Goal: Task Accomplishment & Management: Manage account settings

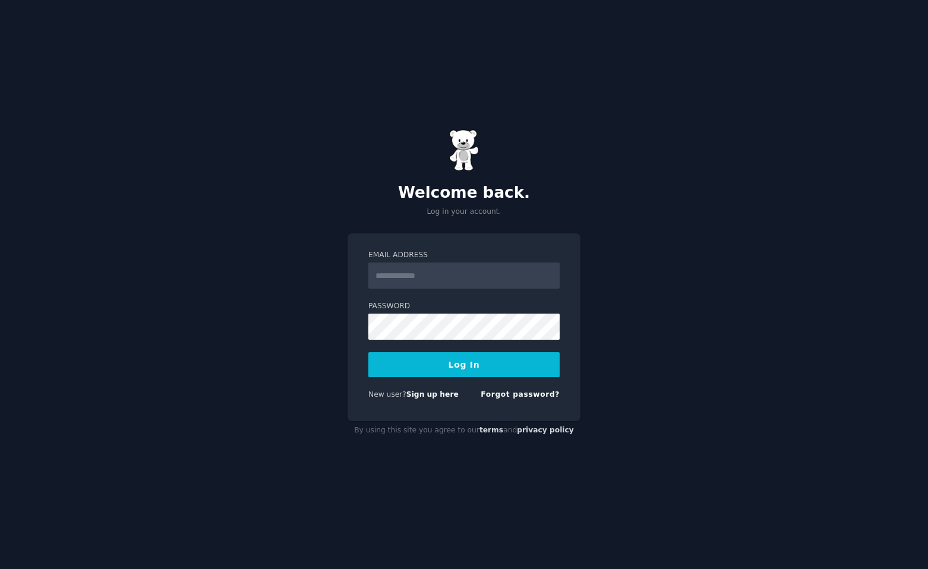
click at [400, 283] on input "Email Address" at bounding box center [463, 276] width 191 height 26
type input "**********"
click at [460, 365] on button "Log In" at bounding box center [463, 364] width 191 height 25
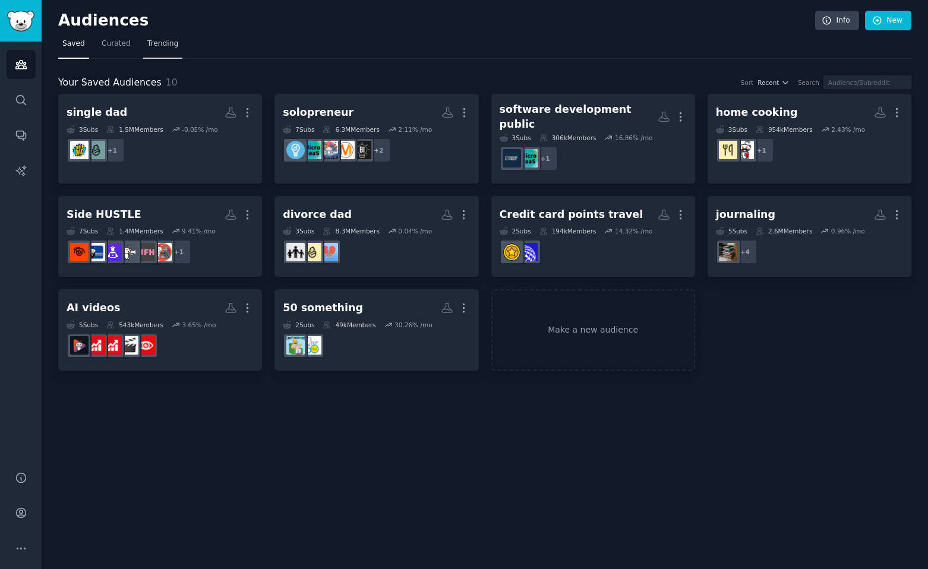
click at [151, 49] on link "Trending" at bounding box center [162, 46] width 39 height 24
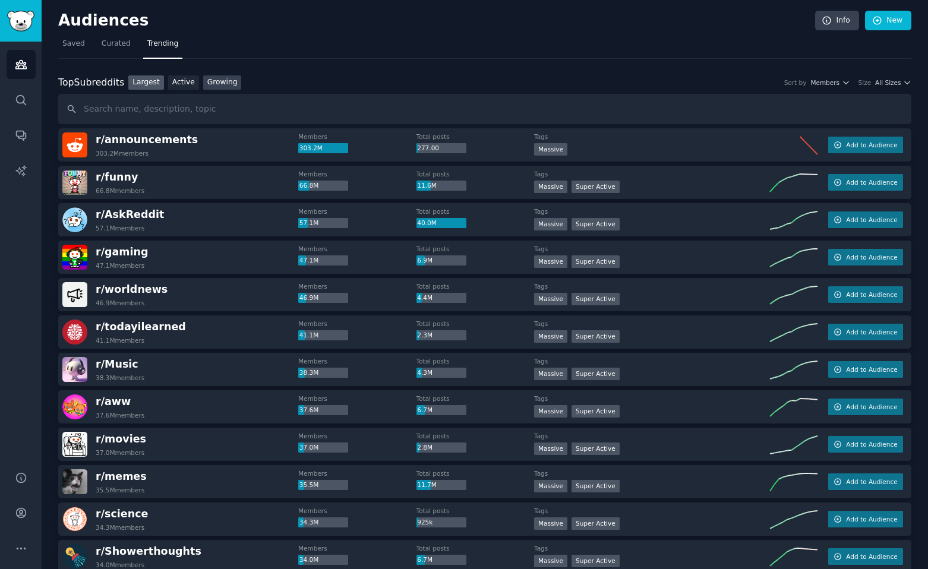
click at [220, 88] on link "Growing" at bounding box center [222, 82] width 39 height 15
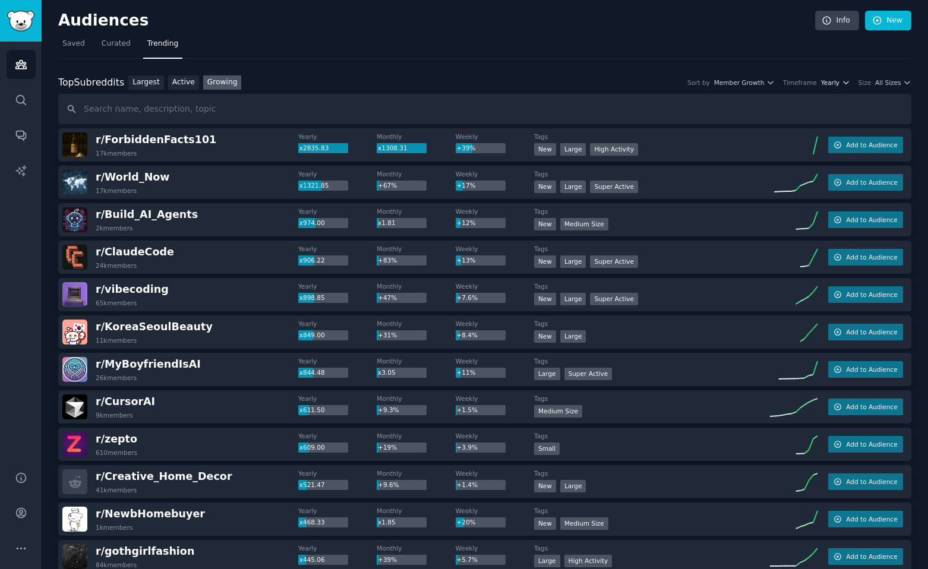
click at [824, 82] on span "Yearly" at bounding box center [830, 82] width 18 height 8
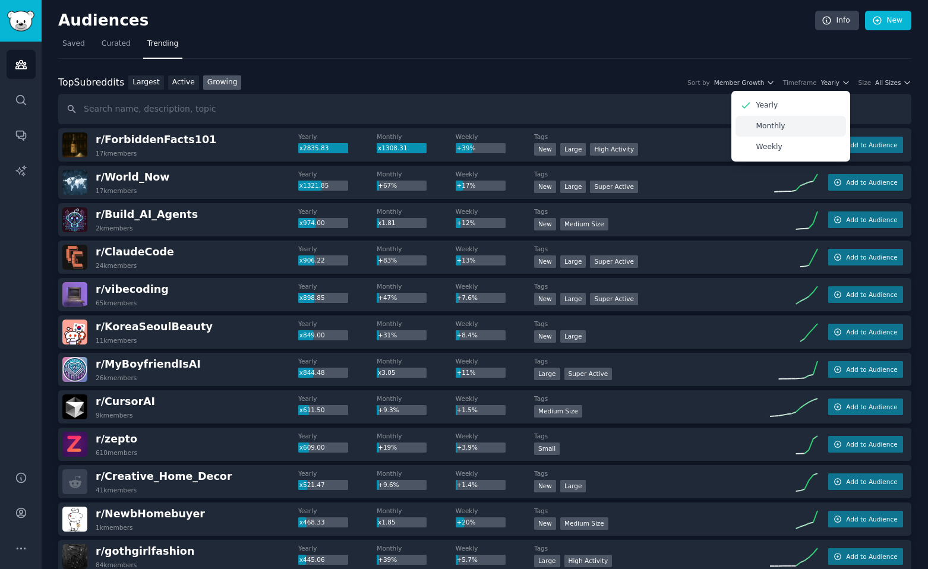
click at [795, 129] on div "Monthly" at bounding box center [790, 126] width 110 height 21
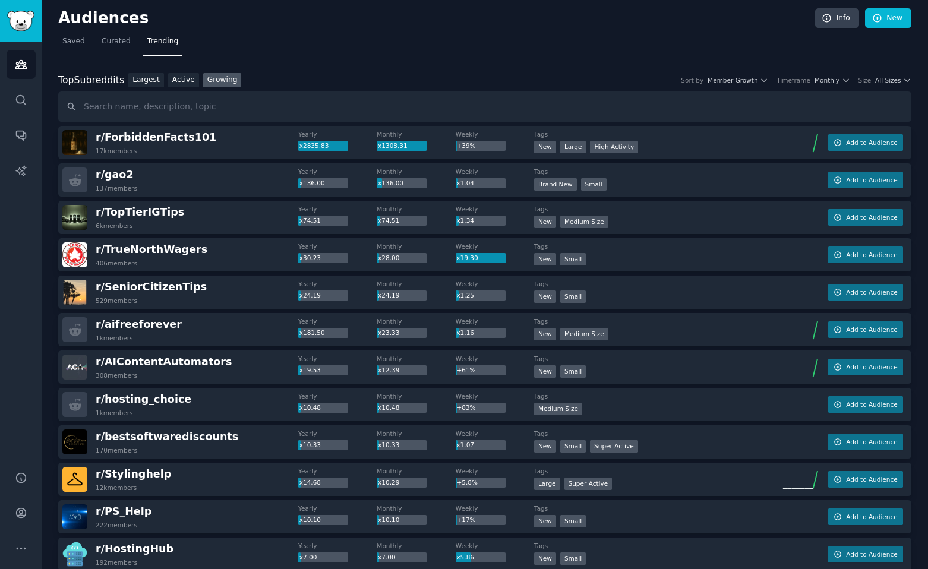
scroll to position [1, 0]
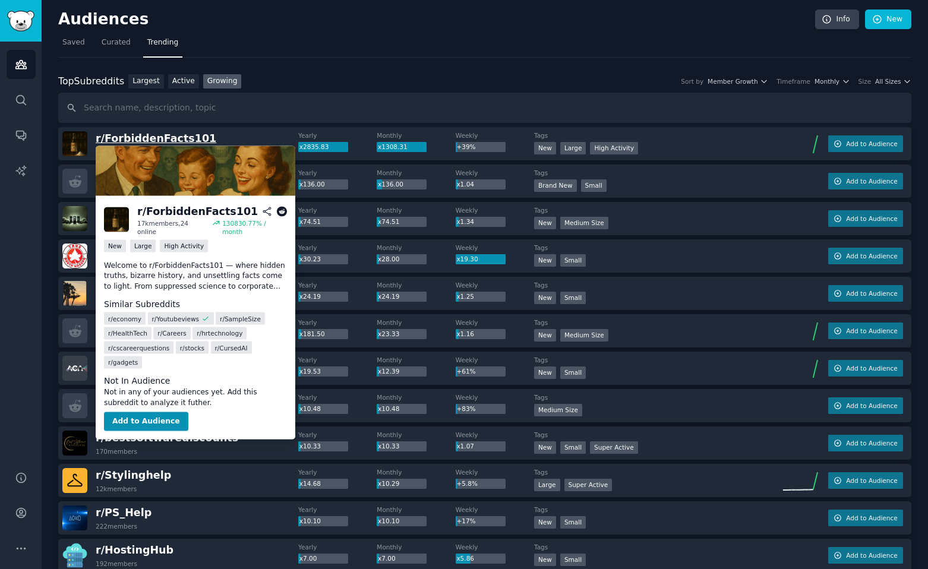
click at [139, 140] on span "r/ ForbiddenFacts101" at bounding box center [156, 138] width 121 height 12
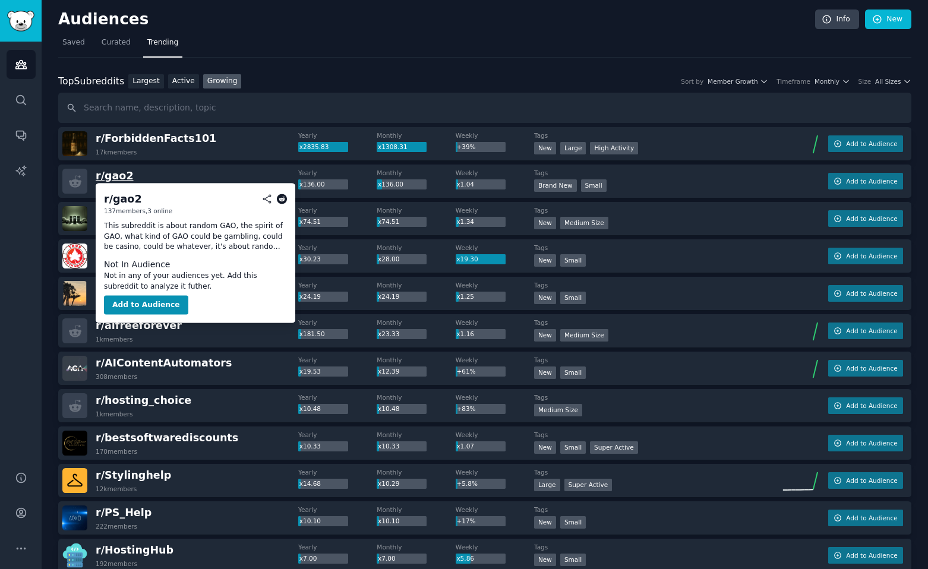
click at [118, 173] on span "r/ gao2" at bounding box center [115, 176] width 38 height 12
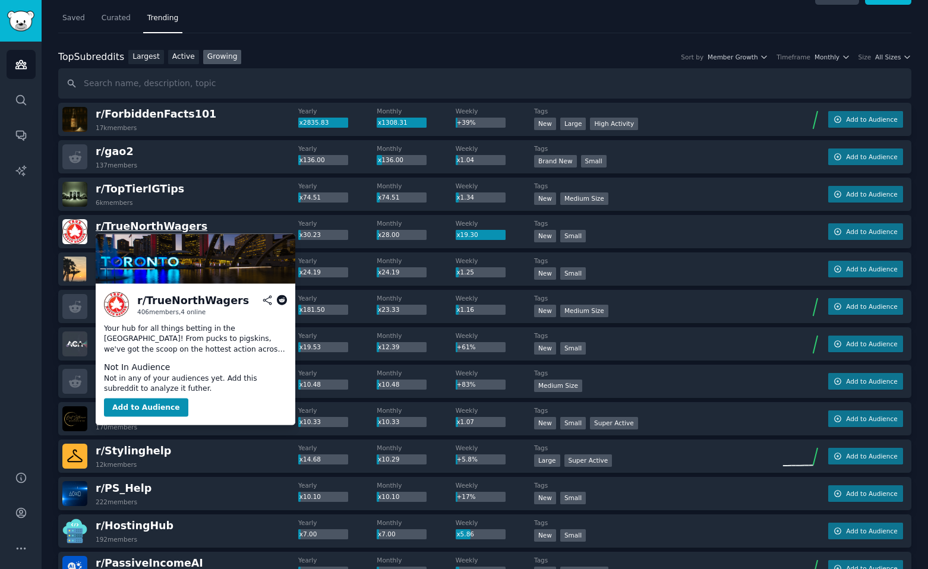
scroll to position [40, 0]
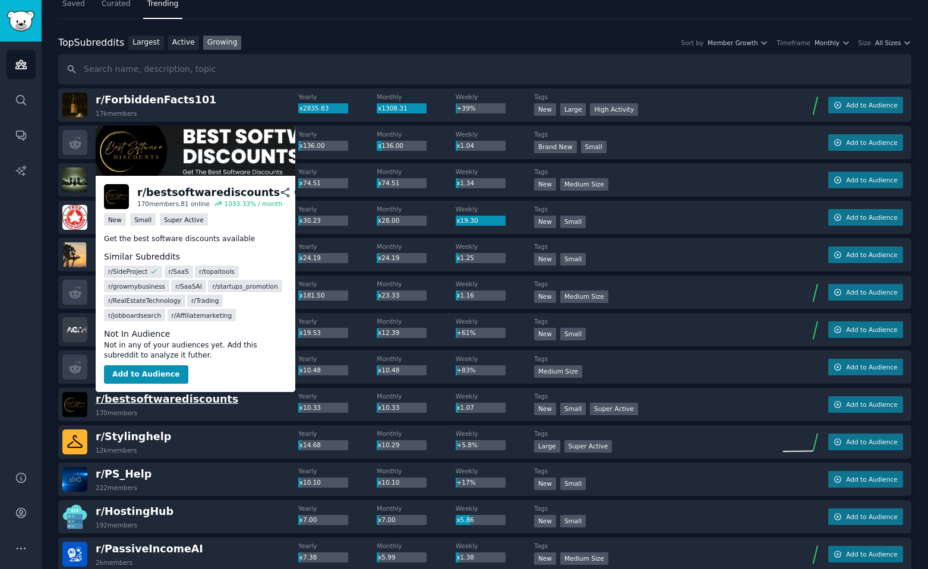
click at [178, 403] on span "r/ bestsoftwarediscounts" at bounding box center [167, 399] width 143 height 12
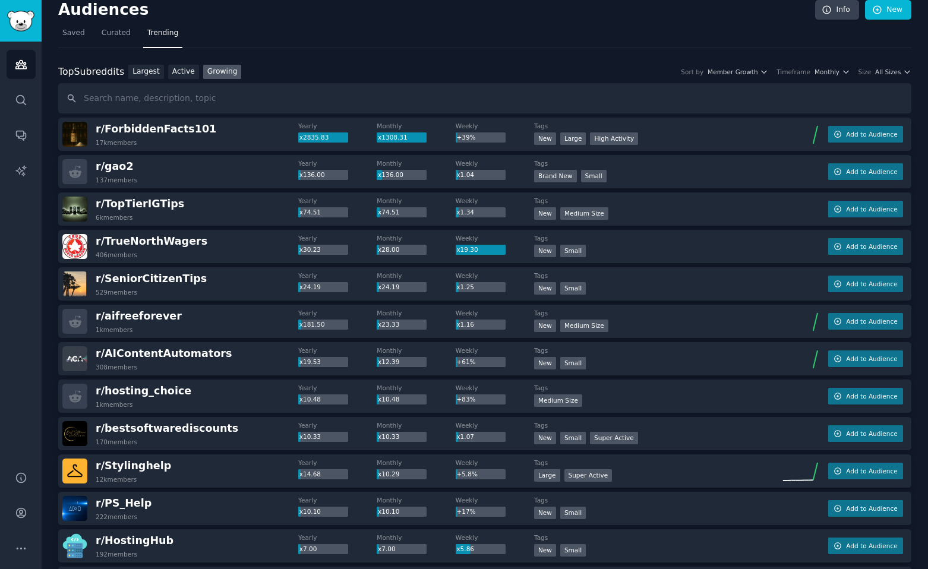
scroll to position [7, 0]
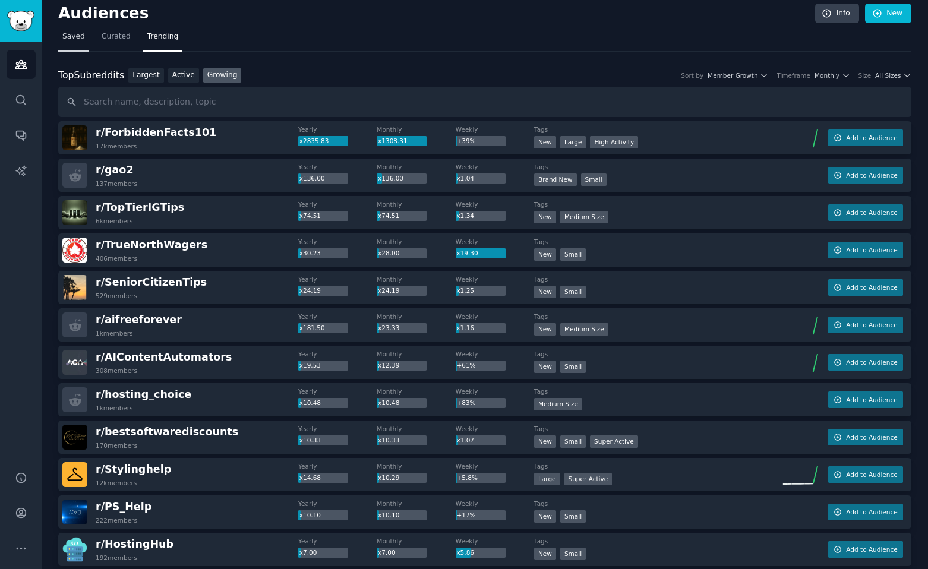
click at [74, 40] on span "Saved" at bounding box center [73, 36] width 23 height 11
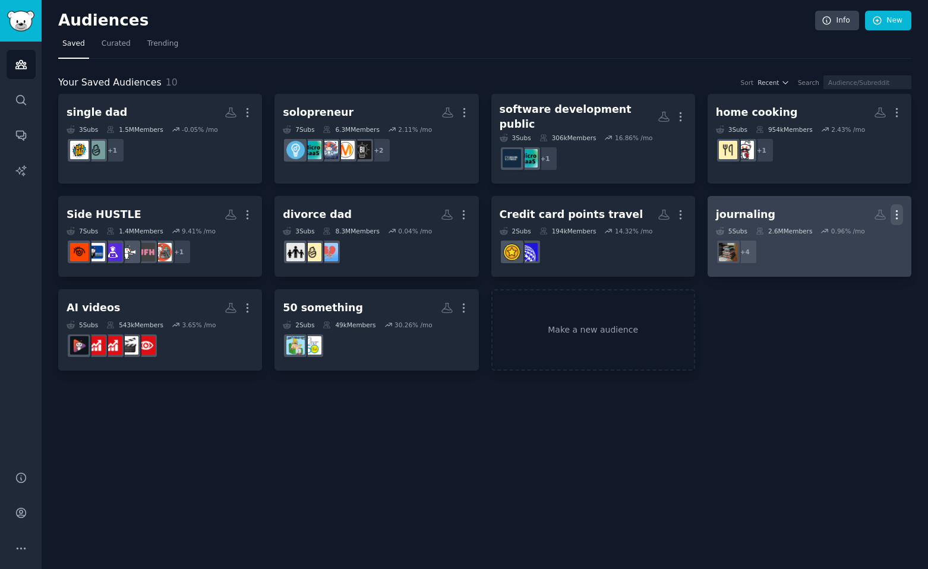
click at [895, 208] on icon "button" at bounding box center [896, 214] width 12 height 12
click at [870, 235] on p "Delete" at bounding box center [864, 239] width 27 height 12
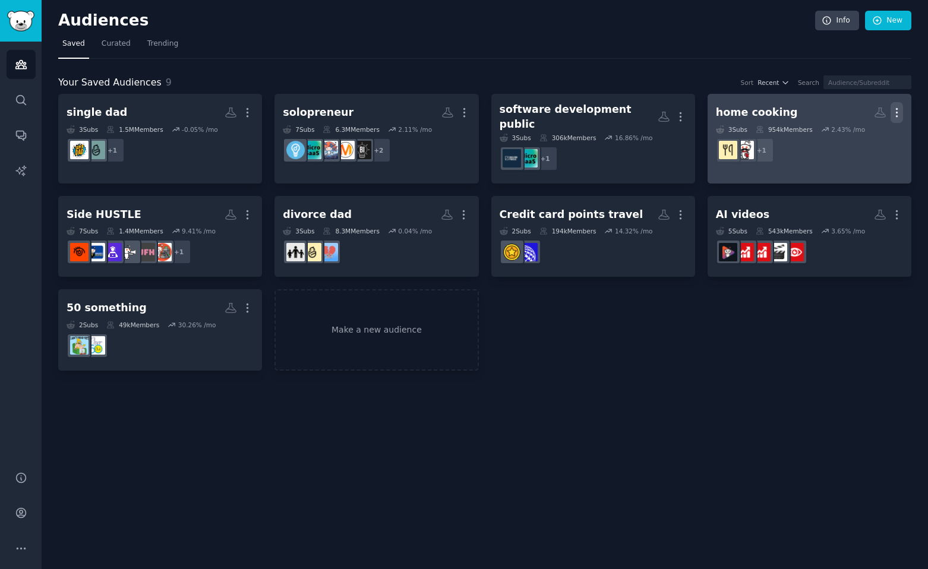
click at [897, 113] on icon "button" at bounding box center [896, 112] width 12 height 12
click at [868, 143] on p "Delete" at bounding box center [864, 137] width 27 height 12
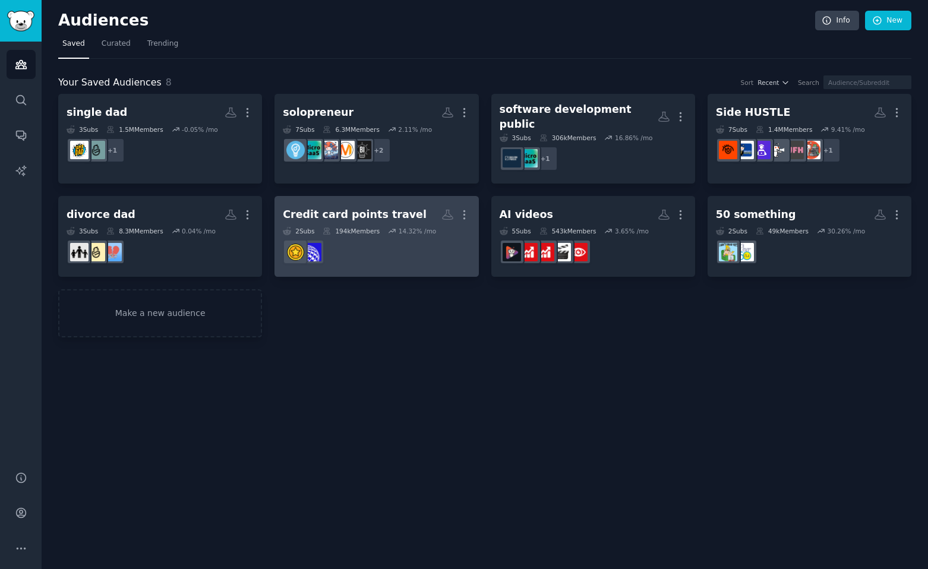
click at [361, 207] on div "Credit card points travel" at bounding box center [355, 214] width 144 height 15
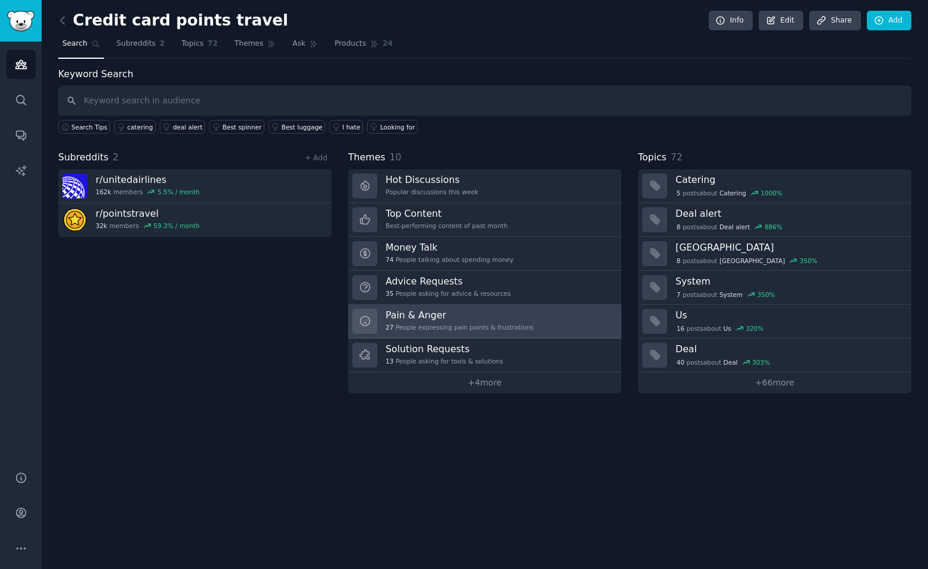
click at [421, 313] on h3 "Pain & Anger" at bounding box center [459, 315] width 148 height 12
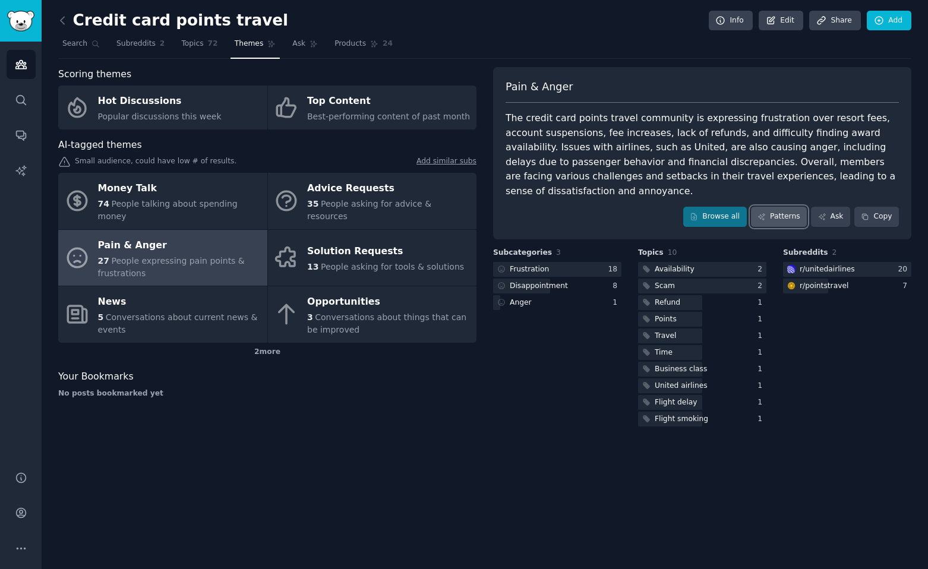
click at [782, 207] on link "Patterns" at bounding box center [779, 217] width 56 height 20
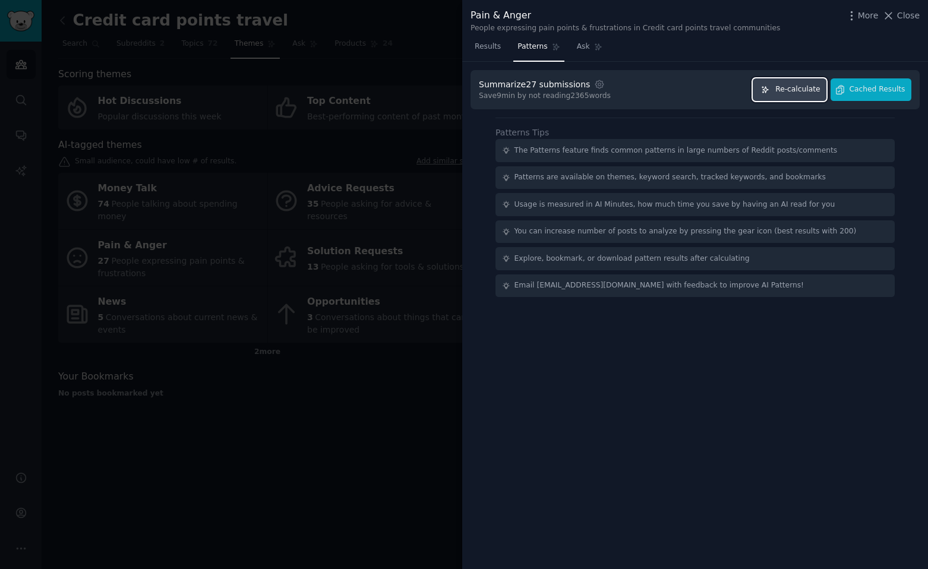
click at [796, 93] on span "Re-calculate" at bounding box center [797, 89] width 45 height 11
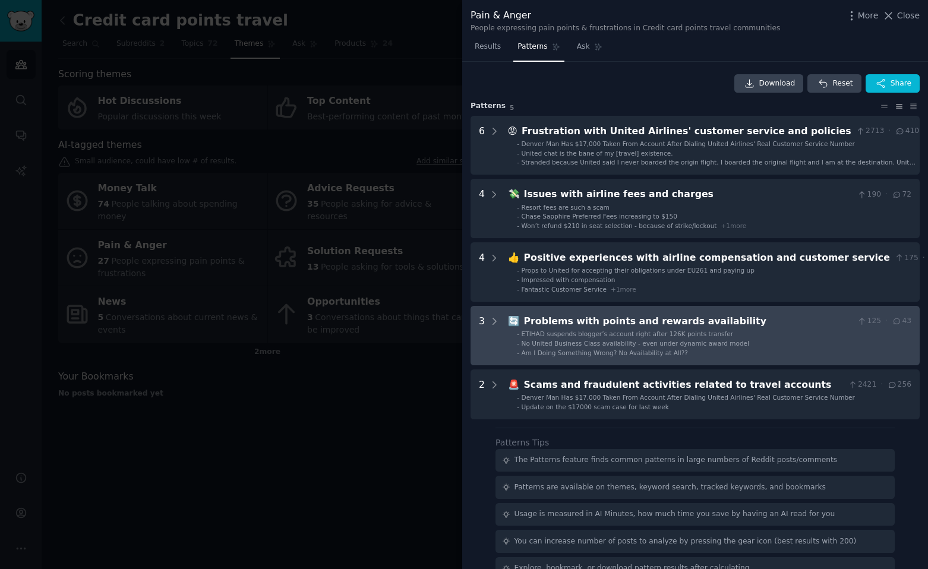
click at [617, 321] on div "Problems with points and rewards availability" at bounding box center [688, 321] width 329 height 15
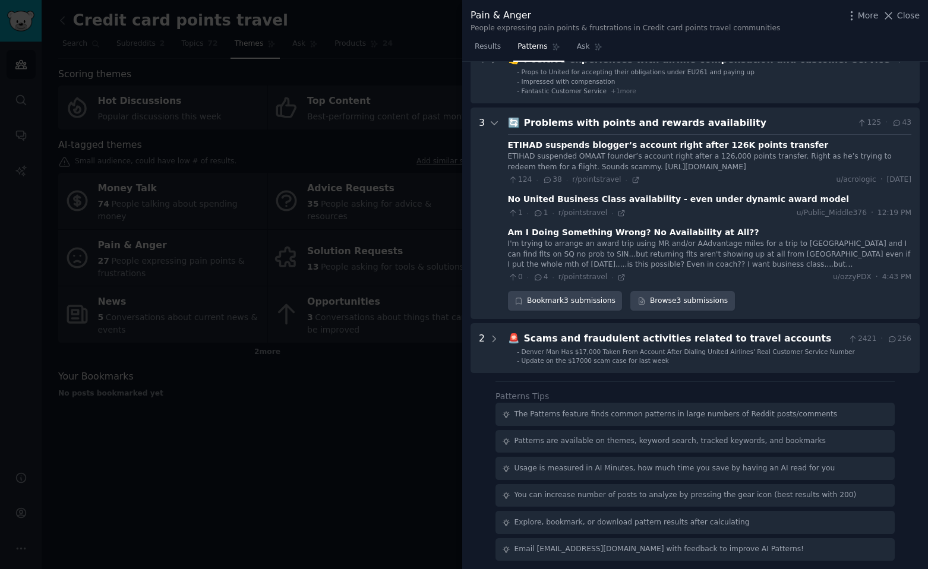
scroll to position [203, 0]
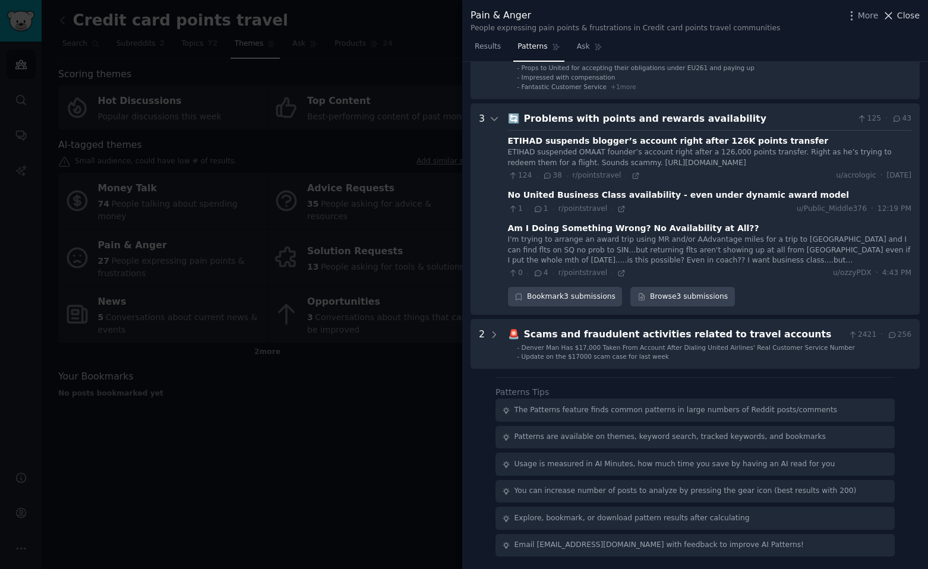
click at [901, 12] on span "Close" at bounding box center [908, 16] width 23 height 12
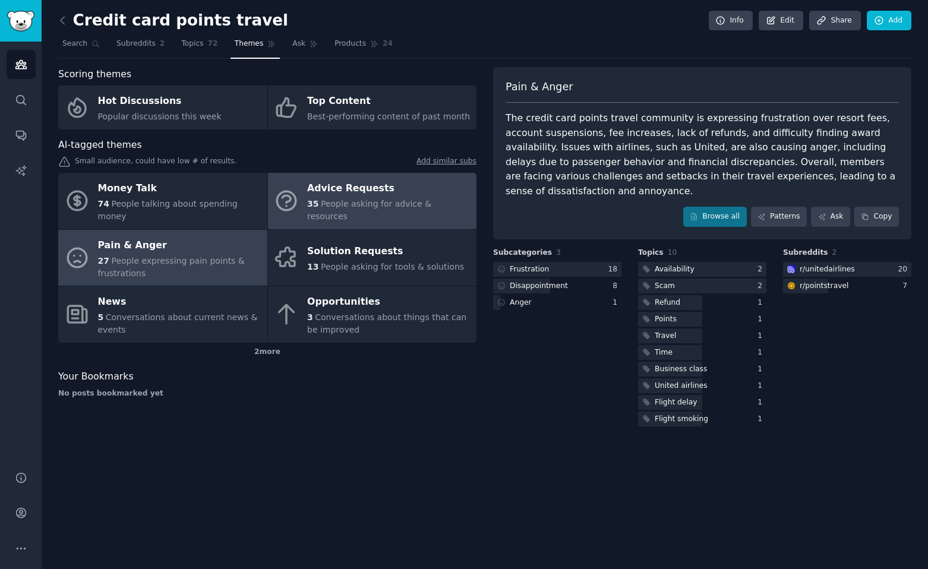
click at [319, 204] on div "35 People asking for advice & resources" at bounding box center [388, 210] width 163 height 25
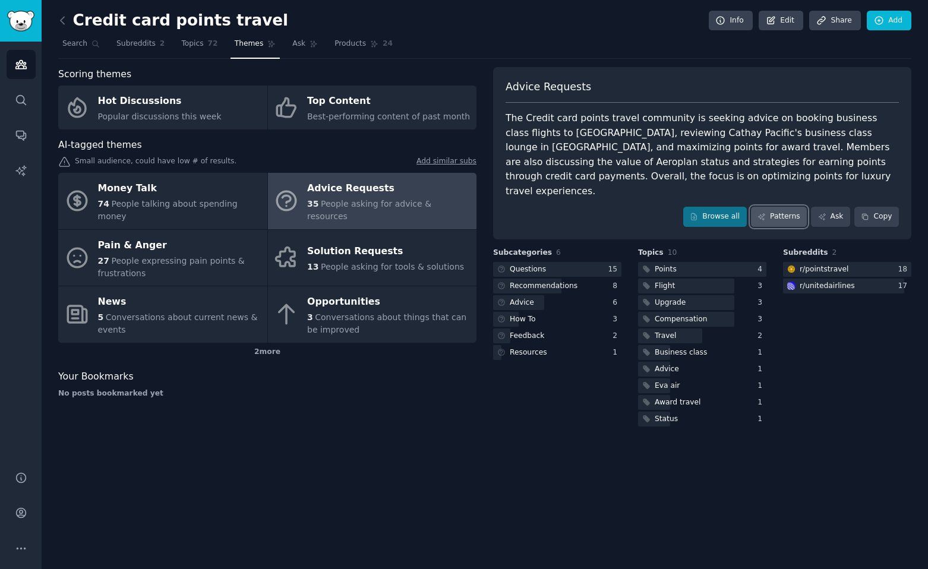
click at [785, 207] on link "Patterns" at bounding box center [779, 217] width 56 height 20
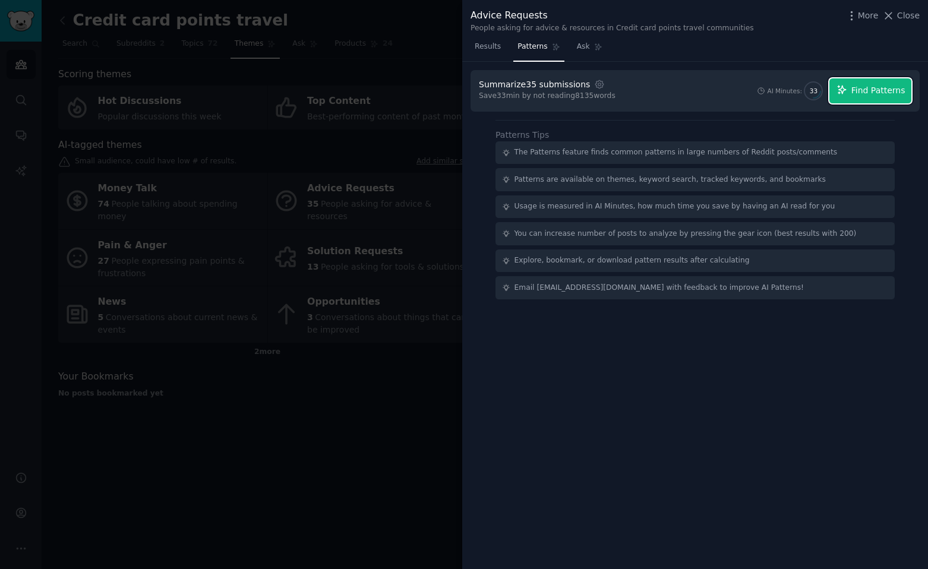
click at [847, 87] on icon "button" at bounding box center [841, 89] width 11 height 11
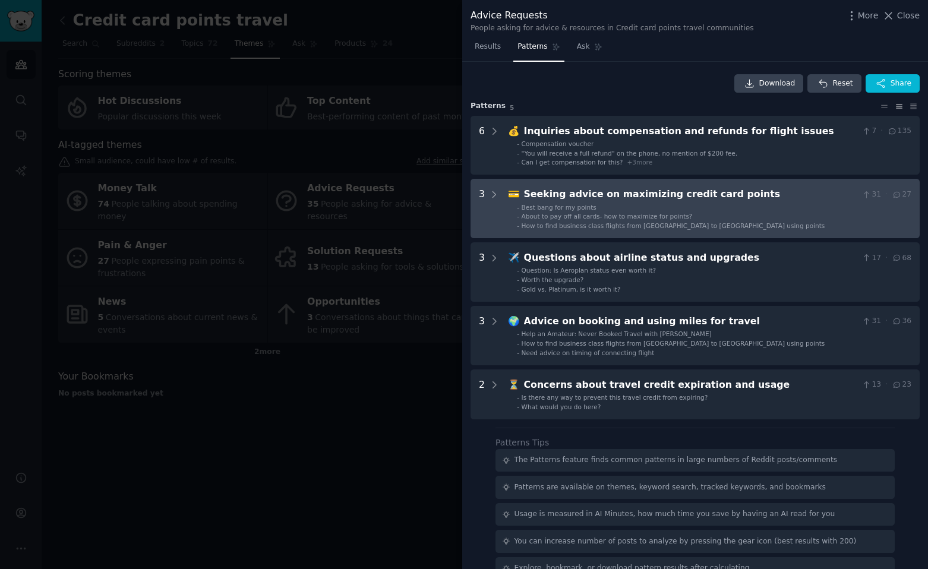
click at [609, 202] on div "💳 Seeking advice on maximizing credit card points 31 · 27 - Best bang for my po…" at bounding box center [709, 208] width 403 height 43
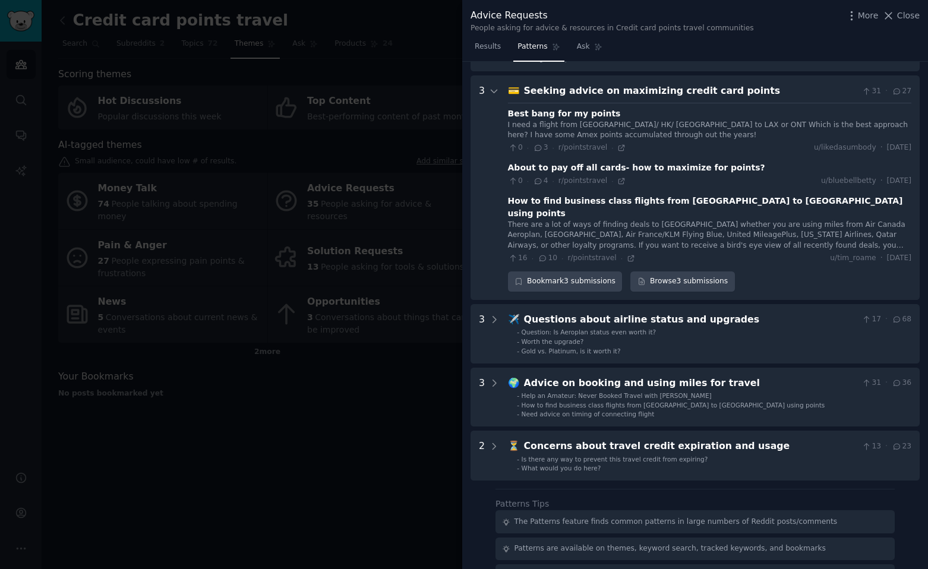
scroll to position [118, 0]
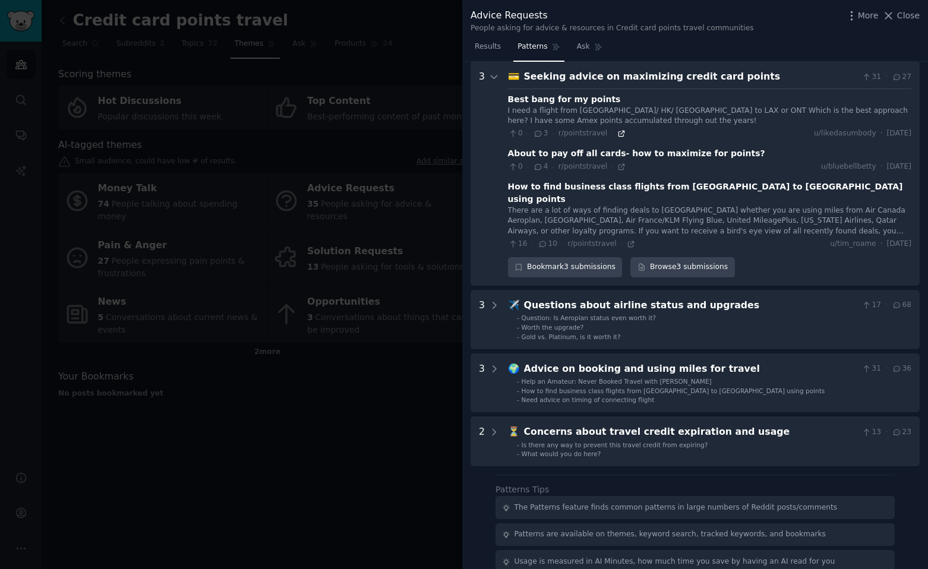
click at [617, 135] on icon at bounding box center [621, 133] width 8 height 8
click at [619, 165] on icon at bounding box center [621, 166] width 5 height 5
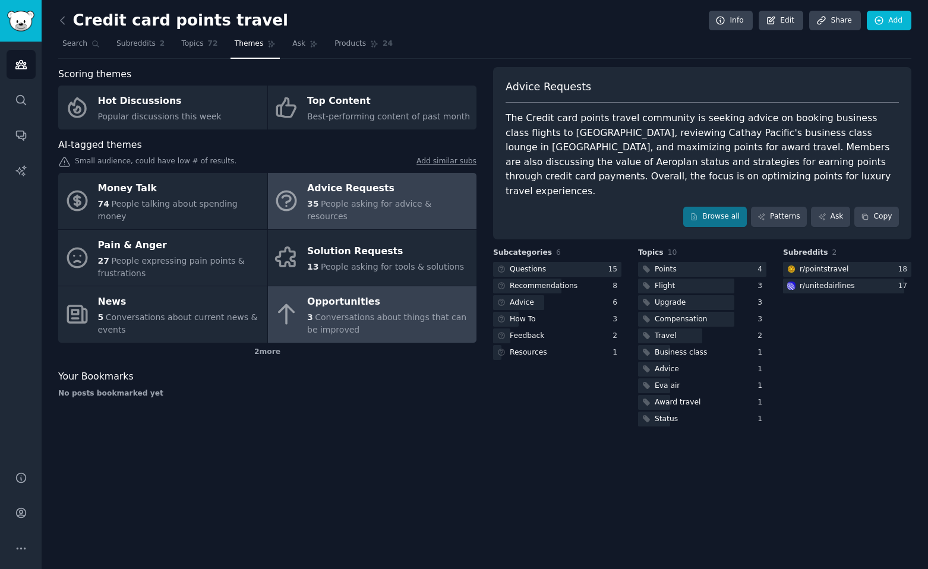
click at [330, 294] on div "Opportunities" at bounding box center [388, 302] width 163 height 19
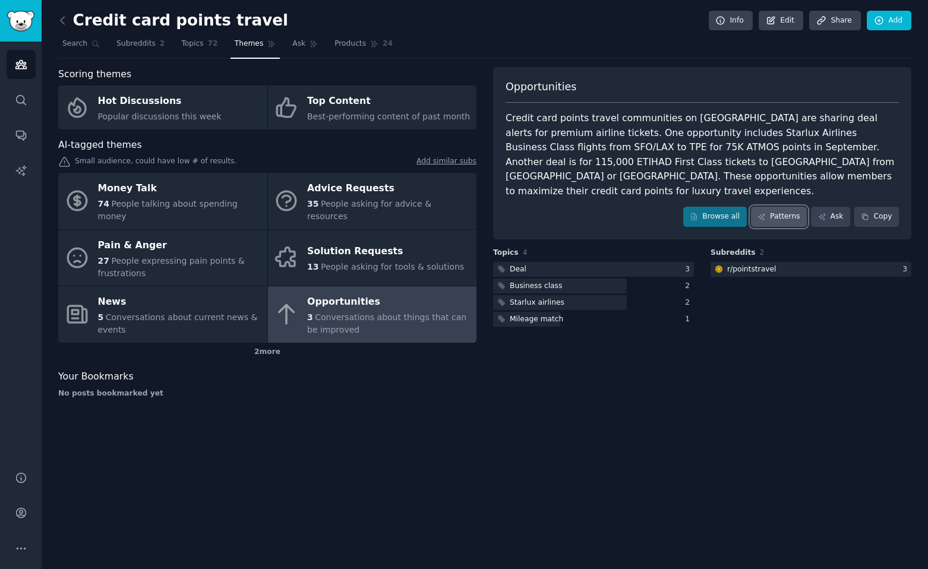
click at [786, 207] on link "Patterns" at bounding box center [779, 217] width 56 height 20
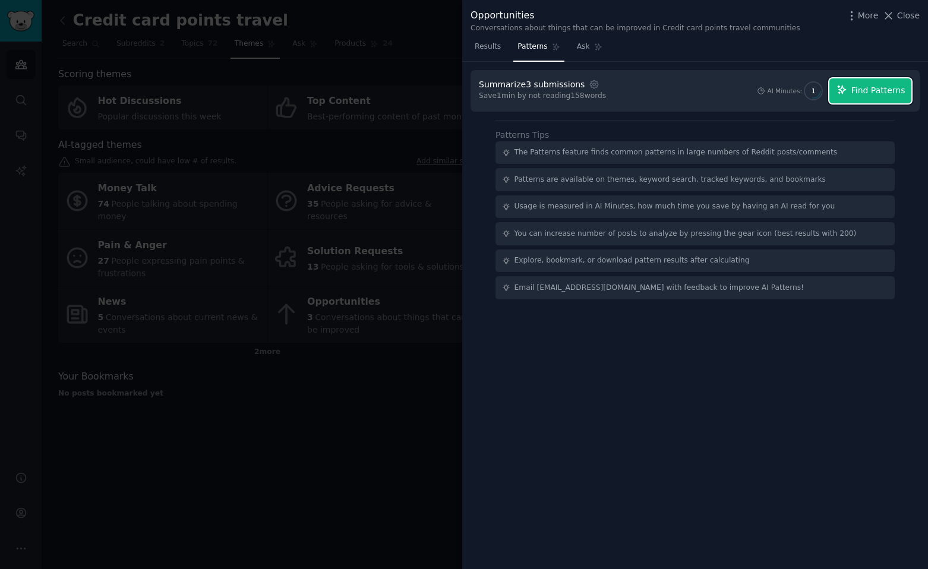
click at [855, 96] on span "Find Patterns" at bounding box center [878, 90] width 54 height 12
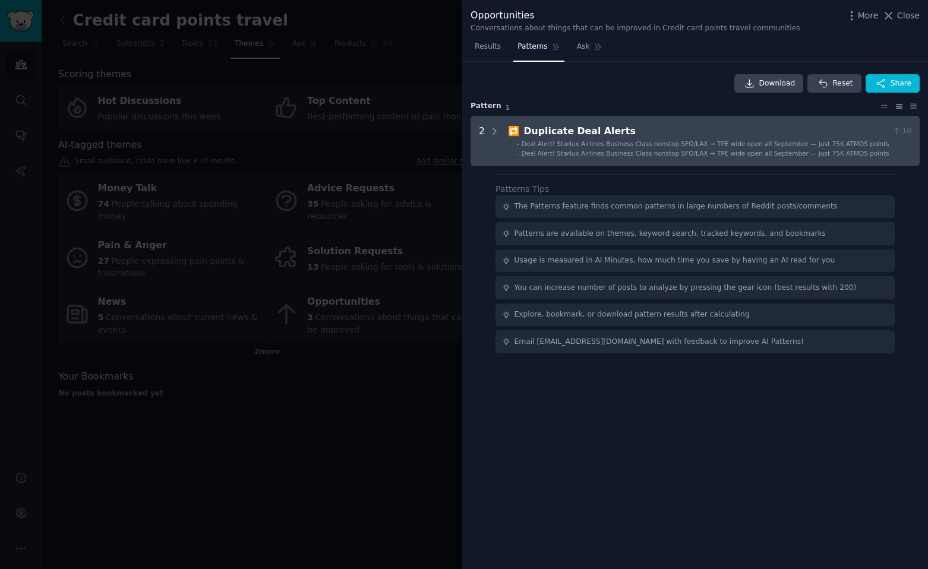
click at [726, 151] on span "Deal Alert! Starlux Airlines Business Class nonstop SFO/LAX → TPE wide open all…" at bounding box center [705, 153] width 368 height 7
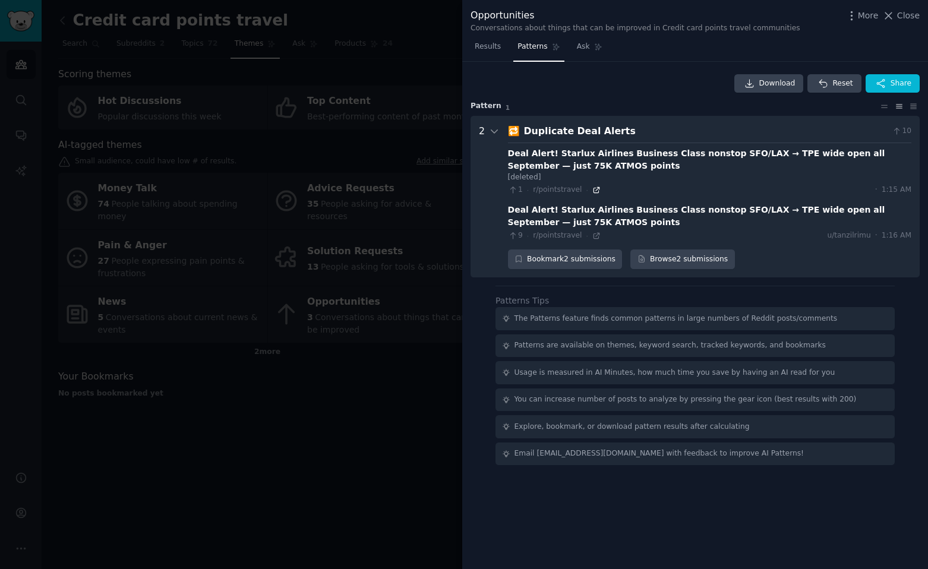
click at [592, 191] on icon at bounding box center [596, 190] width 8 height 8
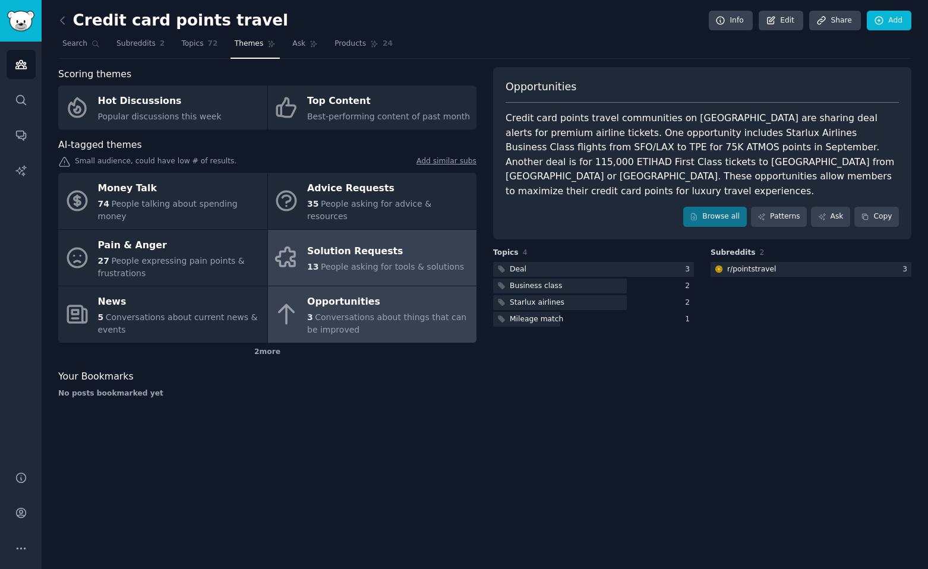
click at [309, 242] on div "Solution Requests" at bounding box center [385, 251] width 157 height 19
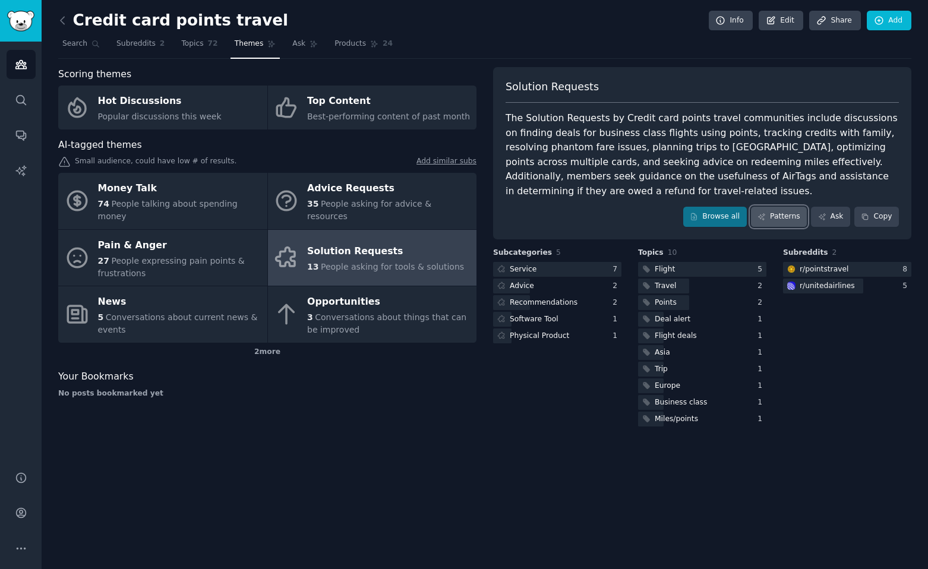
click at [772, 216] on link "Patterns" at bounding box center [779, 217] width 56 height 20
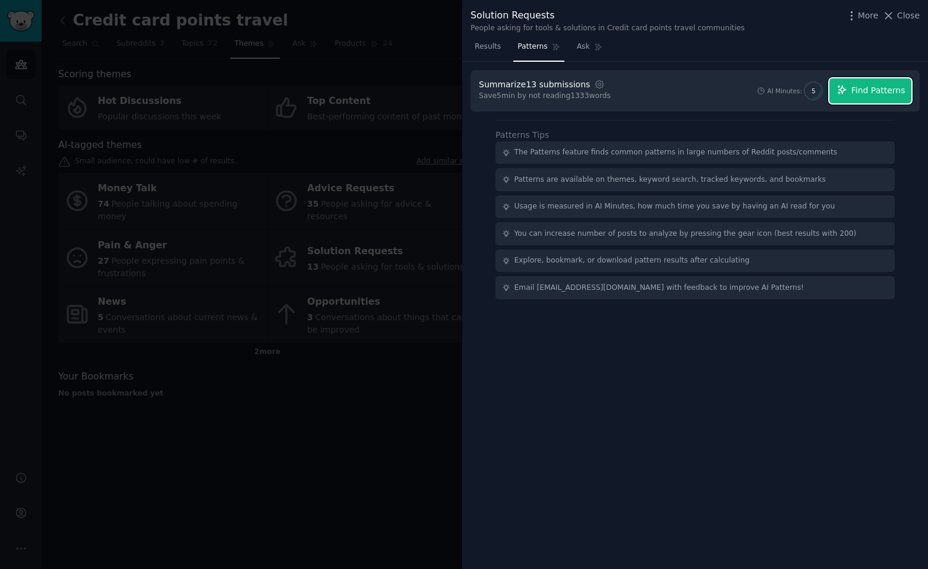
click at [850, 90] on button "Find Patterns" at bounding box center [870, 90] width 82 height 25
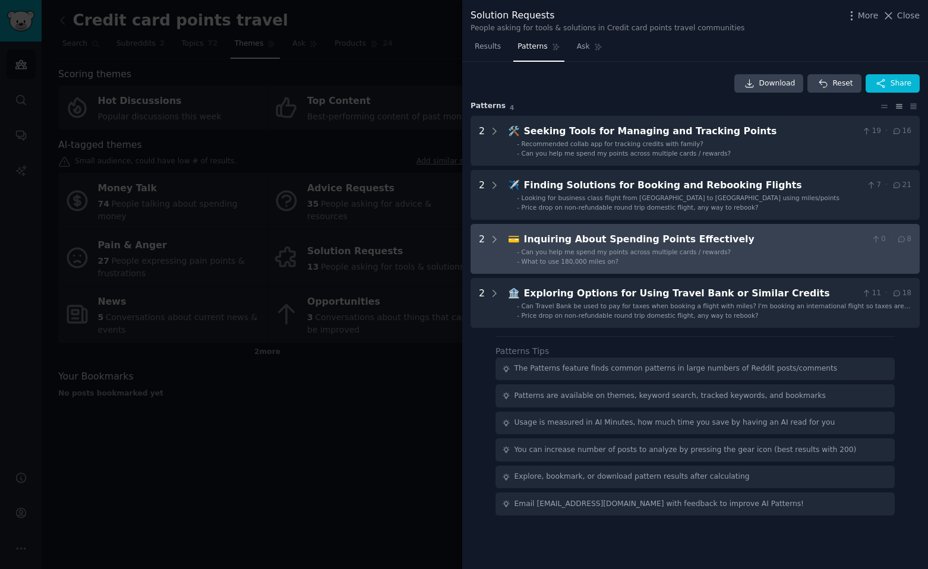
click at [651, 227] on Effectively "2 💳 Inquiring About Spending Points Effectively 0 · 8 - Can you help me spend m…" at bounding box center [694, 249] width 449 height 50
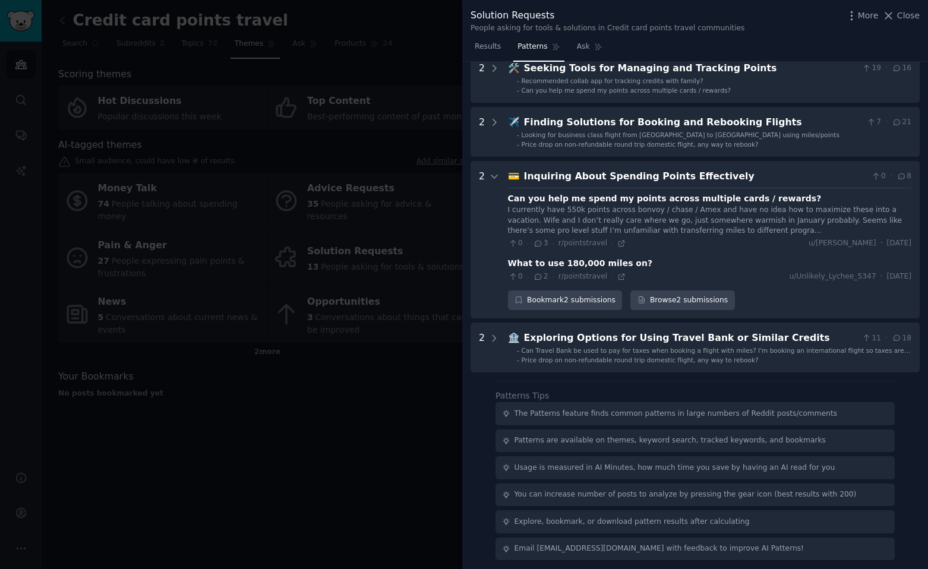
scroll to position [67, 0]
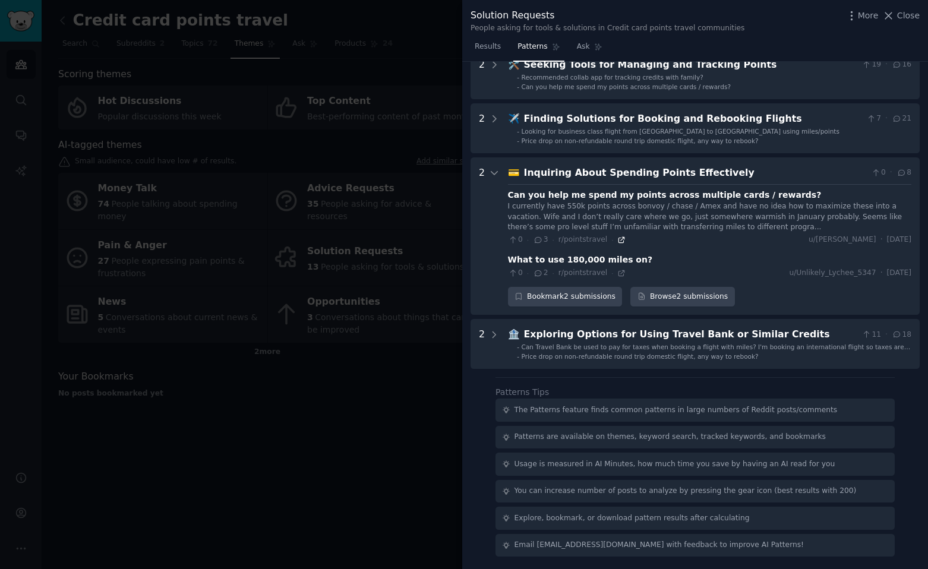
click at [619, 240] on icon at bounding box center [621, 239] width 5 height 5
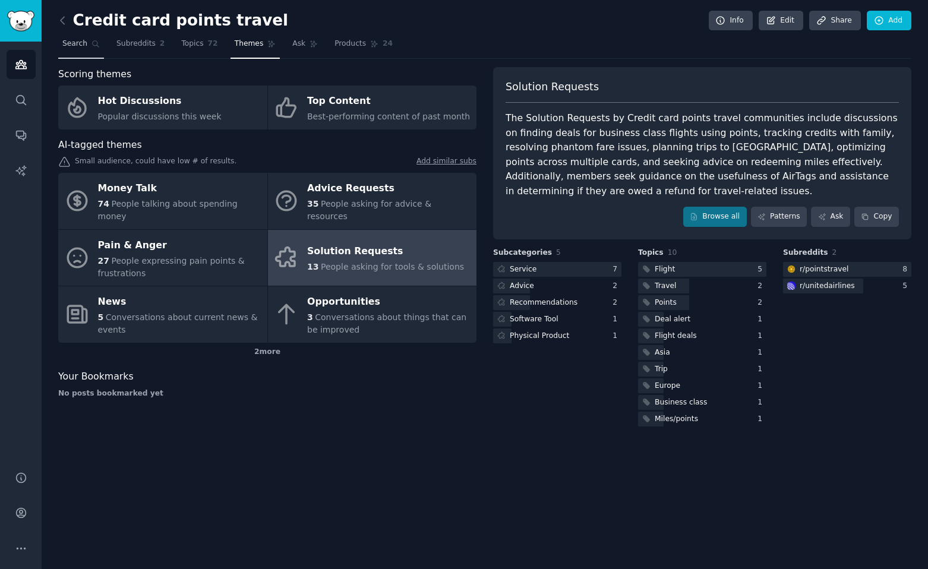
click at [77, 45] on span "Search" at bounding box center [74, 44] width 25 height 11
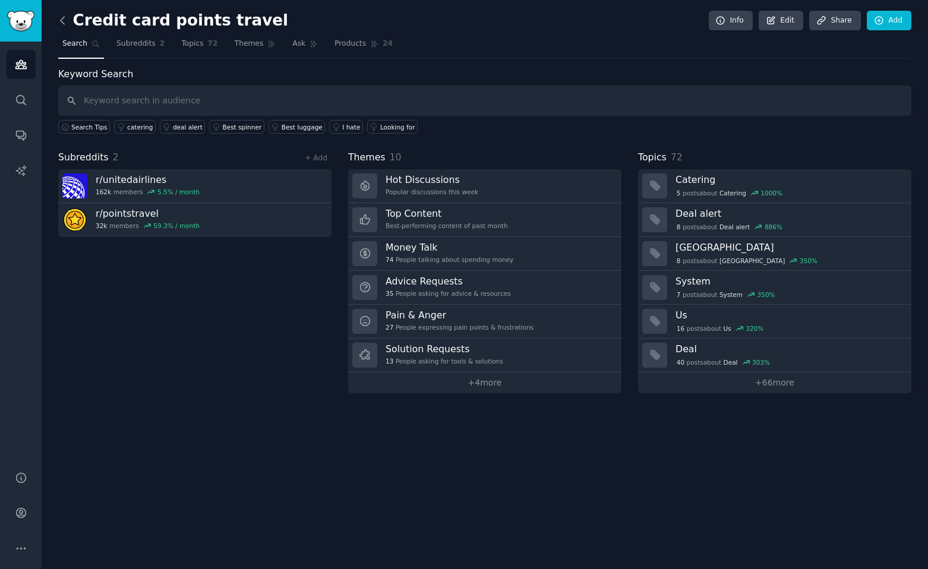
click at [62, 18] on icon at bounding box center [63, 20] width 4 height 7
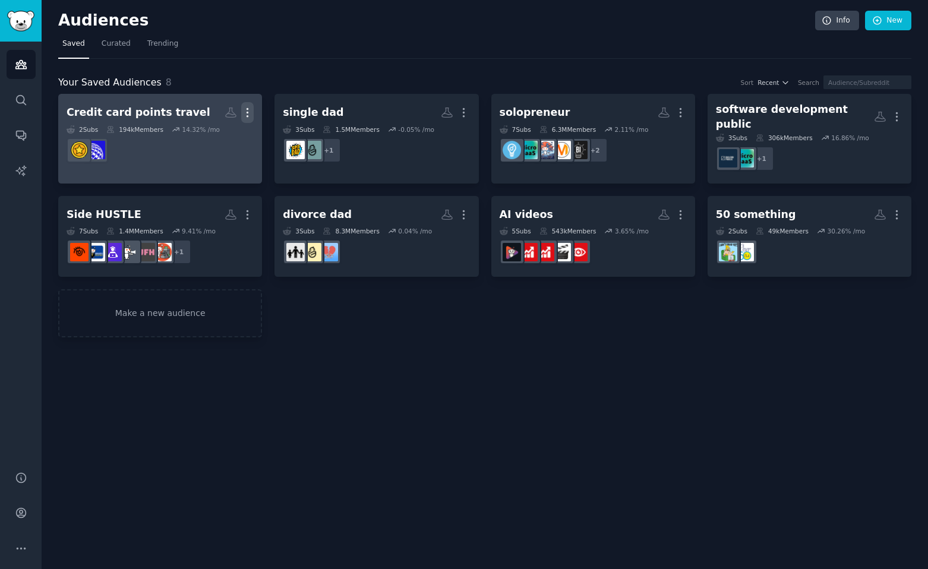
click at [246, 114] on icon "button" at bounding box center [247, 112] width 12 height 12
click at [216, 136] on p "Delete" at bounding box center [214, 137] width 27 height 12
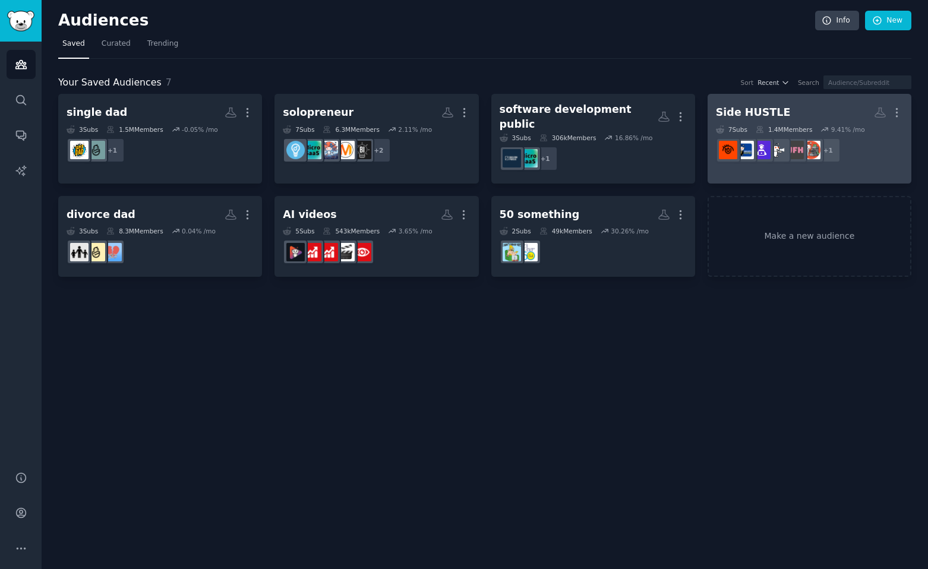
click at [720, 112] on div "Side HUSTLE" at bounding box center [753, 112] width 75 height 15
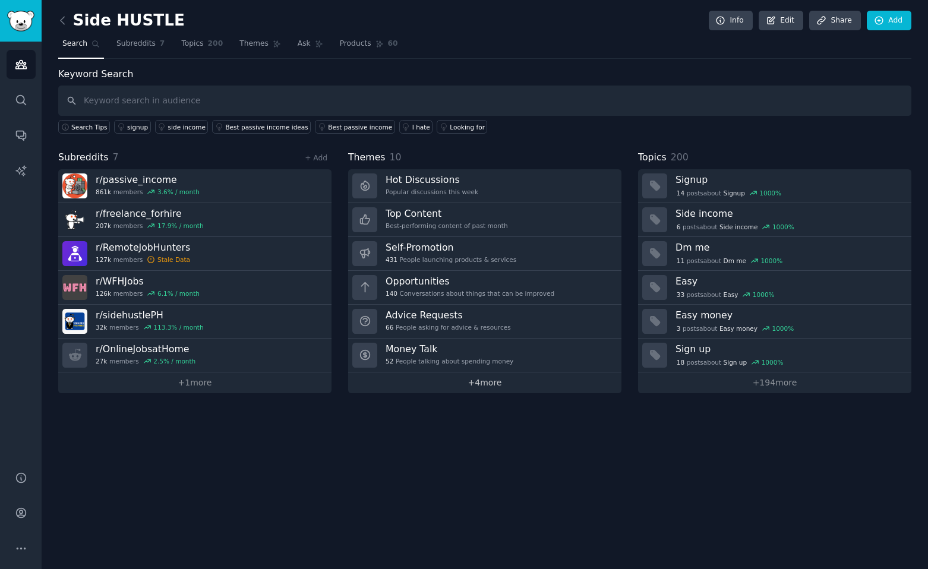
click at [482, 385] on link "+ 4 more" at bounding box center [484, 382] width 273 height 21
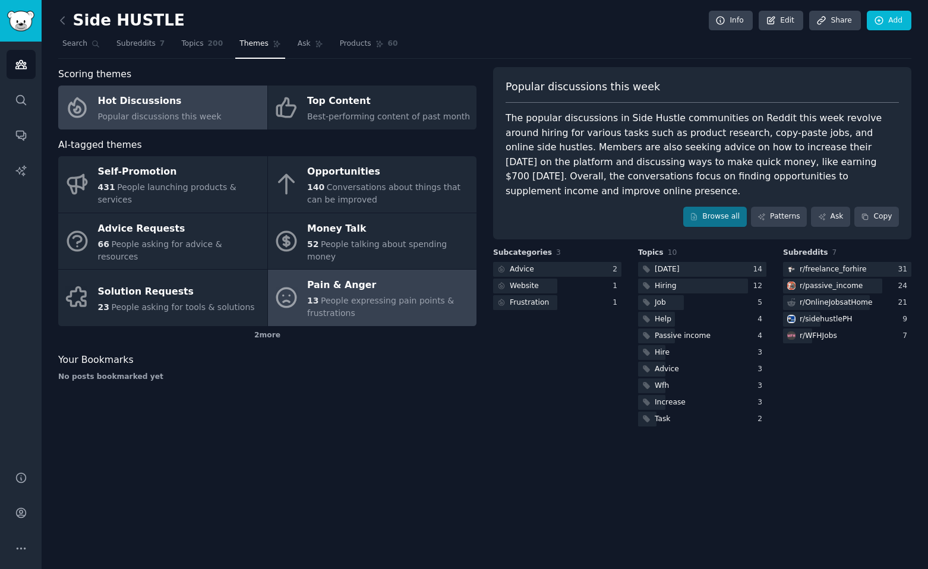
click at [363, 295] on div "13 People expressing pain points & frustrations" at bounding box center [388, 307] width 163 height 25
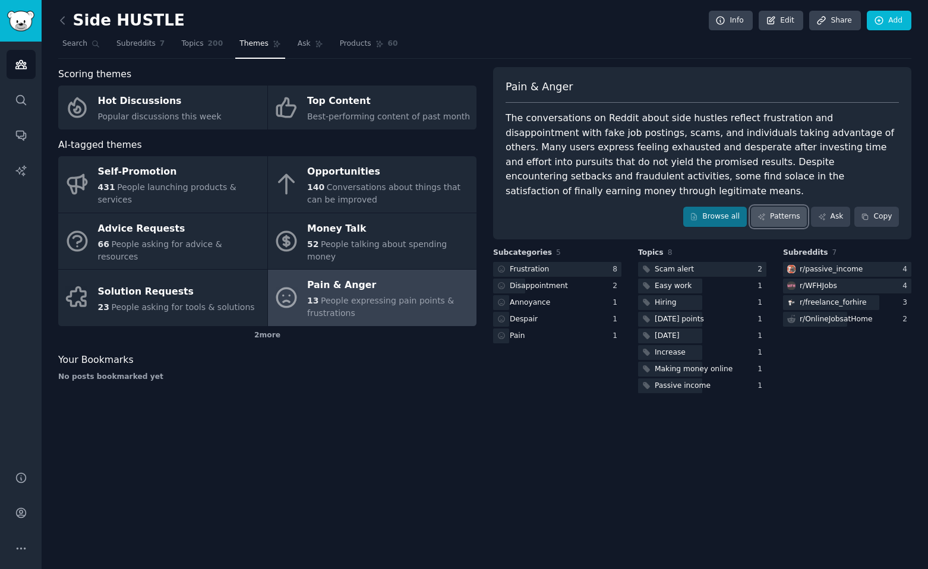
click at [769, 207] on link "Patterns" at bounding box center [779, 217] width 56 height 20
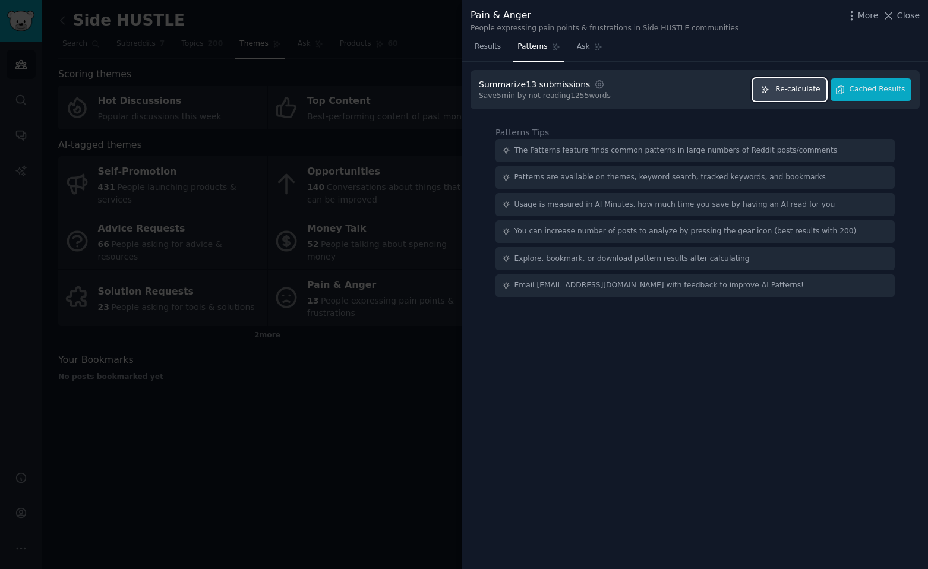
click at [800, 87] on span "Re-calculate" at bounding box center [797, 89] width 45 height 11
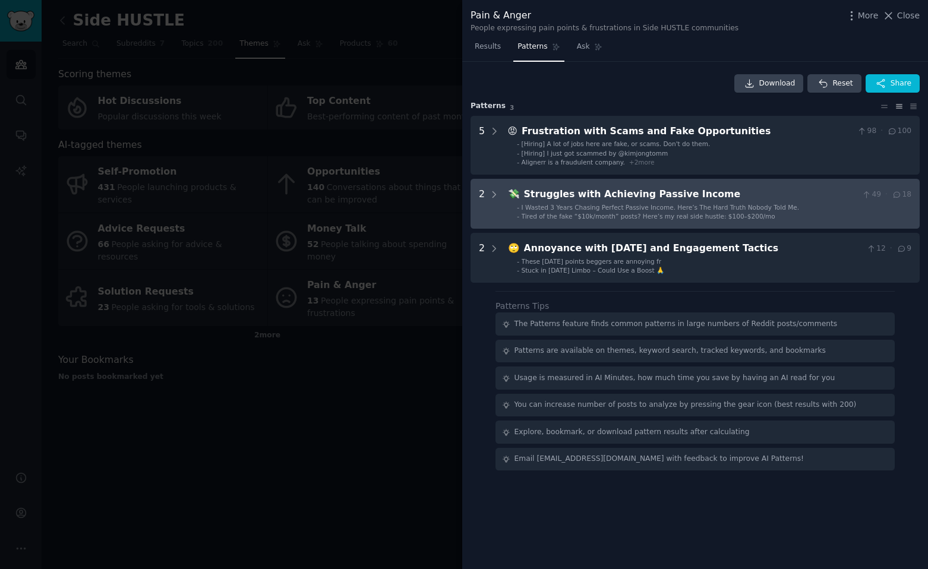
click at [624, 204] on span "I Wasted 3 Years Chasing Perfect Passive Income. Here’s The Hard Truth Nobody T…" at bounding box center [660, 207] width 278 height 7
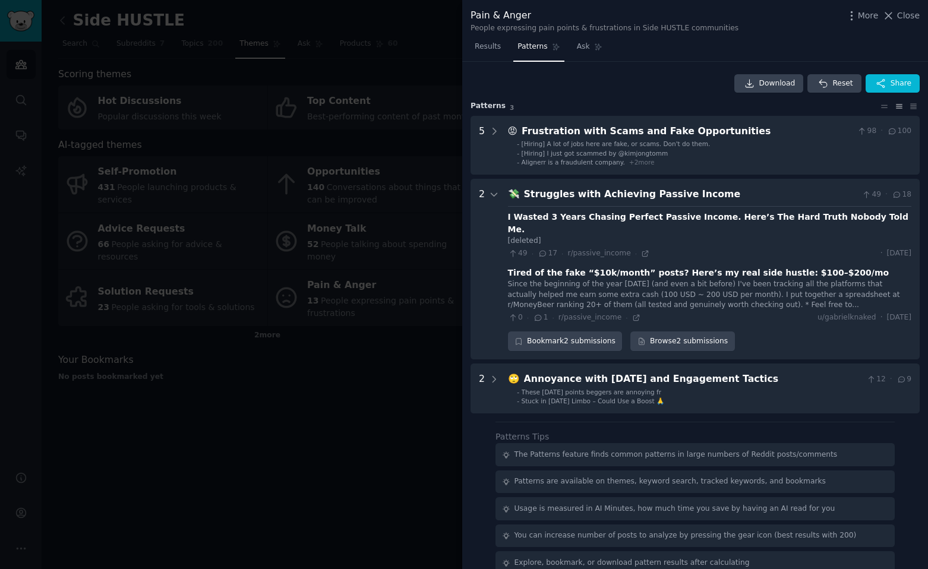
scroll to position [32, 0]
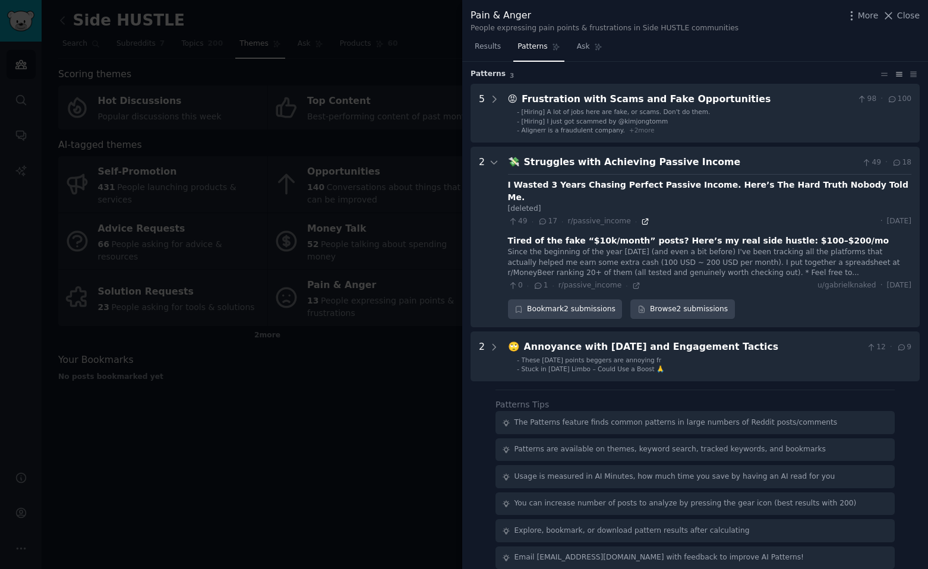
click at [642, 219] on icon at bounding box center [644, 221] width 5 height 5
click at [632, 282] on icon at bounding box center [636, 286] width 8 height 8
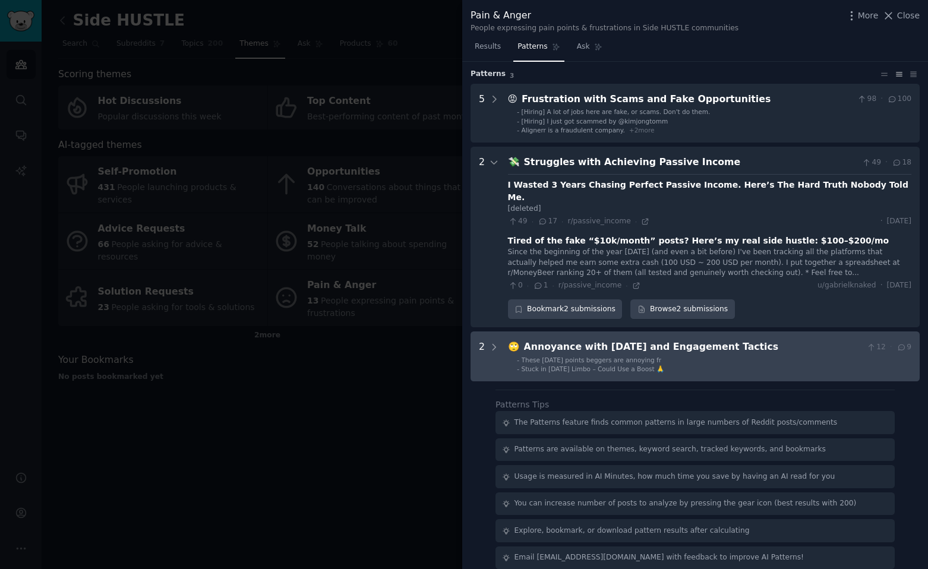
click at [689, 365] on li "- Stuck in Karma Limbo – Could Use a Boost 🙏" at bounding box center [714, 369] width 394 height 8
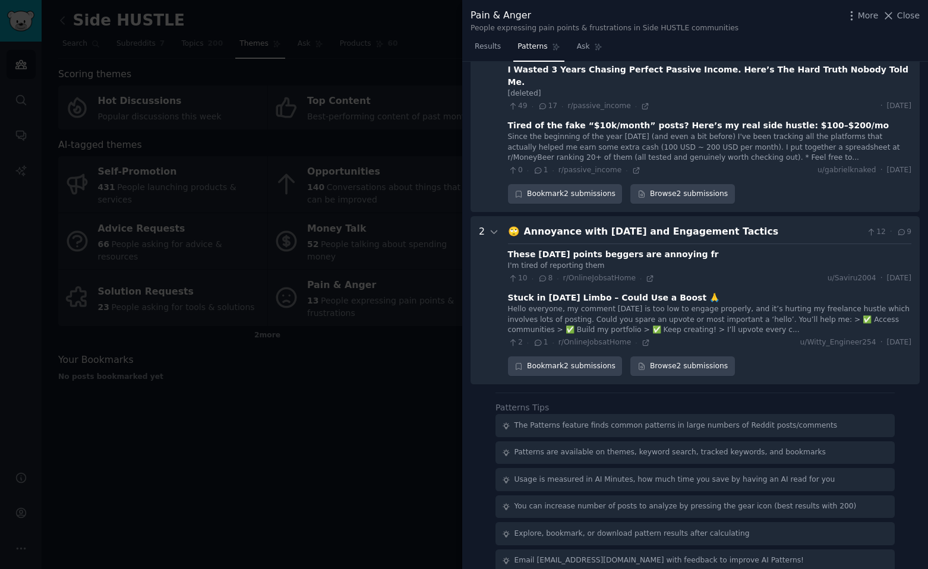
scroll to position [150, 0]
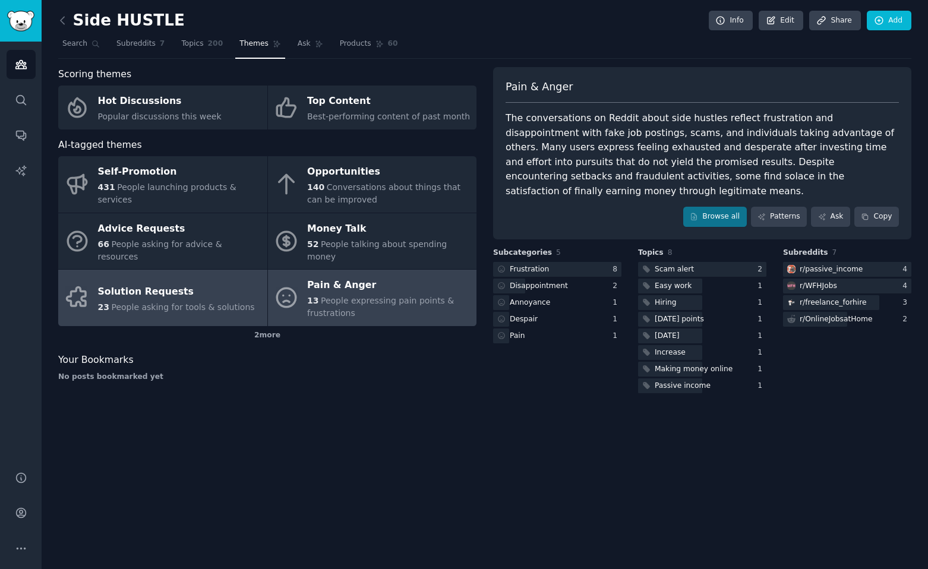
click at [203, 282] on div "Solution Requests" at bounding box center [176, 291] width 157 height 19
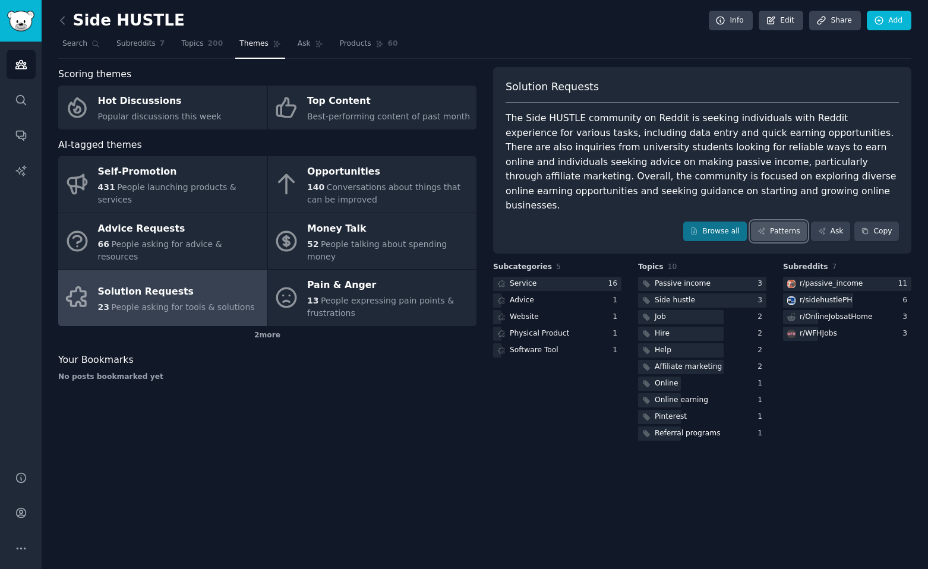
click at [764, 228] on icon at bounding box center [761, 231] width 7 height 7
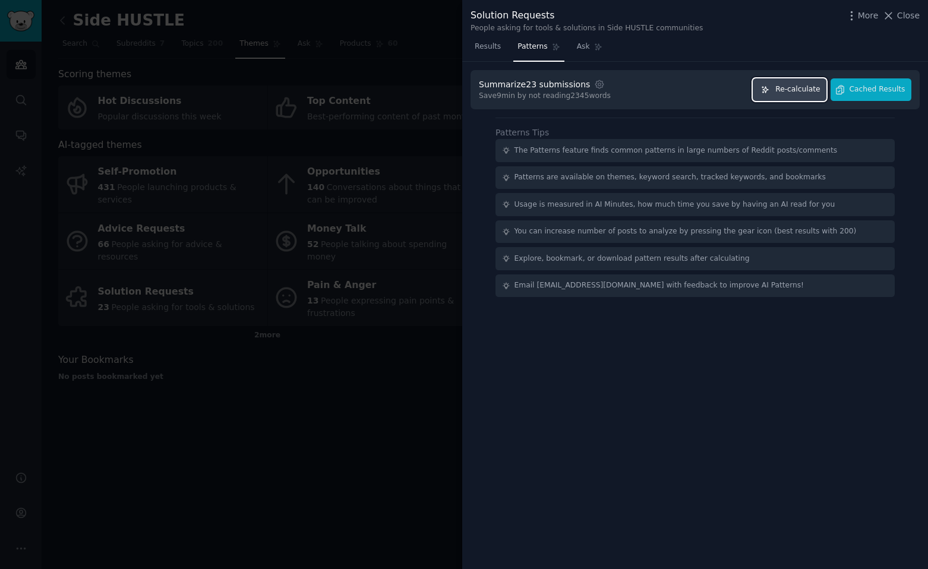
click at [791, 92] on span "Re-calculate" at bounding box center [797, 89] width 45 height 11
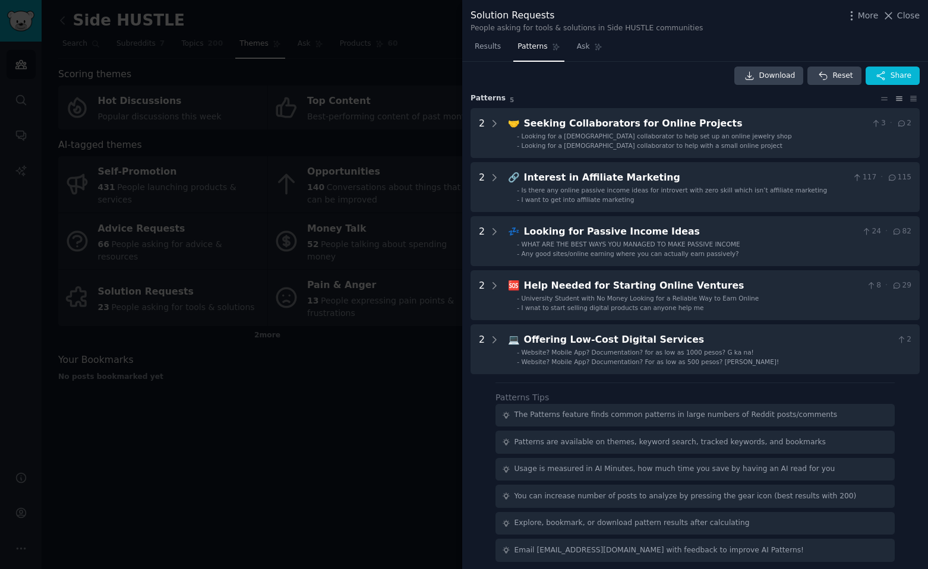
scroll to position [12, 0]
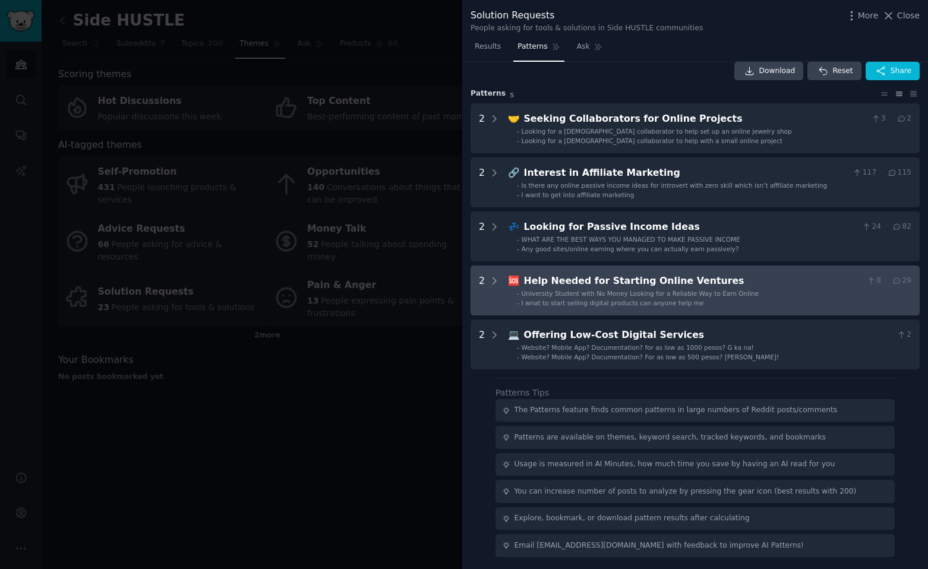
click at [697, 283] on div "Help Needed for Starting Online Ventures" at bounding box center [693, 281] width 338 height 15
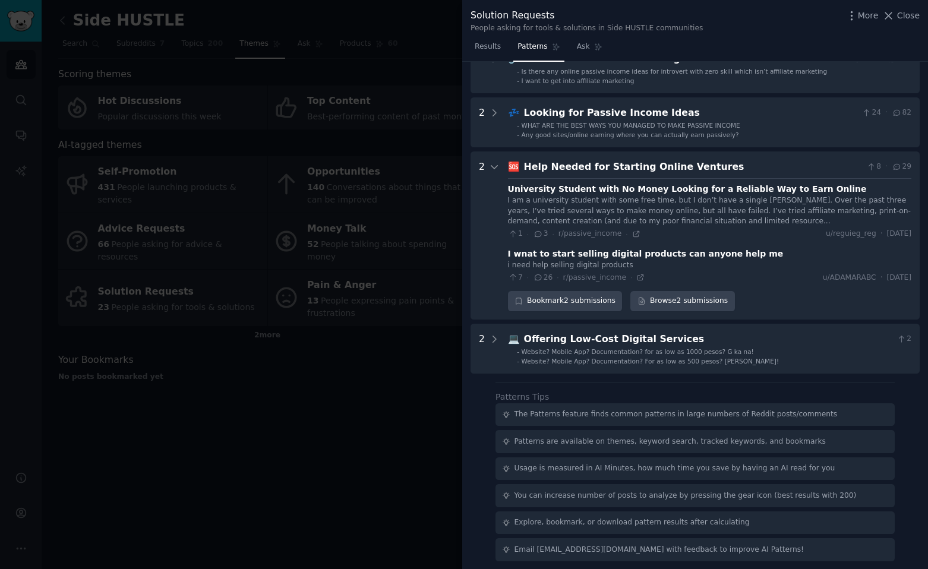
scroll to position [131, 0]
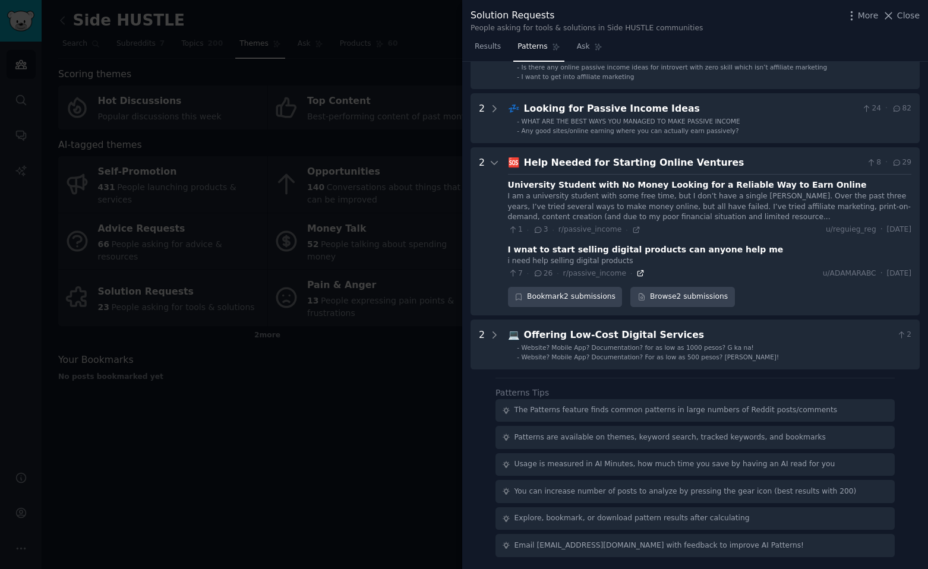
click at [638, 273] on icon at bounding box center [640, 273] width 8 height 8
click at [911, 21] on div "More Close" at bounding box center [882, 15] width 74 height 15
click at [905, 17] on span "Close" at bounding box center [908, 16] width 23 height 12
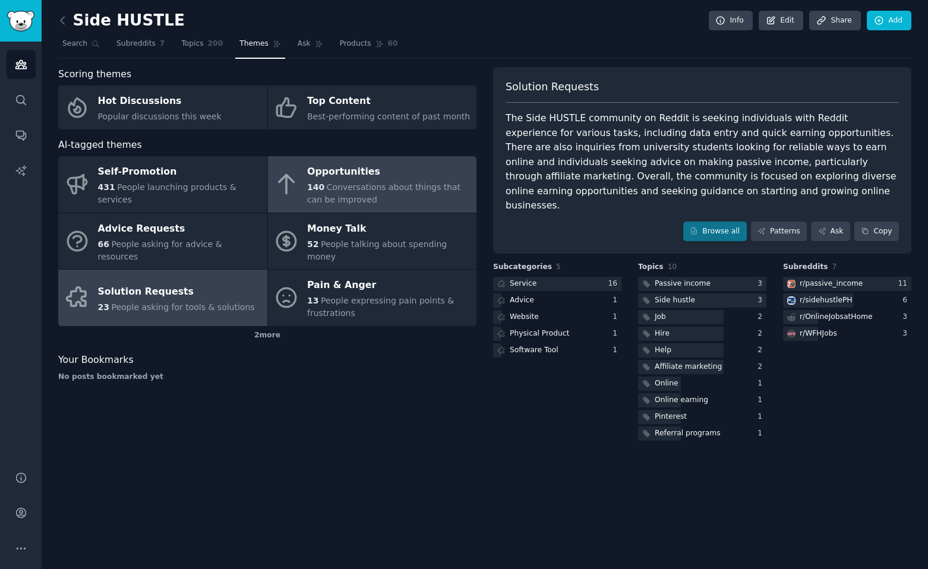
click at [328, 190] on span "Conversations about things that can be improved" at bounding box center [383, 193] width 153 height 22
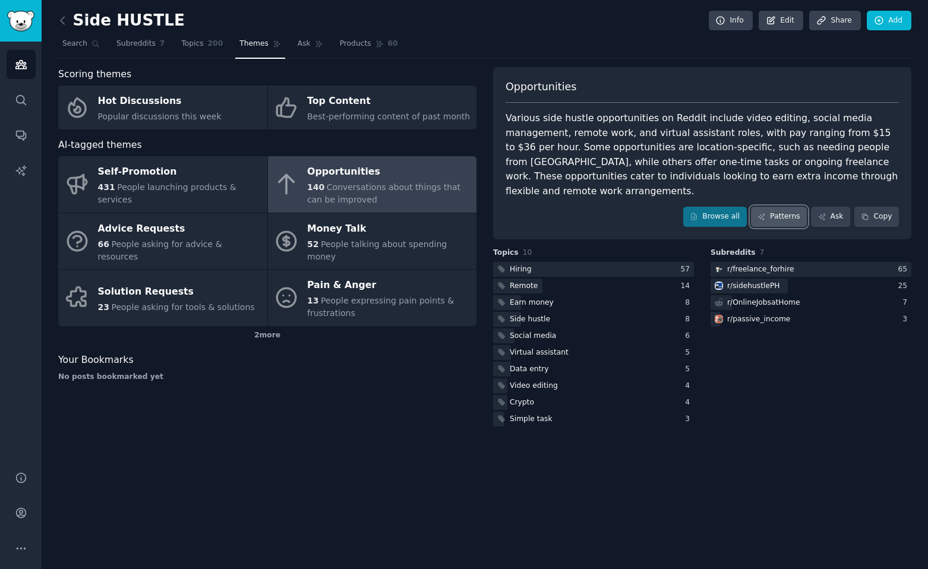
click at [769, 207] on link "Patterns" at bounding box center [779, 217] width 56 height 20
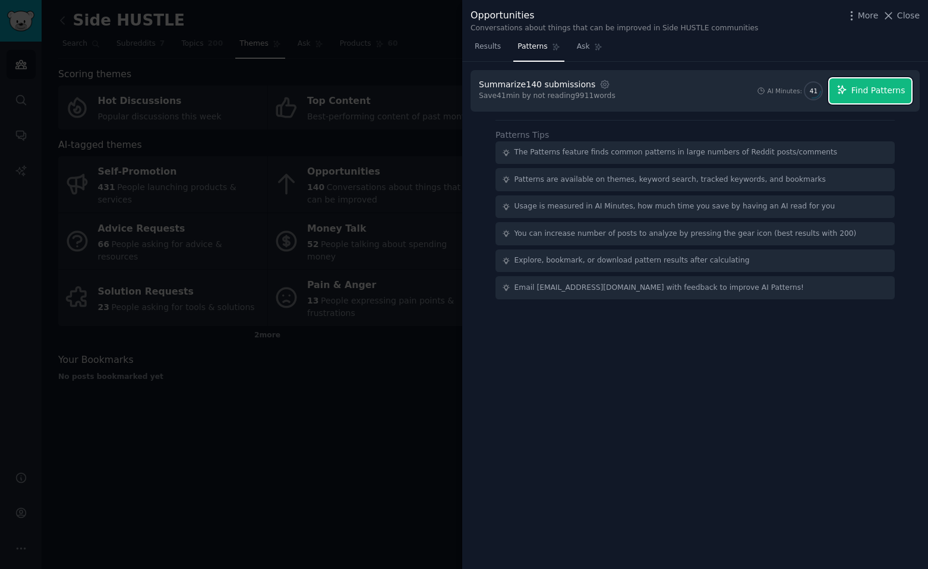
click at [848, 93] on button "Find Patterns" at bounding box center [870, 90] width 82 height 25
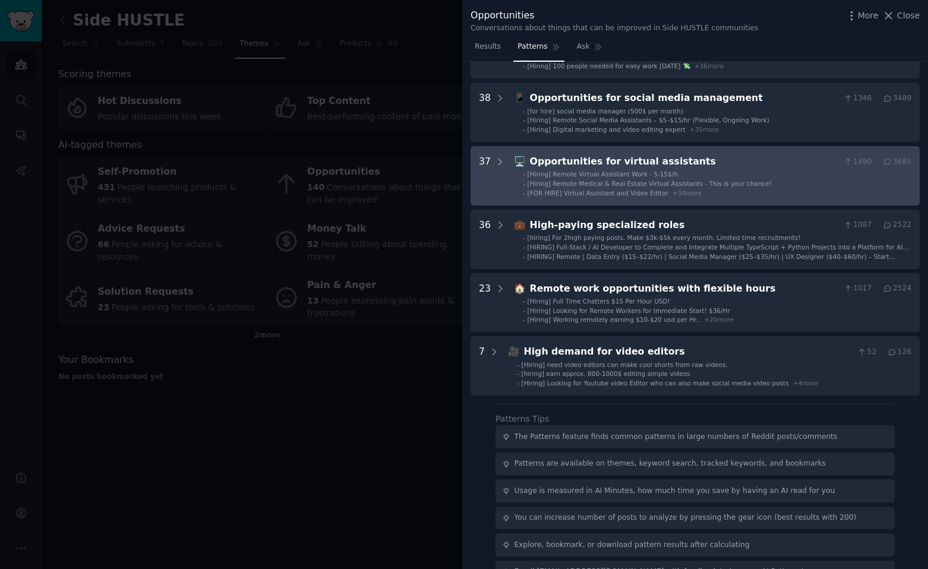
scroll to position [97, 0]
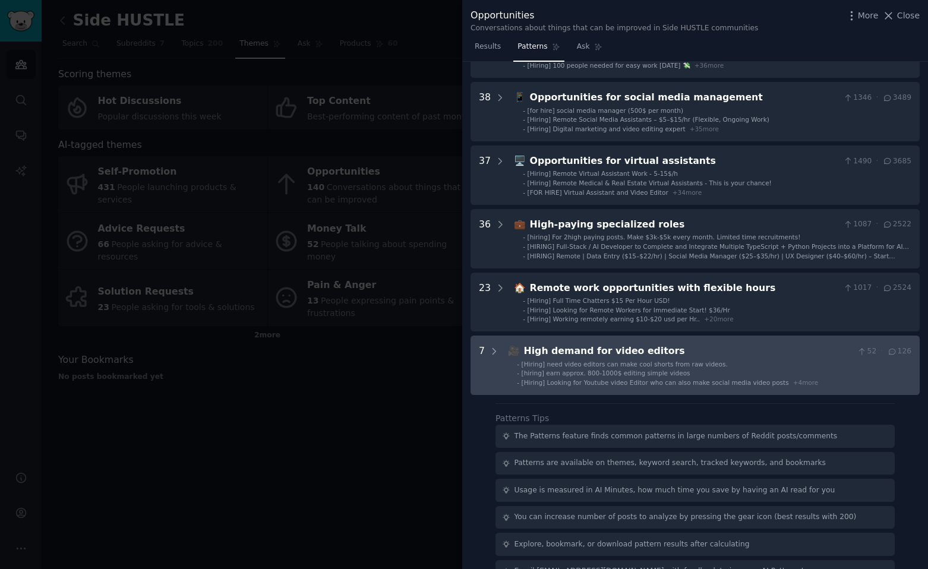
click at [576, 360] on div "[Hiring] need video editors can make cool shorts from raw videos." at bounding box center [624, 364] width 206 height 8
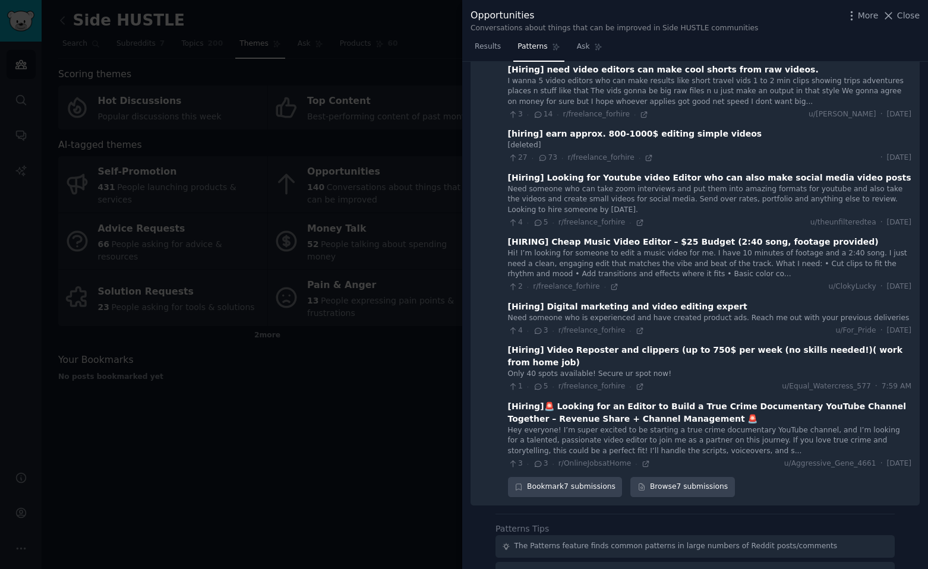
scroll to position [403, 0]
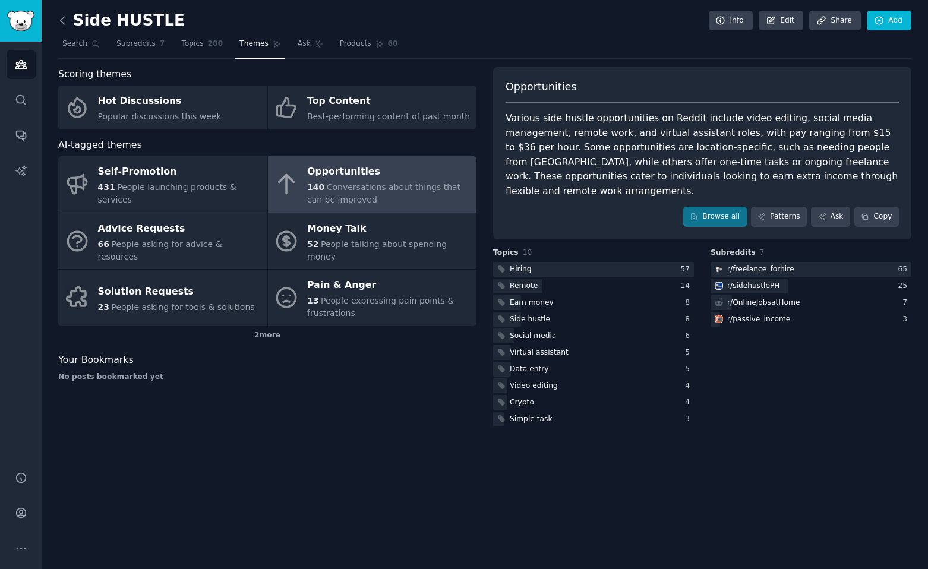
click at [62, 20] on icon at bounding box center [62, 20] width 12 height 12
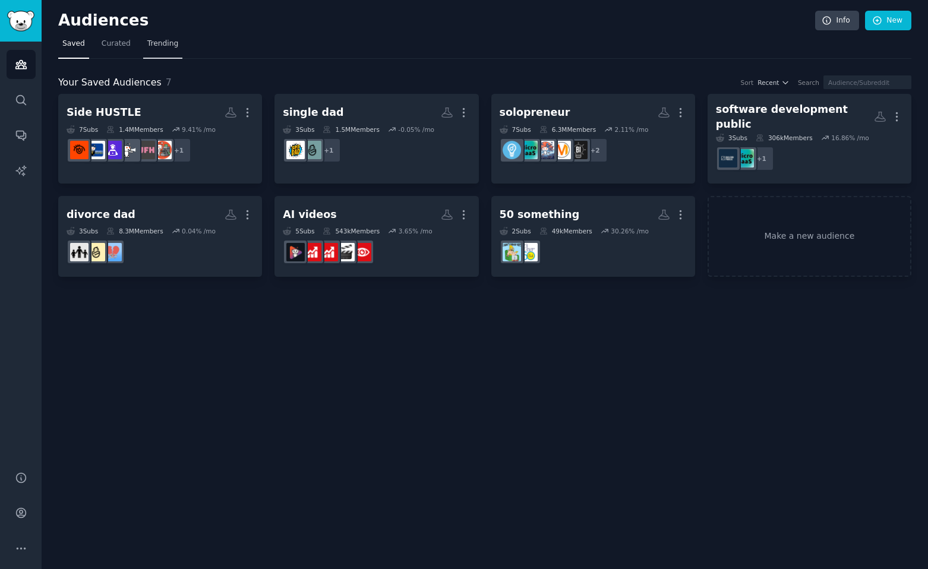
click at [161, 48] on span "Trending" at bounding box center [162, 44] width 31 height 11
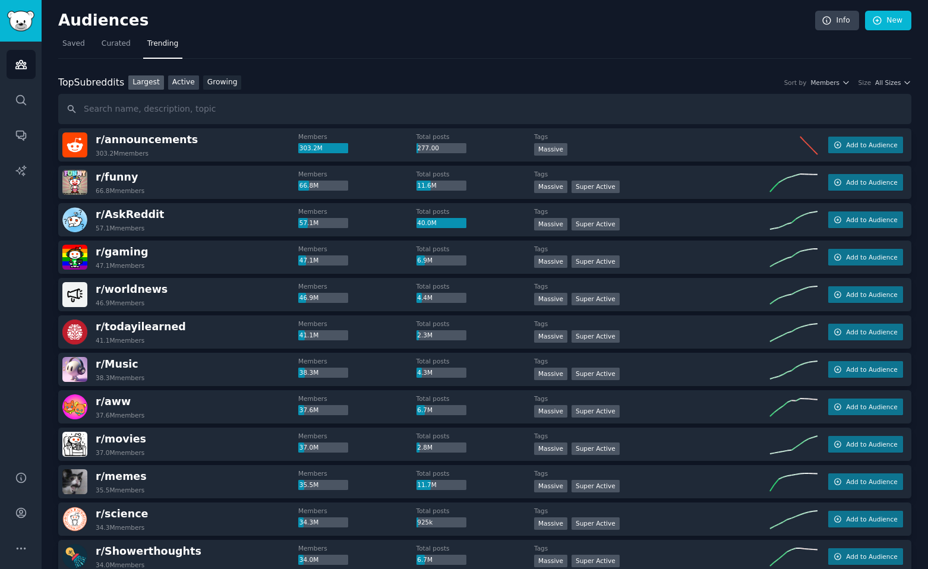
click at [184, 87] on link "Active" at bounding box center [183, 82] width 31 height 15
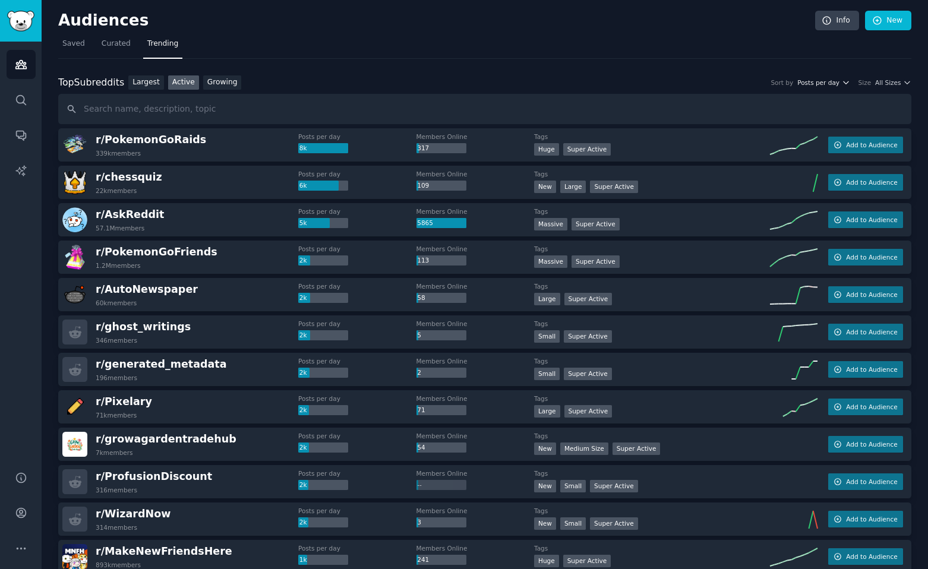
click at [798, 81] on span "Posts per day" at bounding box center [818, 82] width 42 height 8
click at [140, 86] on link "Largest" at bounding box center [146, 82] width 36 height 15
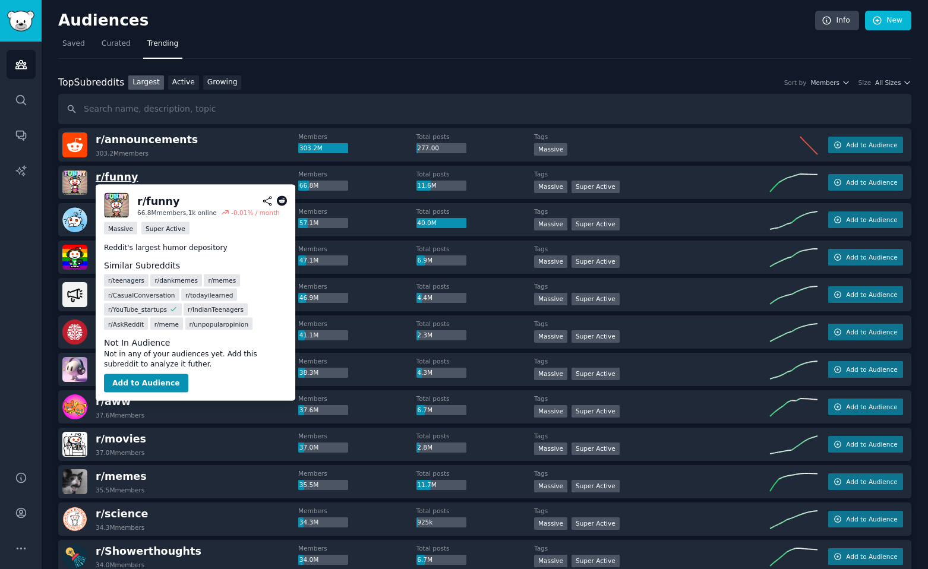
click at [113, 173] on span "r/ funny" at bounding box center [117, 177] width 42 height 12
click at [137, 381] on button "Add to Audience" at bounding box center [146, 383] width 84 height 19
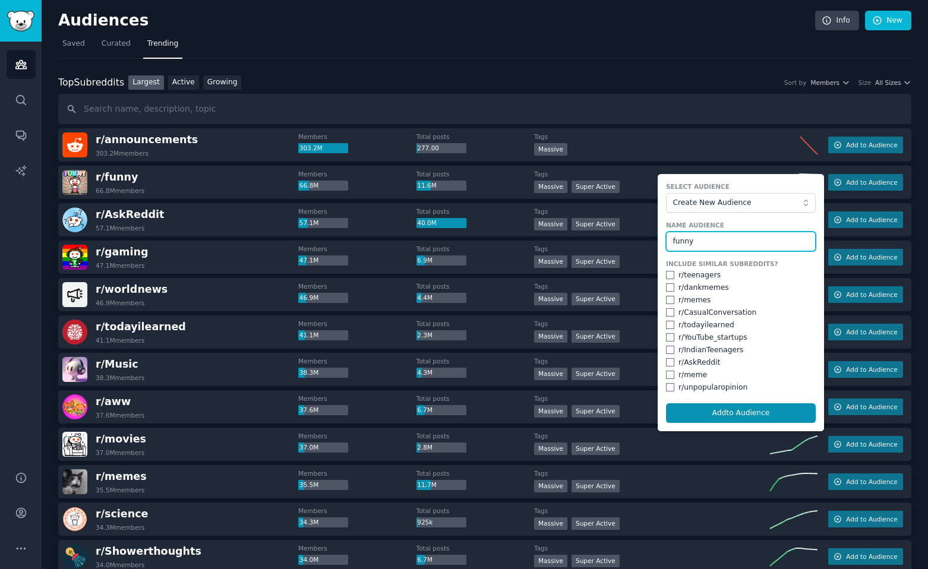
type input "funny"
click at [668, 327] on input "checkbox" at bounding box center [670, 325] width 8 height 8
checkbox input "true"
click at [666, 340] on input "checkbox" at bounding box center [670, 337] width 8 height 8
checkbox input "true"
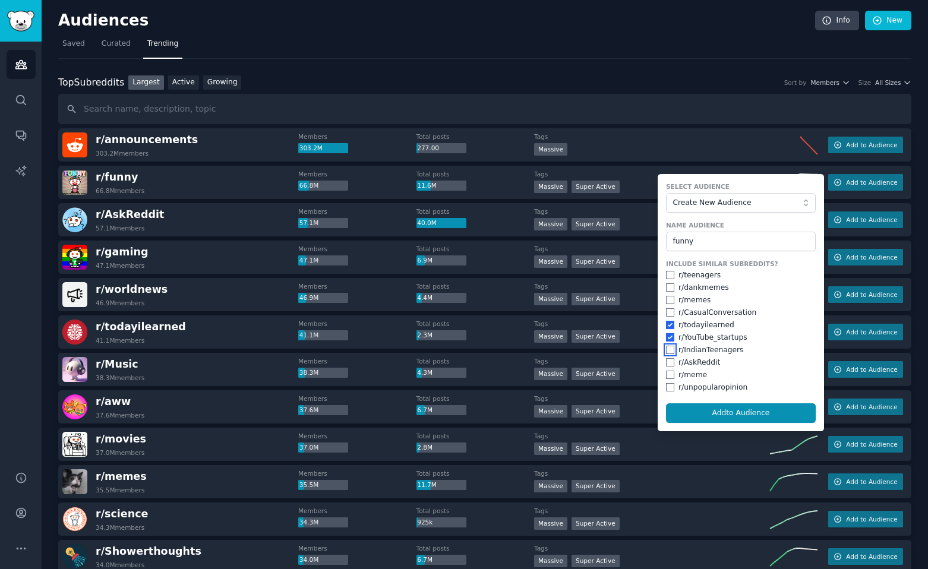
click at [666, 352] on input "checkbox" at bounding box center [670, 350] width 8 height 8
checkbox input "true"
click at [667, 362] on input "checkbox" at bounding box center [670, 362] width 8 height 8
checkbox input "true"
click at [668, 377] on input "checkbox" at bounding box center [670, 375] width 8 height 8
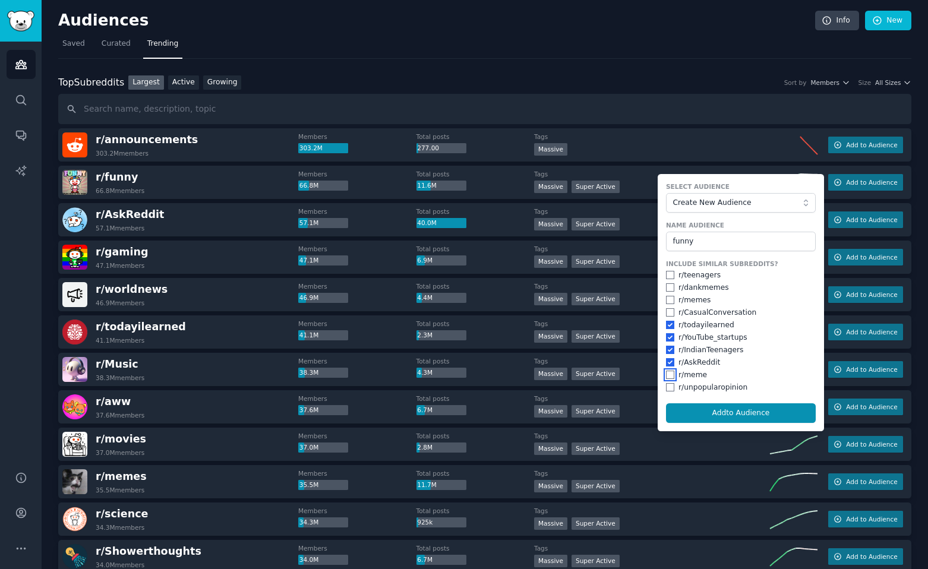
checkbox input "true"
click at [666, 389] on input "checkbox" at bounding box center [670, 387] width 8 height 8
checkbox input "true"
click at [666, 309] on input "checkbox" at bounding box center [670, 312] width 8 height 8
checkbox input "true"
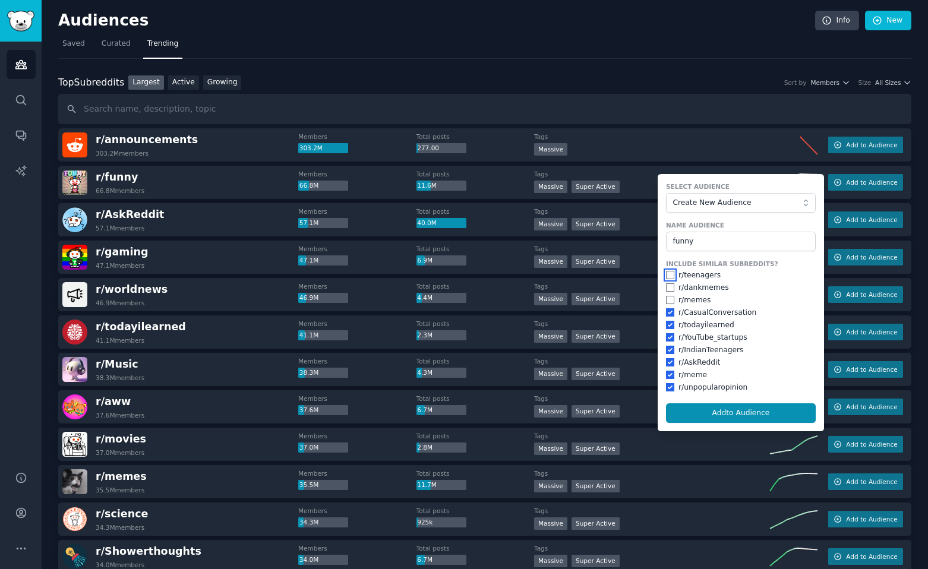
click at [666, 274] on input "checkbox" at bounding box center [670, 275] width 8 height 8
click at [710, 404] on button "Add to Audience" at bounding box center [741, 413] width 150 height 20
checkbox input "false"
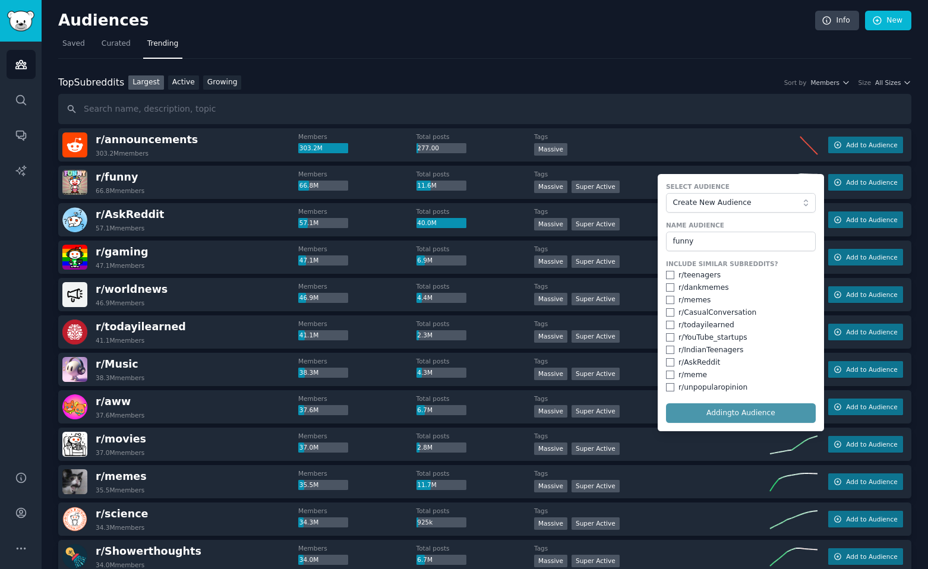
checkbox input "false"
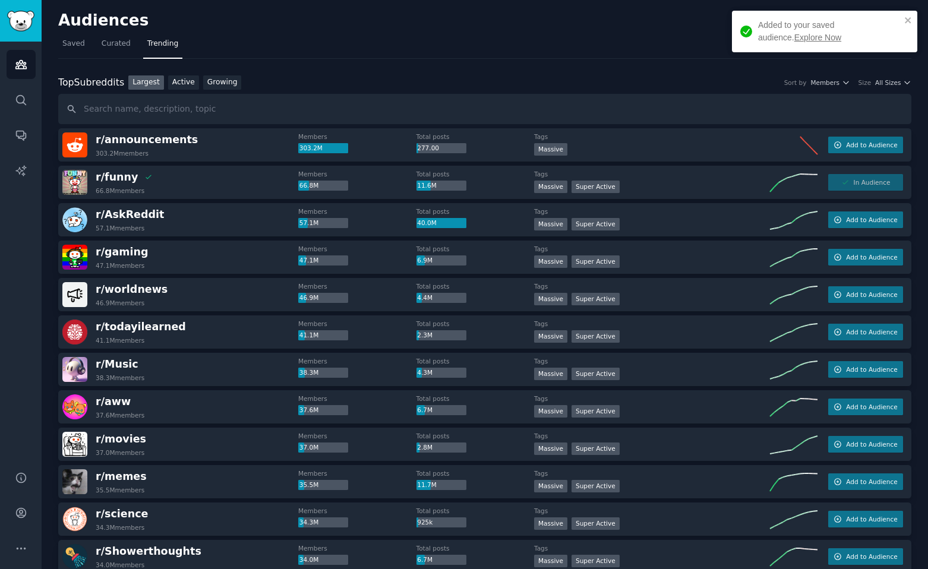
click at [794, 34] on link "Explore Now" at bounding box center [817, 38] width 47 height 10
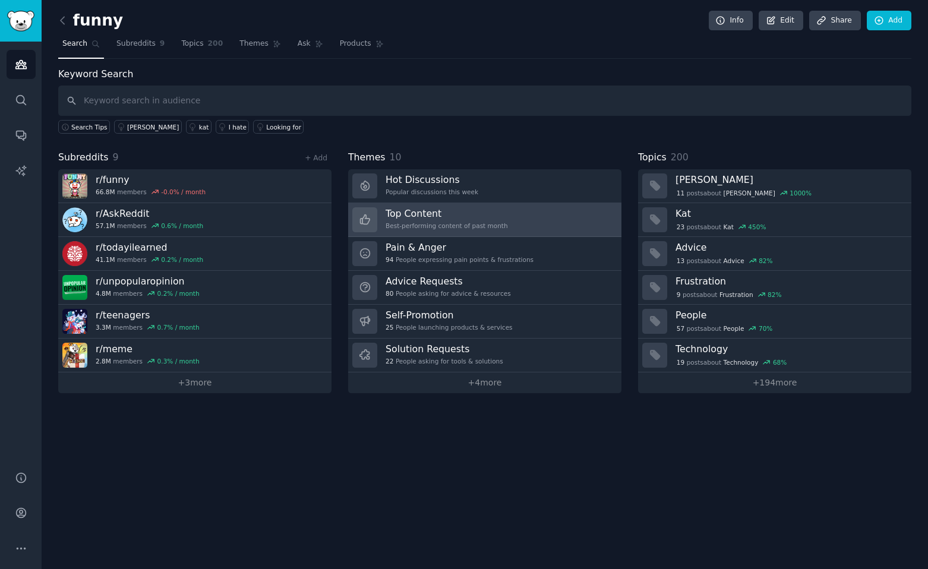
click at [400, 224] on div "Best-performing content of past month" at bounding box center [446, 226] width 122 height 8
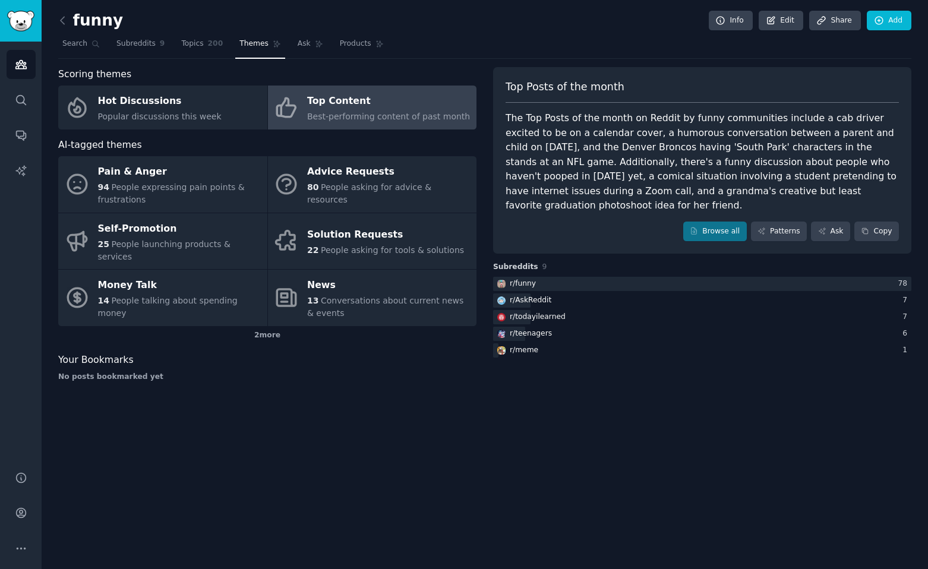
click at [367, 113] on span "Best-performing content of past month" at bounding box center [388, 117] width 163 height 10
click at [763, 228] on icon at bounding box center [761, 231] width 7 height 7
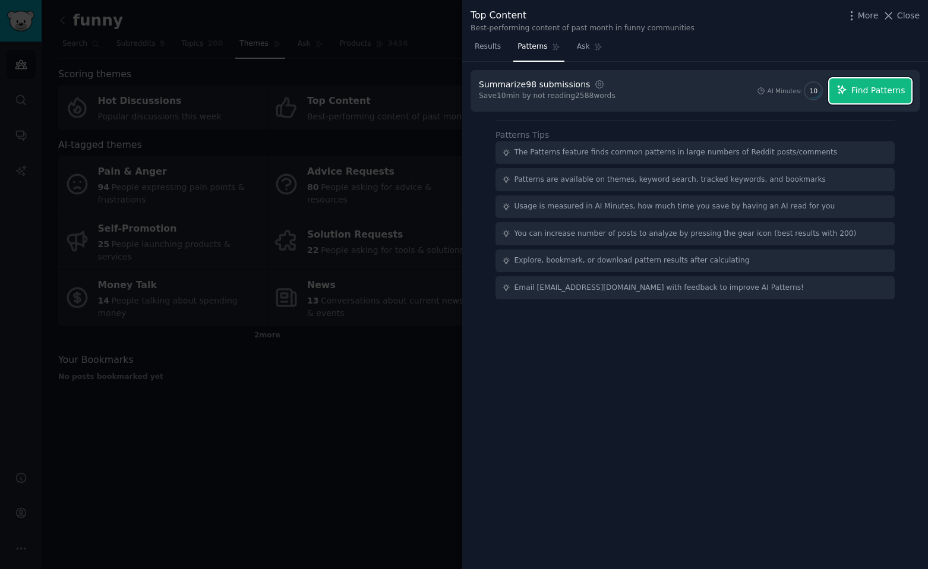
click at [863, 83] on button "Find Patterns" at bounding box center [870, 90] width 82 height 25
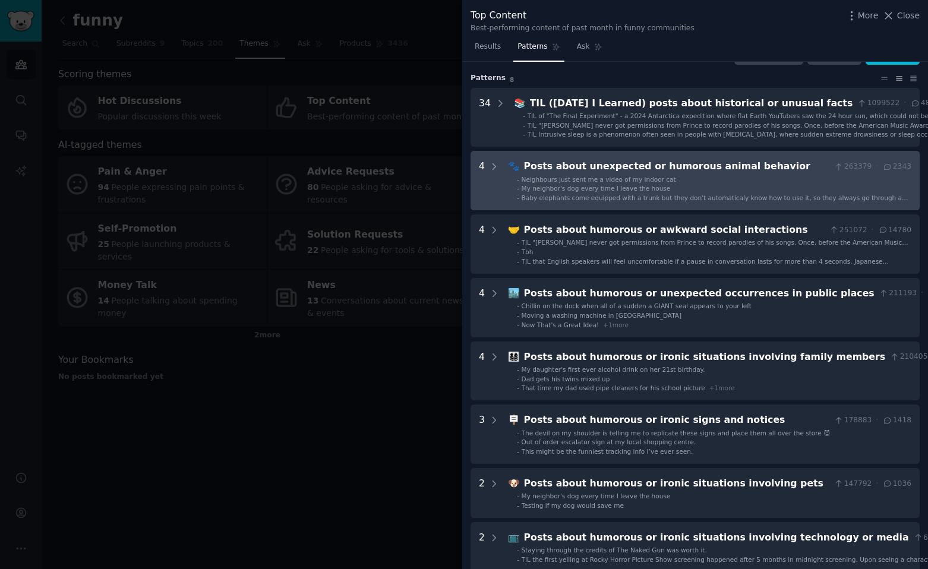
scroll to position [32, 0]
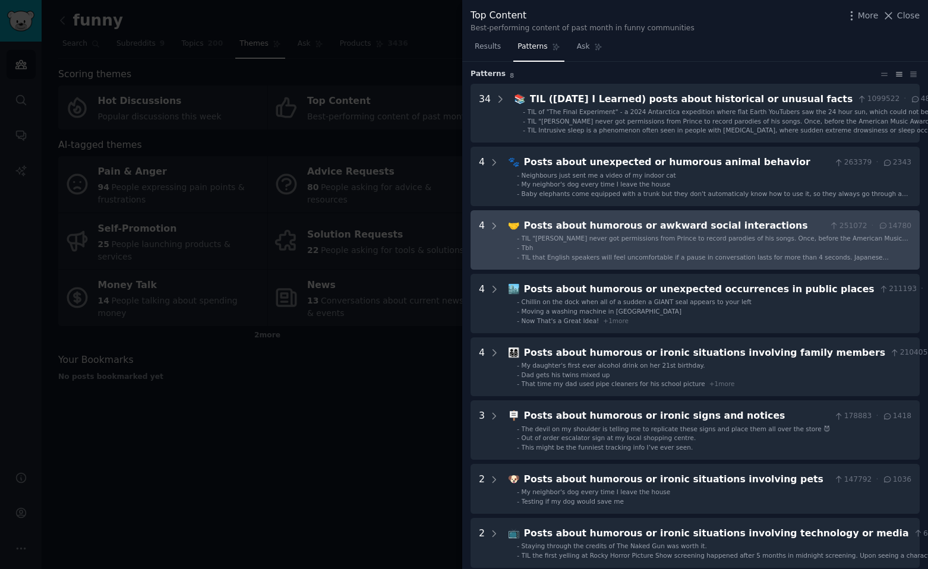
click at [714, 239] on span "TIL "Weird Al" Yankovic never got permissions from Prince to record parodies of…" at bounding box center [714, 247] width 387 height 24
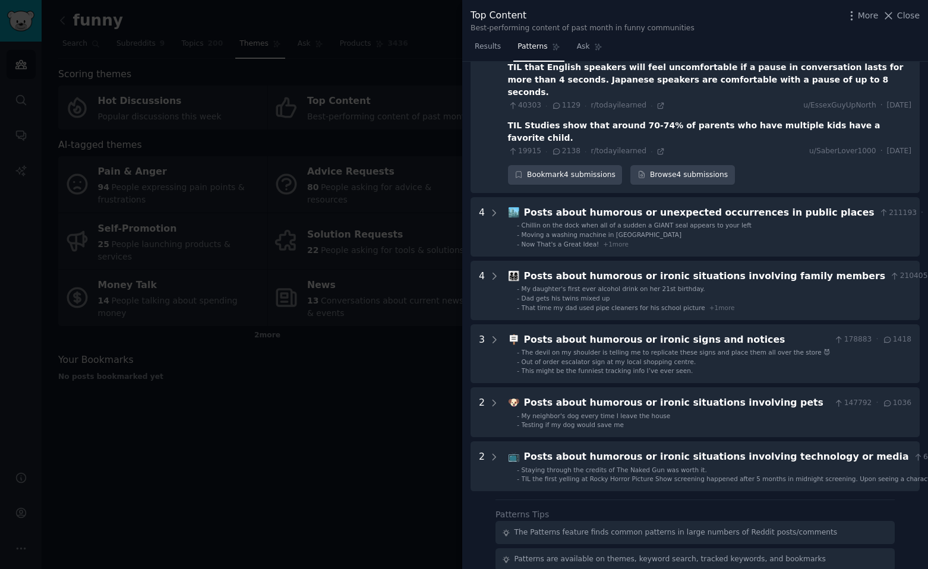
scroll to position [318, 0]
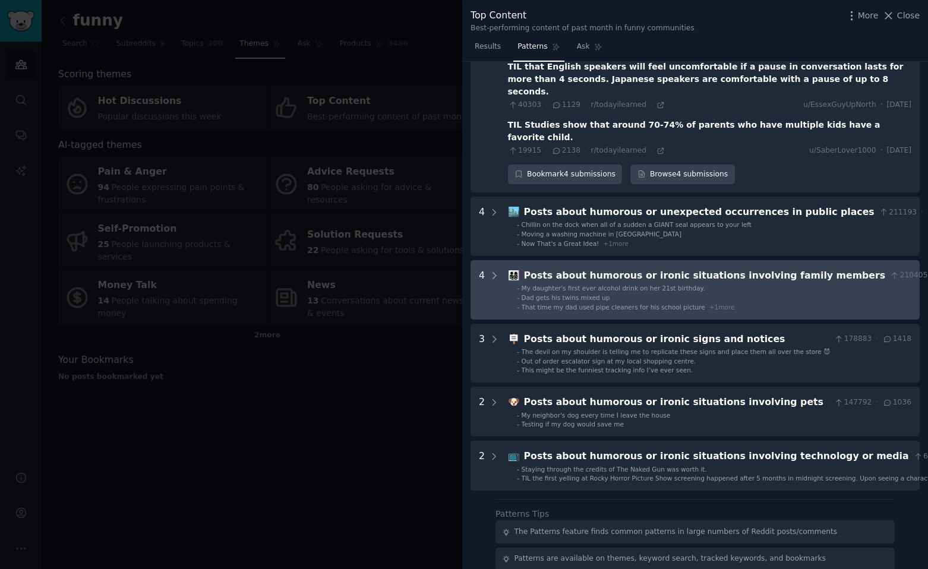
click at [669, 268] on div "Posts about humorous or ironic situations involving family members" at bounding box center [705, 275] width 362 height 15
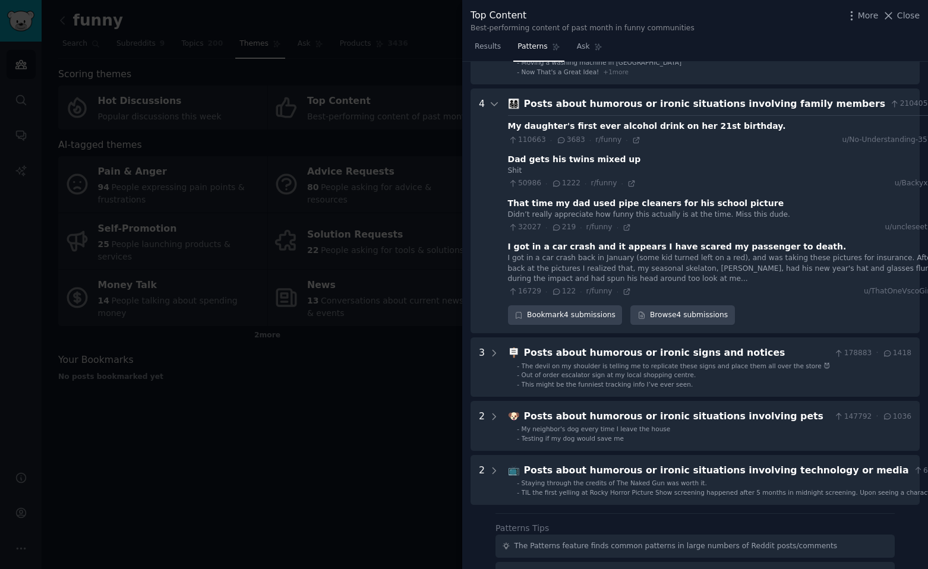
scroll to position [491, 0]
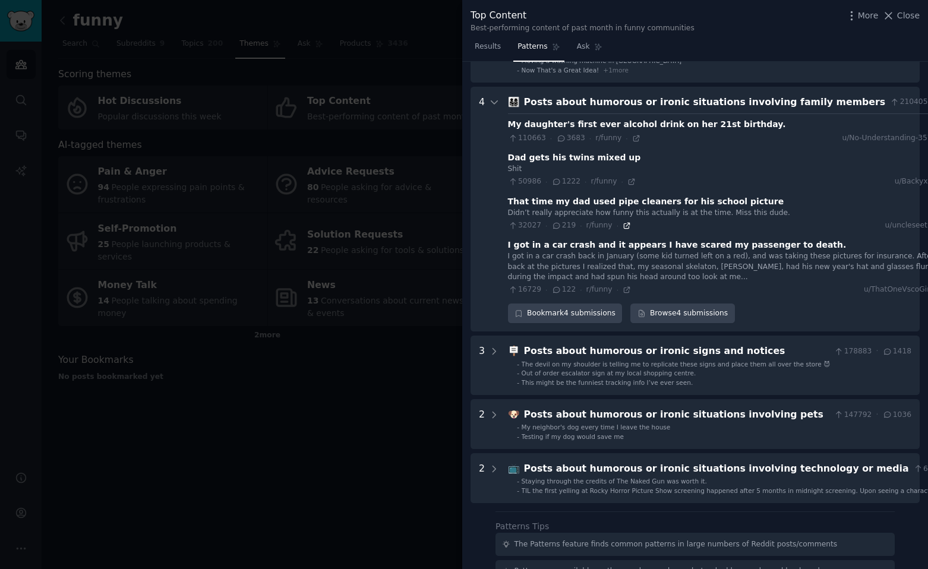
click at [622, 222] on icon at bounding box center [626, 226] width 8 height 8
click at [902, 14] on span "Close" at bounding box center [908, 16] width 23 height 12
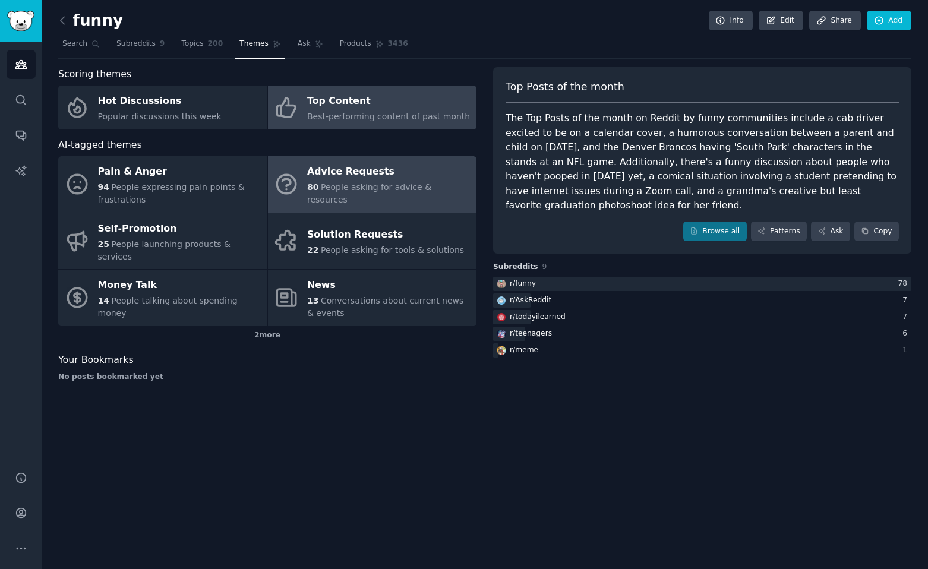
click at [307, 188] on span "80" at bounding box center [312, 187] width 11 height 10
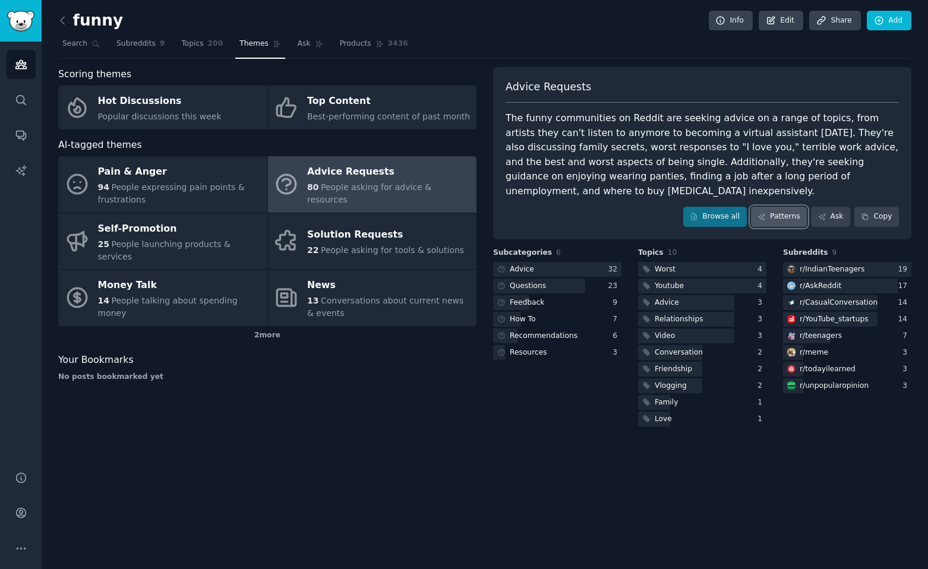
click at [790, 207] on link "Patterns" at bounding box center [779, 217] width 56 height 20
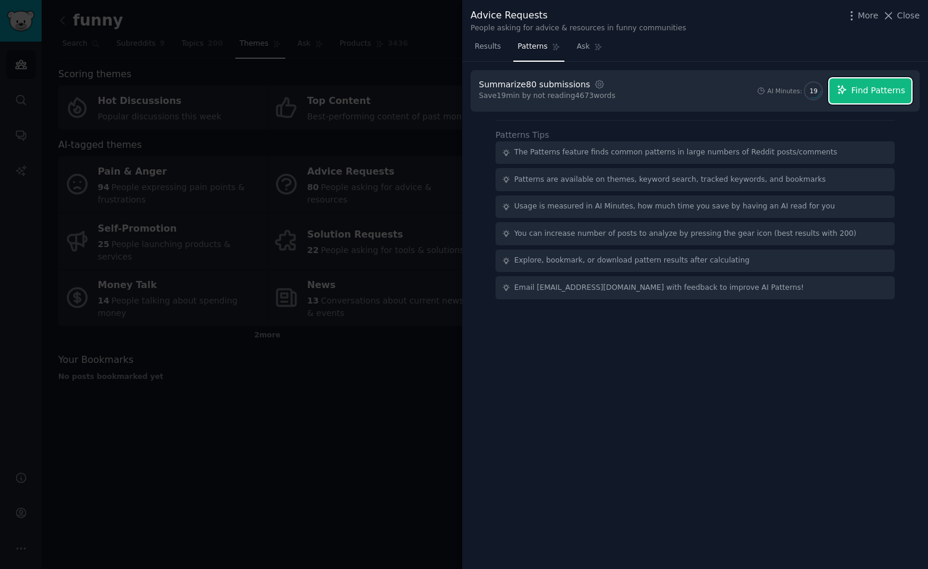
click at [891, 91] on span "Find Patterns" at bounding box center [878, 90] width 54 height 12
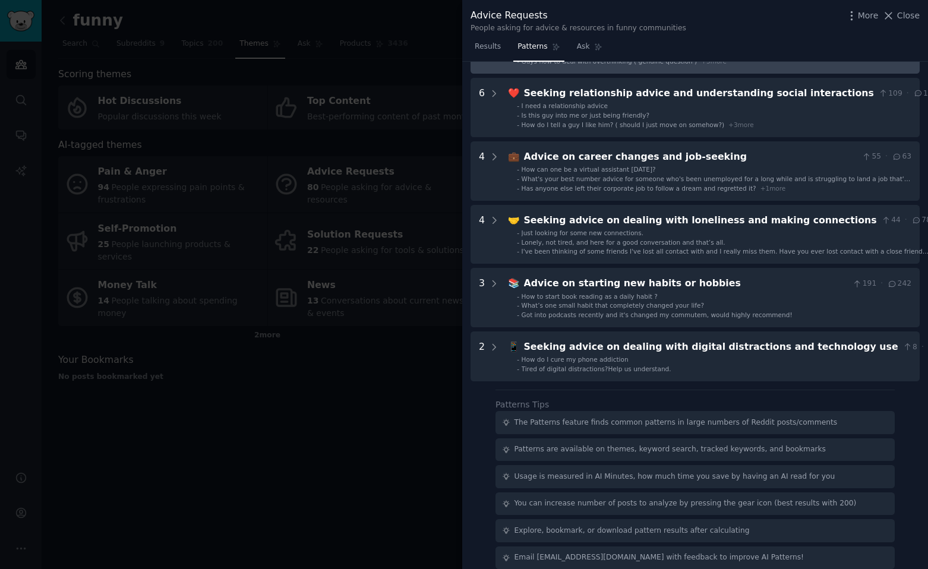
scroll to position [177, 0]
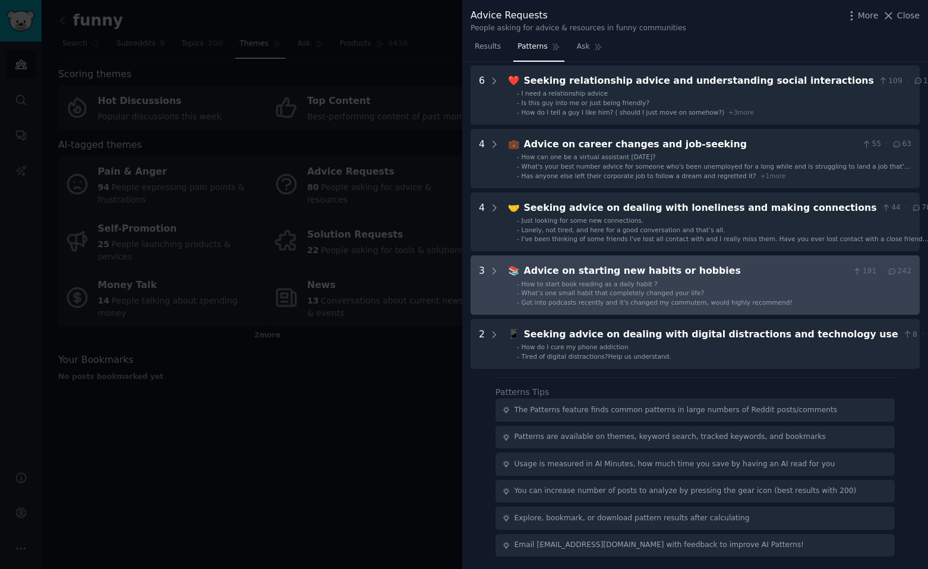
click at [719, 298] on div "Got into podcasts recently and it's changed my commutem, would highly recommend!" at bounding box center [656, 302] width 271 height 8
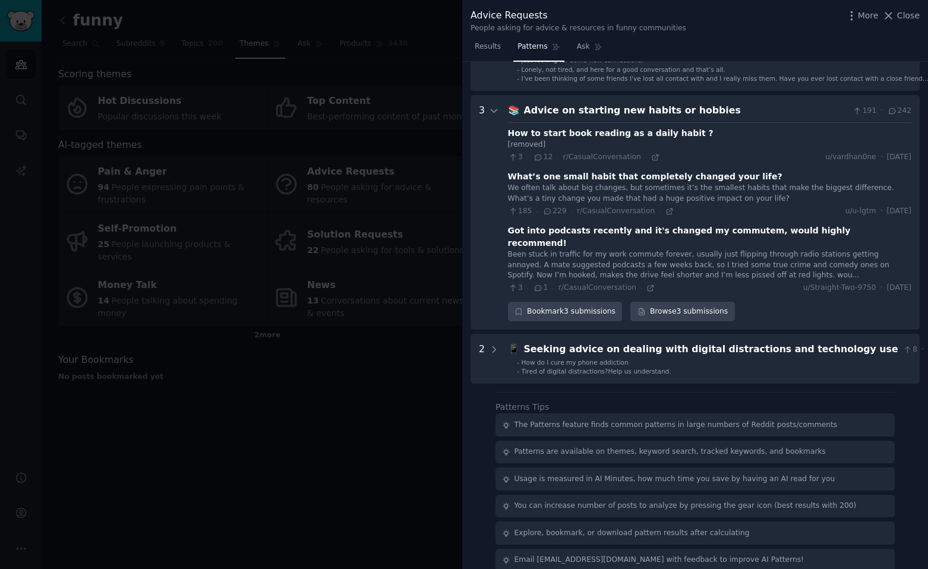
scroll to position [340, 0]
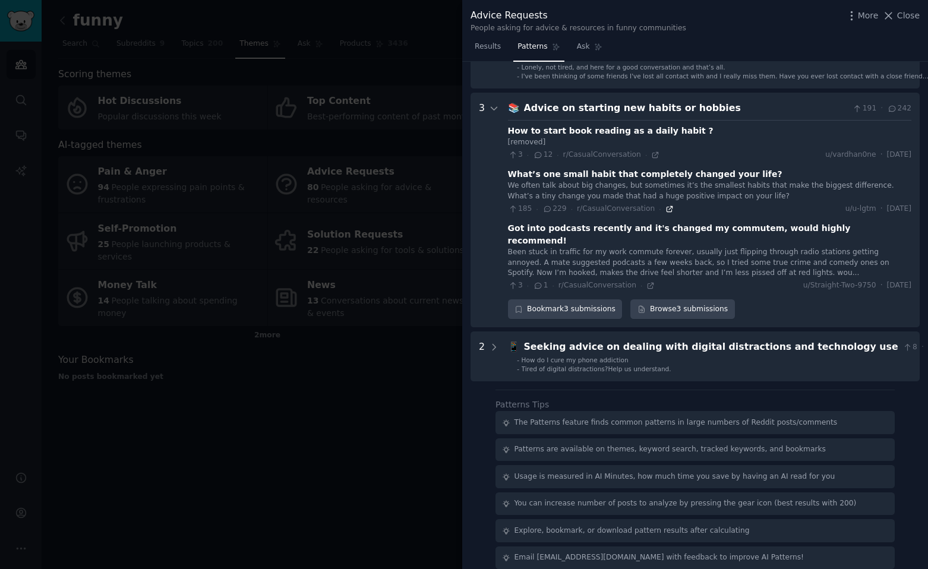
click at [665, 207] on icon at bounding box center [669, 209] width 8 height 8
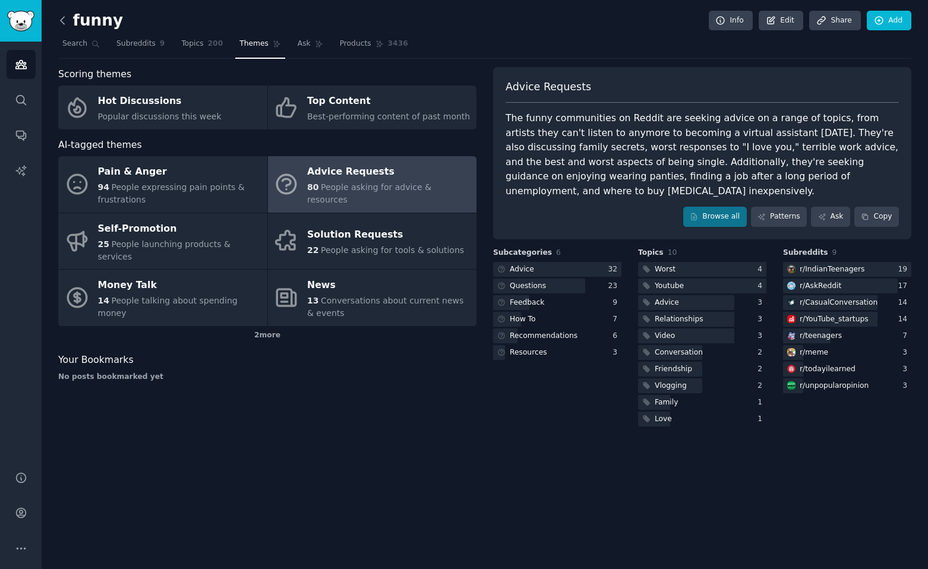
click at [62, 20] on icon at bounding box center [62, 20] width 12 height 12
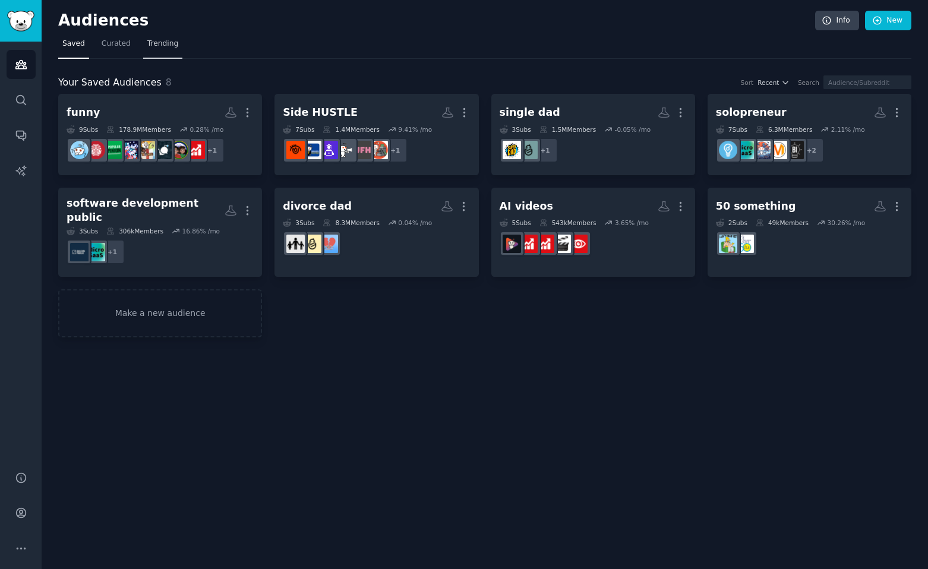
click at [163, 40] on span "Trending" at bounding box center [162, 44] width 31 height 11
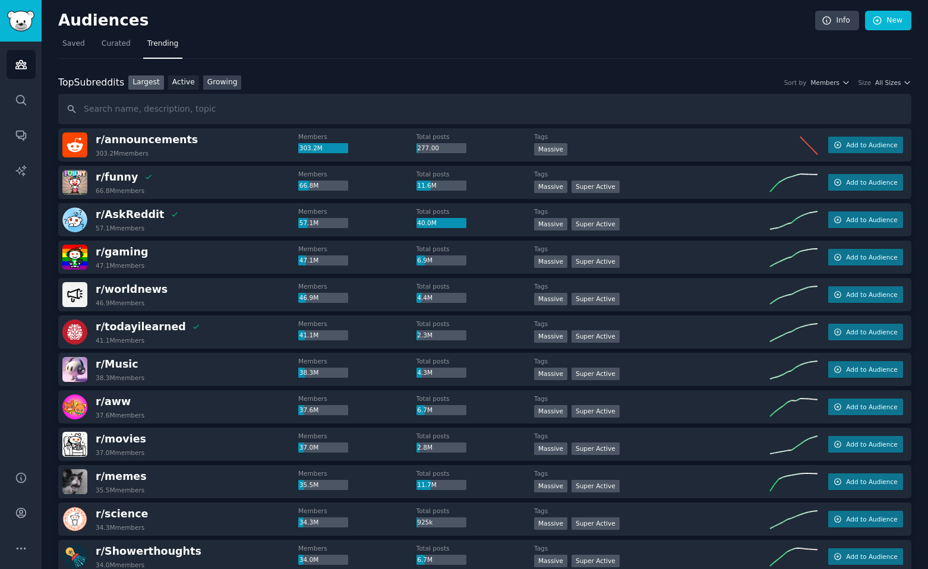
click at [218, 82] on link "Growing" at bounding box center [222, 82] width 39 height 15
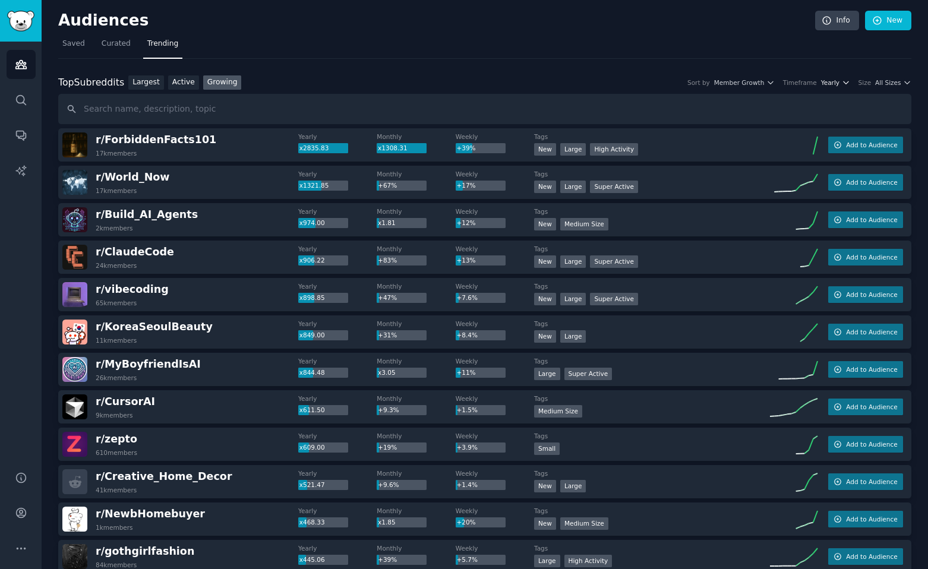
click at [830, 85] on span "Yearly" at bounding box center [830, 82] width 18 height 8
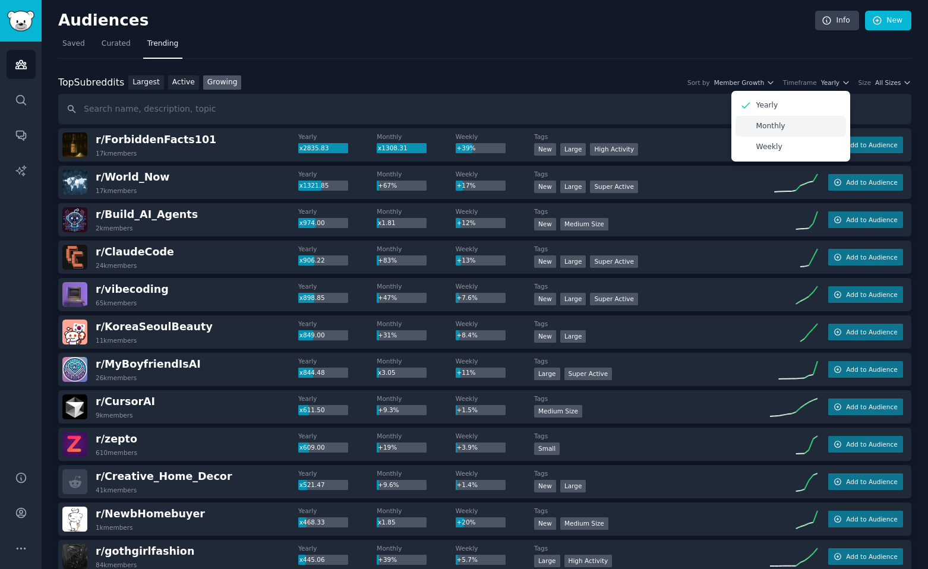
click at [812, 126] on div "Monthly" at bounding box center [790, 126] width 110 height 21
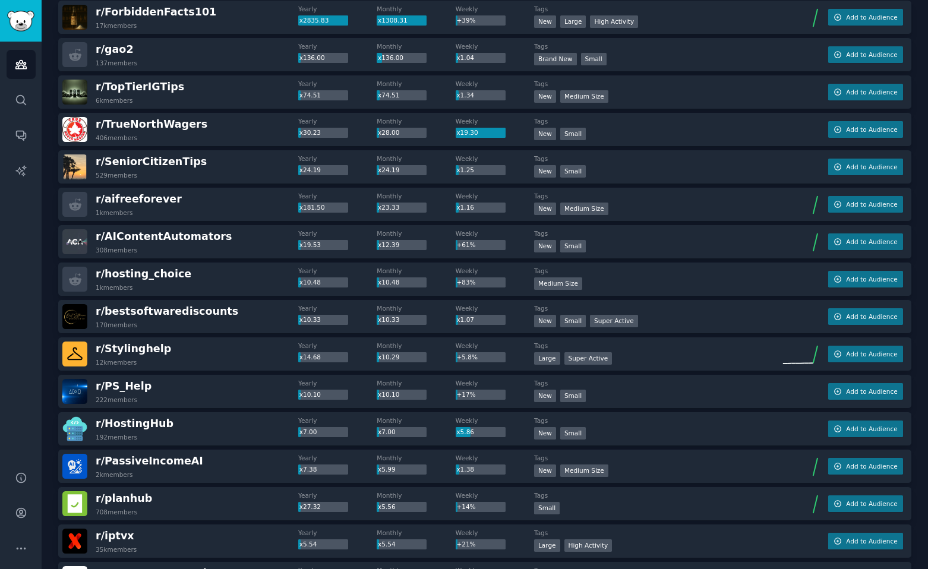
scroll to position [135, 0]
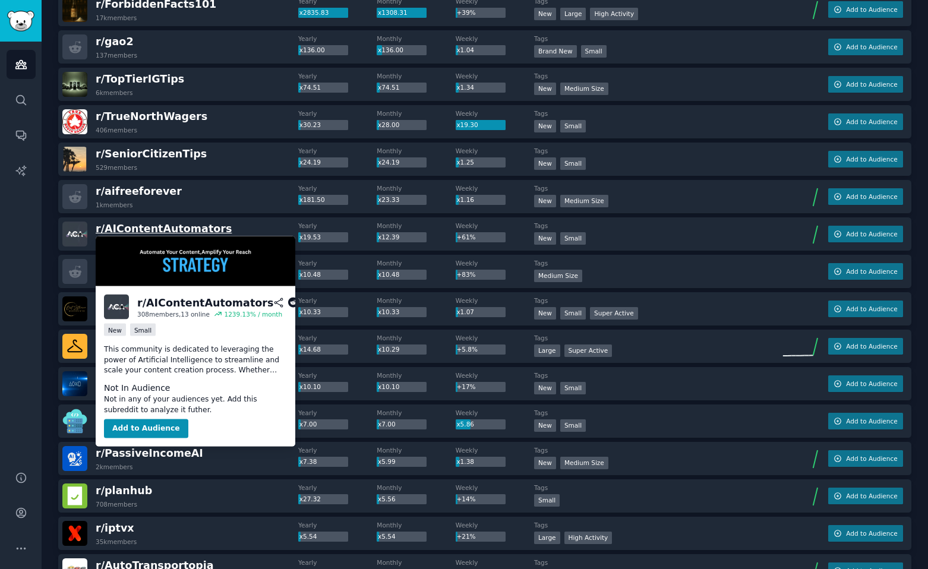
click at [170, 230] on span "r/ AIContentAutomators" at bounding box center [164, 229] width 136 height 12
click at [138, 423] on button "Add to Audience" at bounding box center [146, 428] width 84 height 19
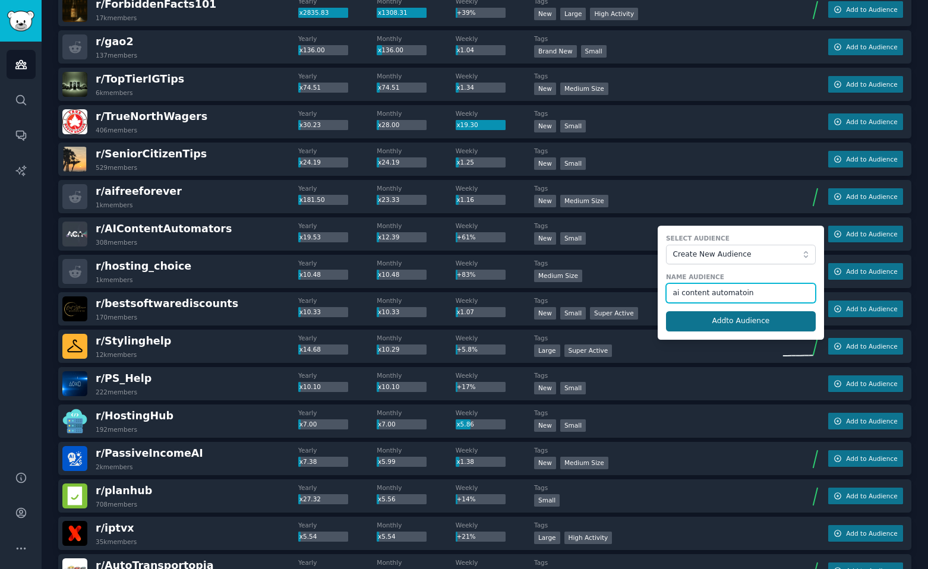
type input "ai content automatoin"
click at [686, 311] on button "Add to Audience" at bounding box center [741, 321] width 150 height 20
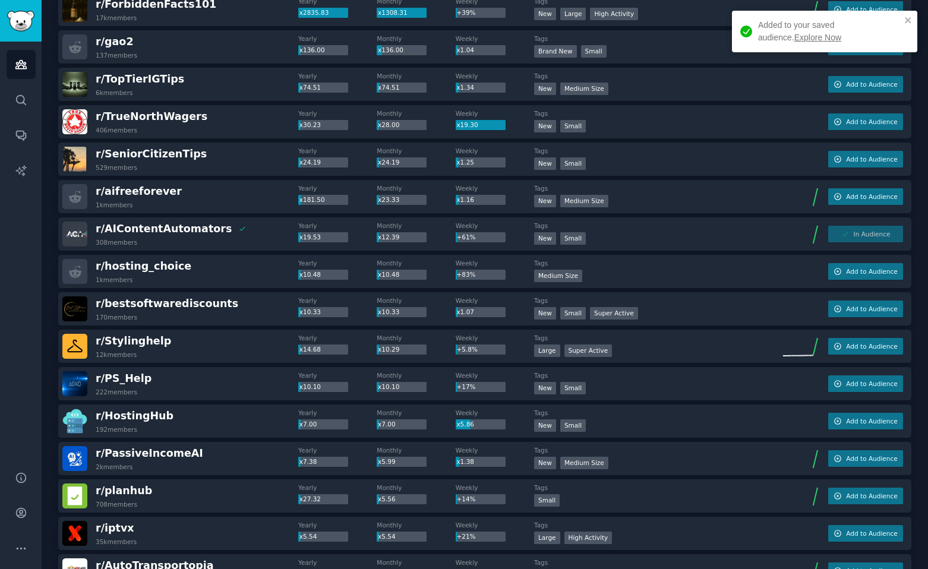
click at [794, 38] on link "Explore Now" at bounding box center [817, 38] width 47 height 10
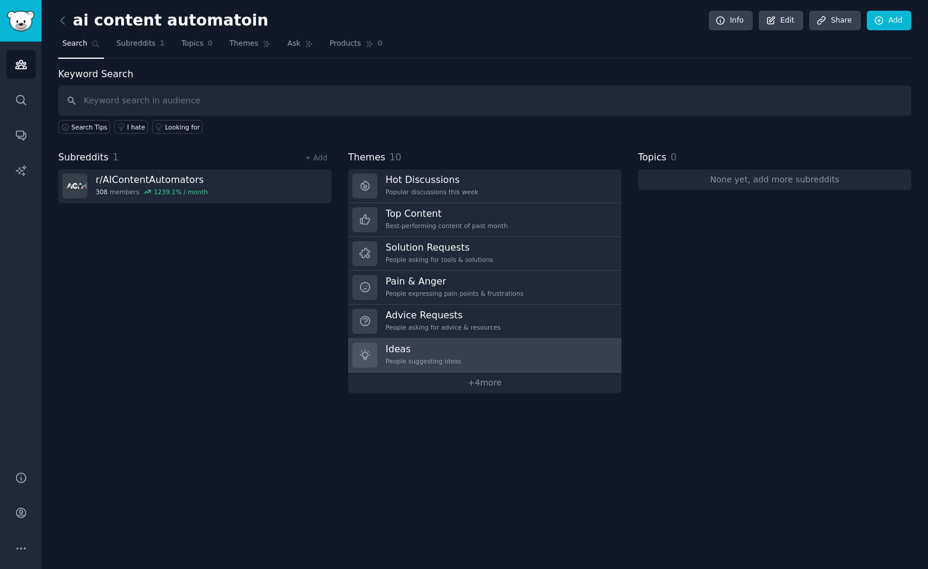
click at [406, 361] on div "People suggesting ideas" at bounding box center [422, 361] width 75 height 8
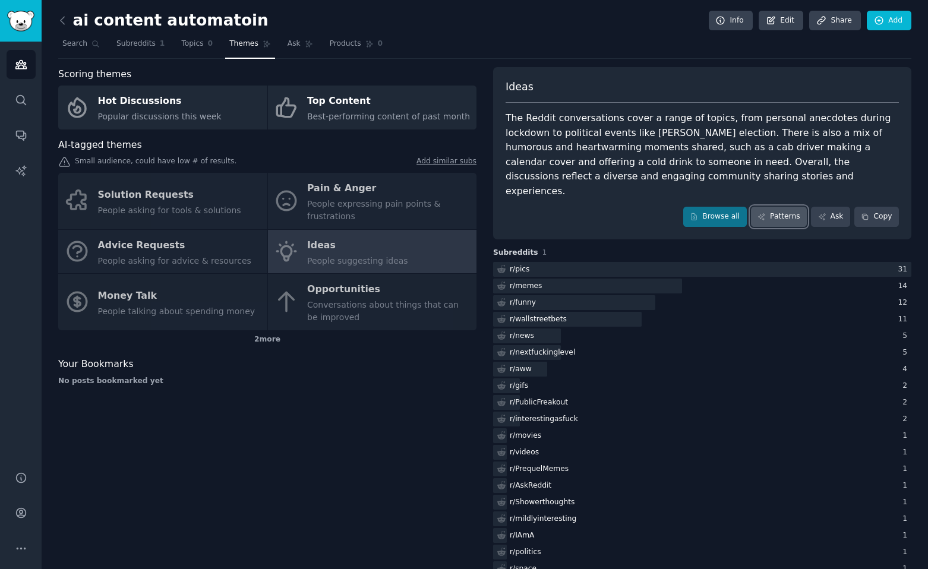
click at [786, 207] on link "Patterns" at bounding box center [779, 217] width 56 height 20
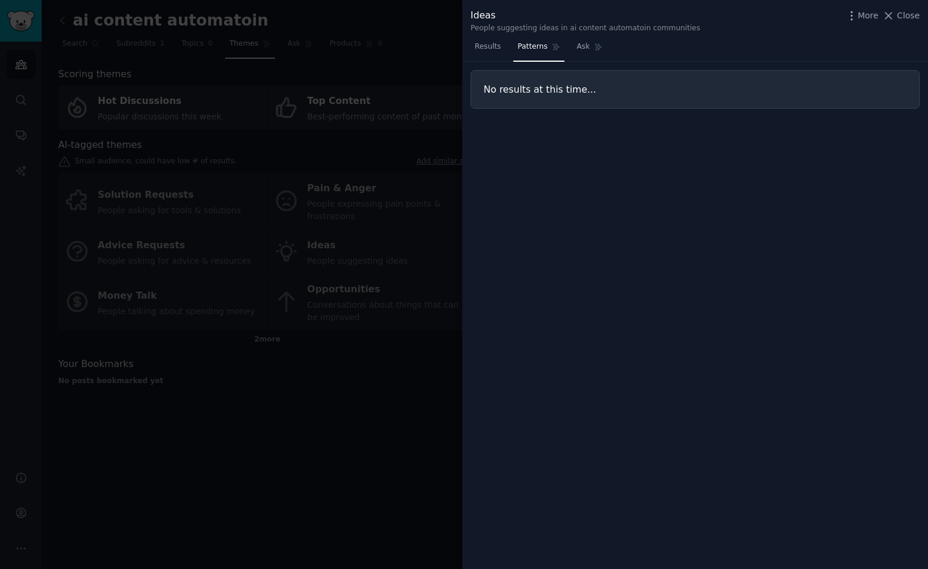
click at [416, 214] on div at bounding box center [464, 284] width 928 height 569
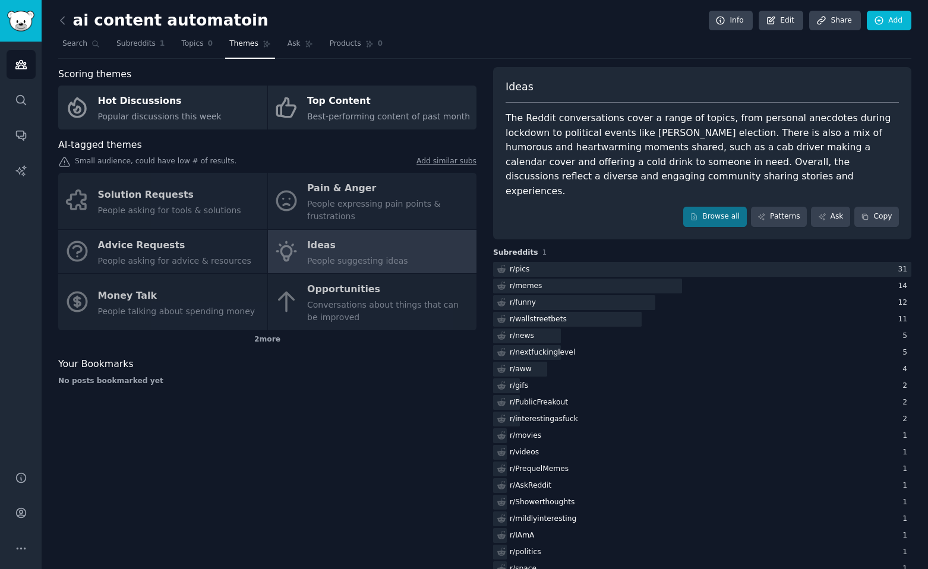
click at [331, 195] on div "Solution Requests People asking for tools & solutions Pain & Anger People expre…" at bounding box center [267, 251] width 418 height 157
click at [328, 204] on div "Solution Requests People asking for tools & solutions Pain & Anger People expre…" at bounding box center [267, 251] width 418 height 157
click at [330, 207] on div "Solution Requests People asking for tools & solutions Pain & Anger People expre…" at bounding box center [267, 251] width 418 height 157
click at [340, 52] on link "Products 0" at bounding box center [355, 46] width 61 height 24
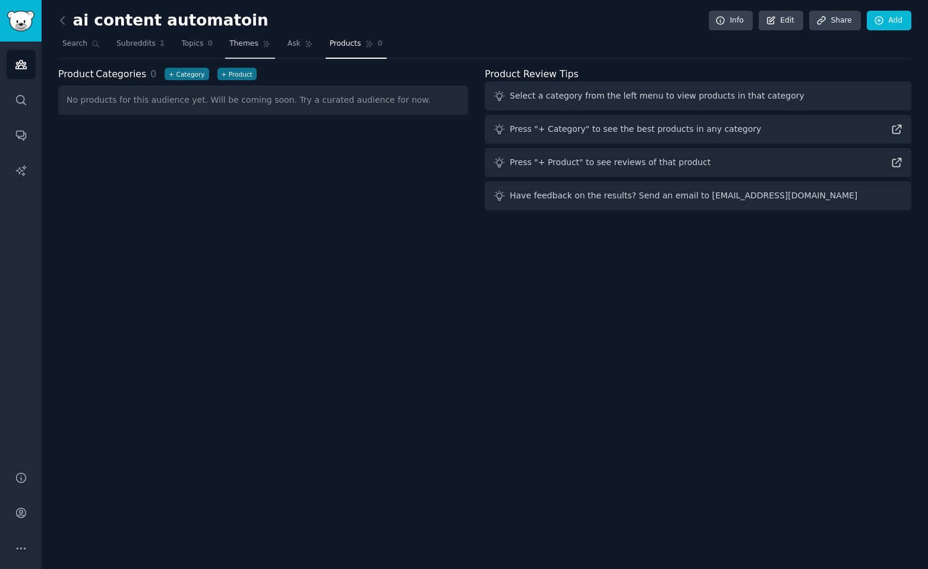
click at [252, 50] on link "Themes" at bounding box center [250, 46] width 50 height 24
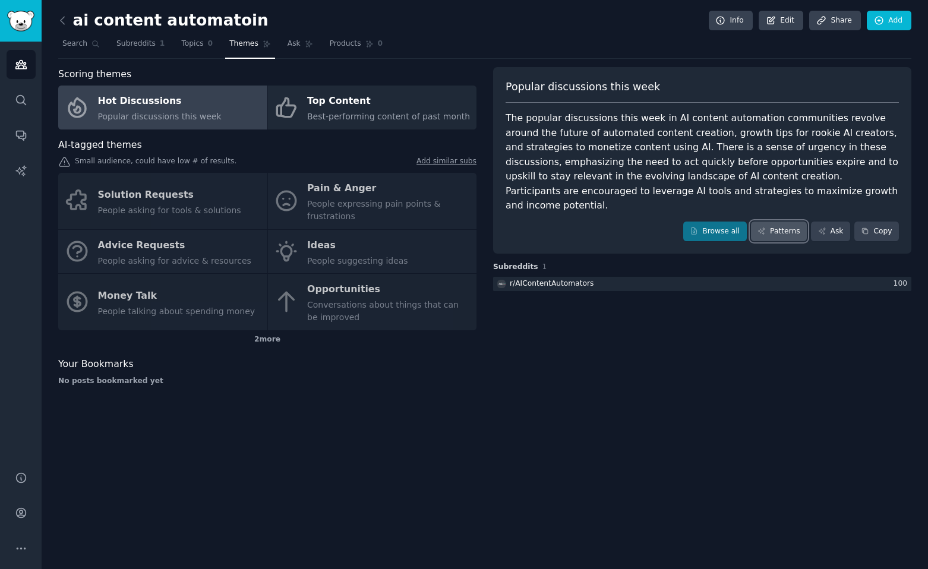
click at [788, 222] on link "Patterns" at bounding box center [779, 232] width 56 height 20
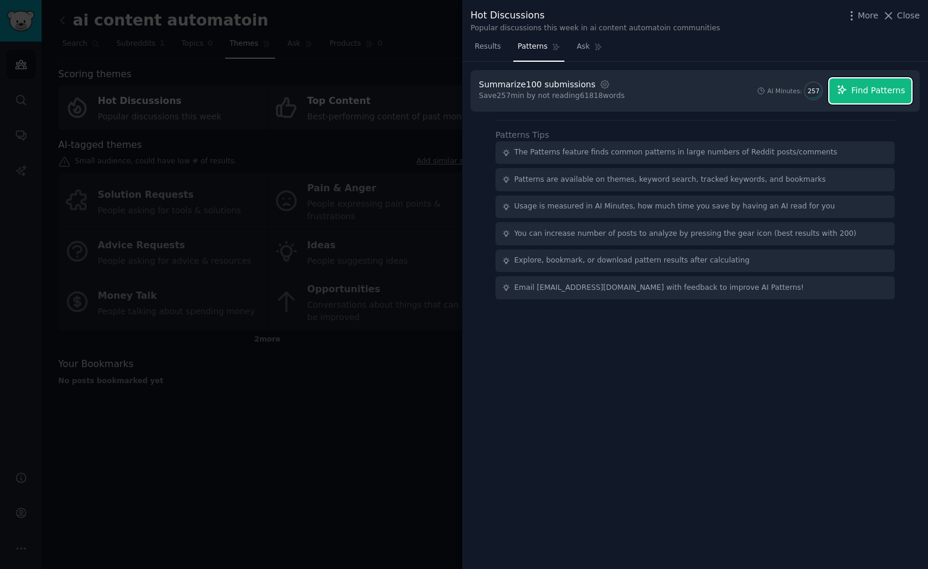
click at [858, 93] on span "Find Patterns" at bounding box center [878, 90] width 54 height 12
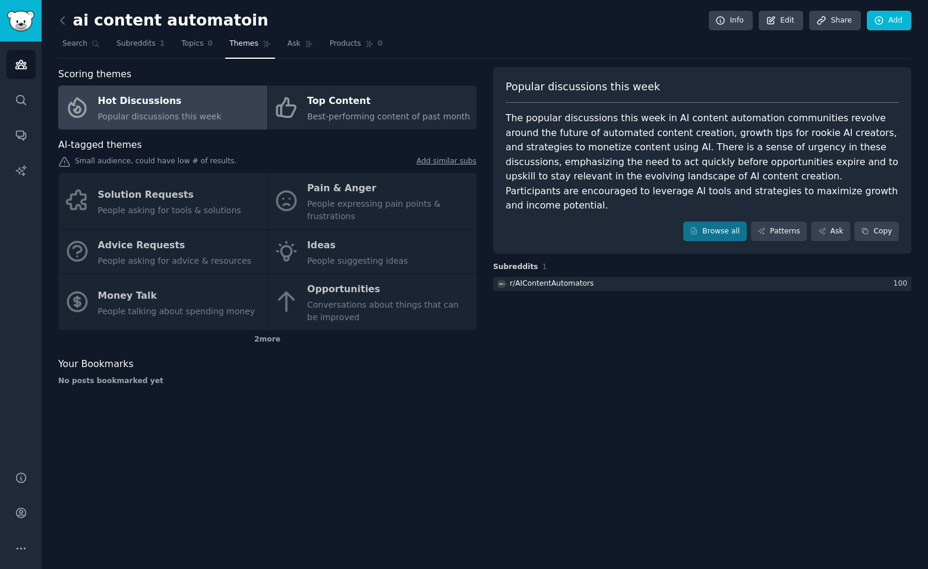
click at [349, 197] on div "Solution Requests People asking for tools & solutions Pain & Anger People expre…" at bounding box center [267, 251] width 418 height 157
click at [317, 189] on div "Solution Requests People asking for tools & solutions Pain & Anger People expre…" at bounding box center [267, 251] width 418 height 157
click at [171, 198] on div "Solution Requests People asking for tools & solutions Pain & Anger People expre…" at bounding box center [267, 251] width 418 height 157
click at [141, 254] on div "Solution Requests People asking for tools & solutions Pain & Anger People expre…" at bounding box center [267, 251] width 418 height 157
click at [132, 296] on div "Solution Requests People asking for tools & solutions Pain & Anger People expre…" at bounding box center [267, 251] width 418 height 157
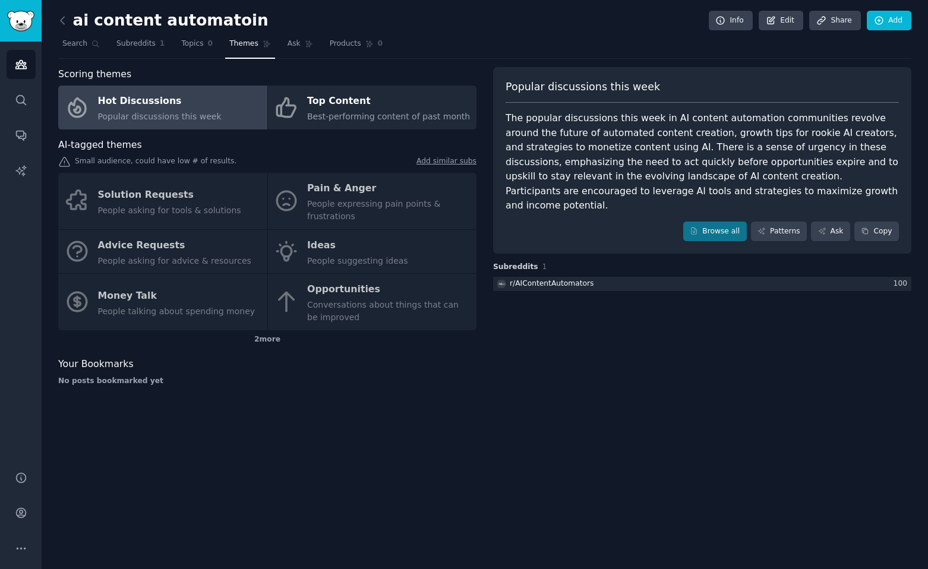
click at [296, 249] on div "Solution Requests People asking for tools & solutions Pain & Anger People expre…" at bounding box center [267, 251] width 418 height 157
click at [298, 300] on div "Solution Requests People asking for tools & solutions Pain & Anger People expre…" at bounding box center [267, 251] width 418 height 157
click at [261, 338] on div "2 more" at bounding box center [267, 339] width 418 height 19
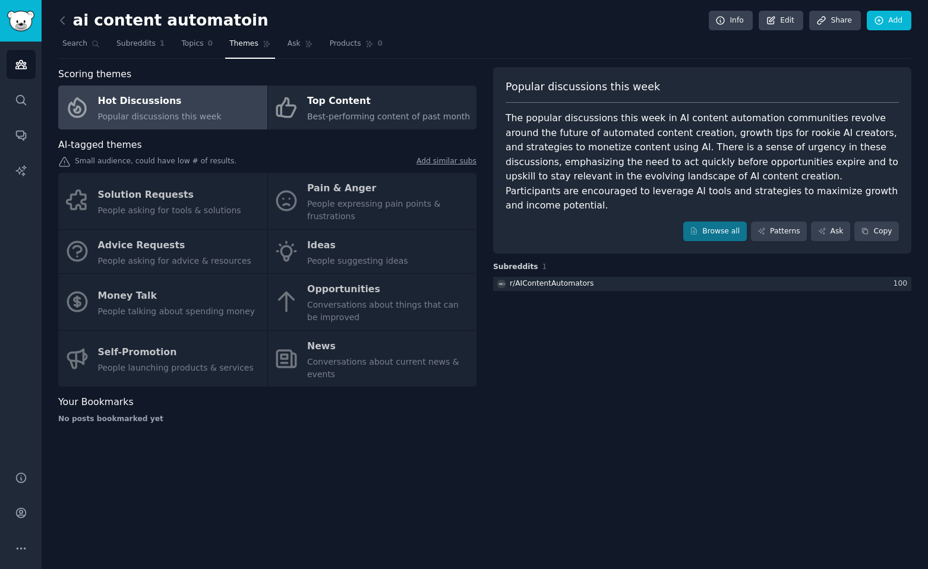
click at [314, 347] on div "Solution Requests People asking for tools & solutions Pain & Anger People expre…" at bounding box center [267, 280] width 418 height 214
click at [122, 39] on span "Subreddits" at bounding box center [135, 44] width 39 height 11
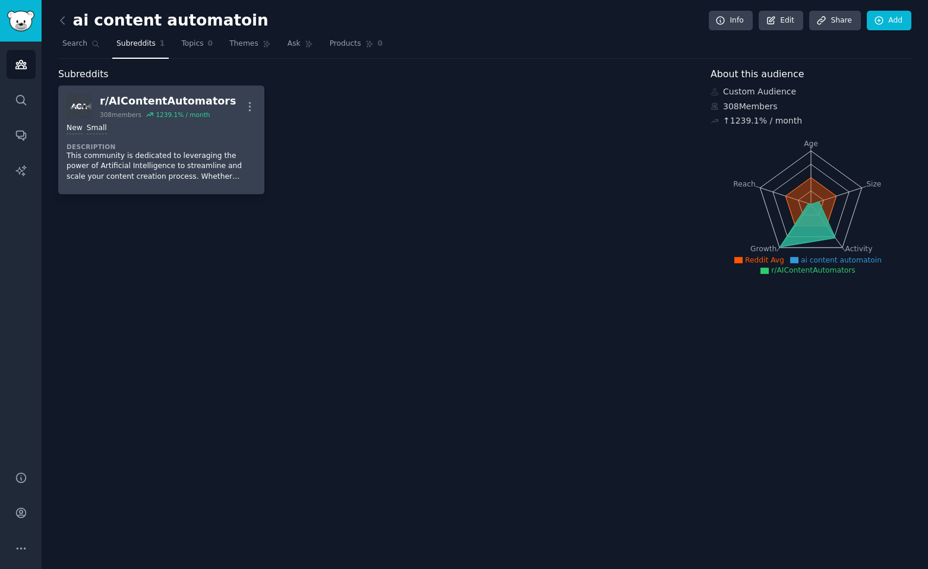
click at [119, 100] on div "r/ AIContentAutomators" at bounding box center [168, 101] width 136 height 15
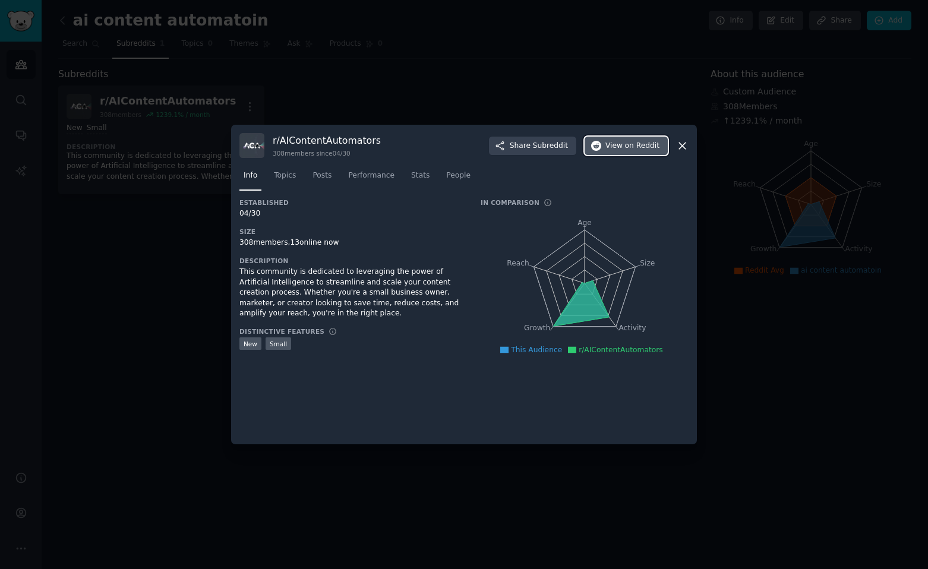
click at [613, 143] on span "View on Reddit" at bounding box center [632, 146] width 54 height 11
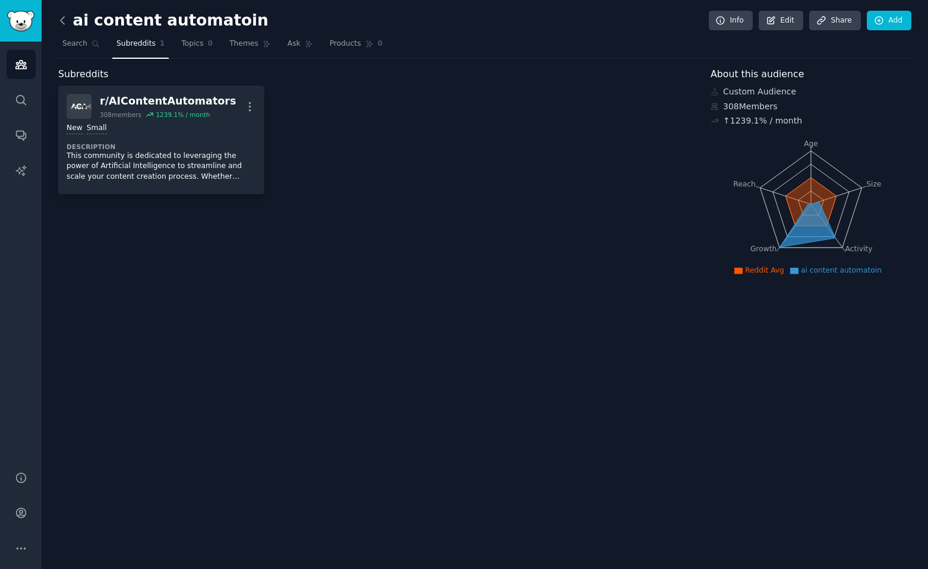
click at [60, 21] on icon at bounding box center [62, 20] width 12 height 12
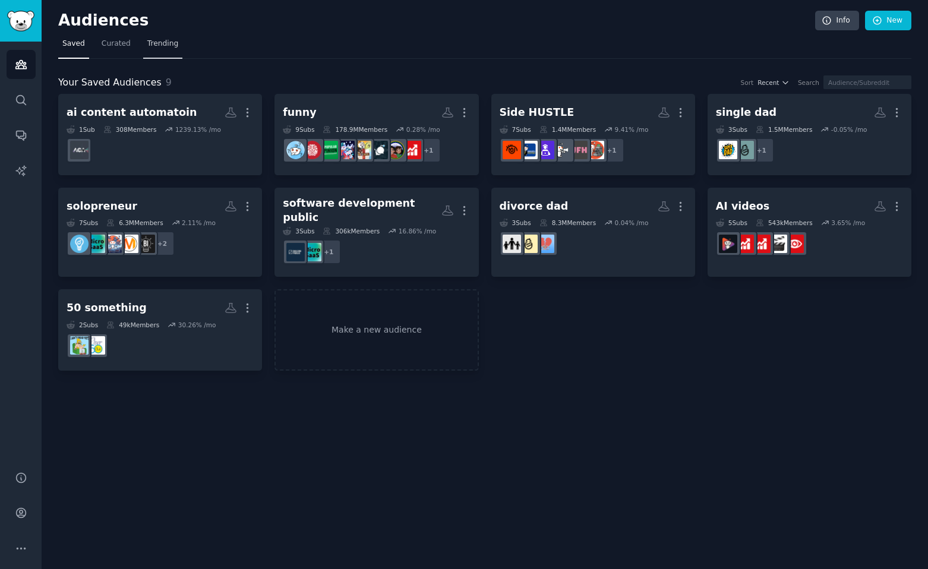
click at [173, 40] on span "Trending" at bounding box center [162, 44] width 31 height 11
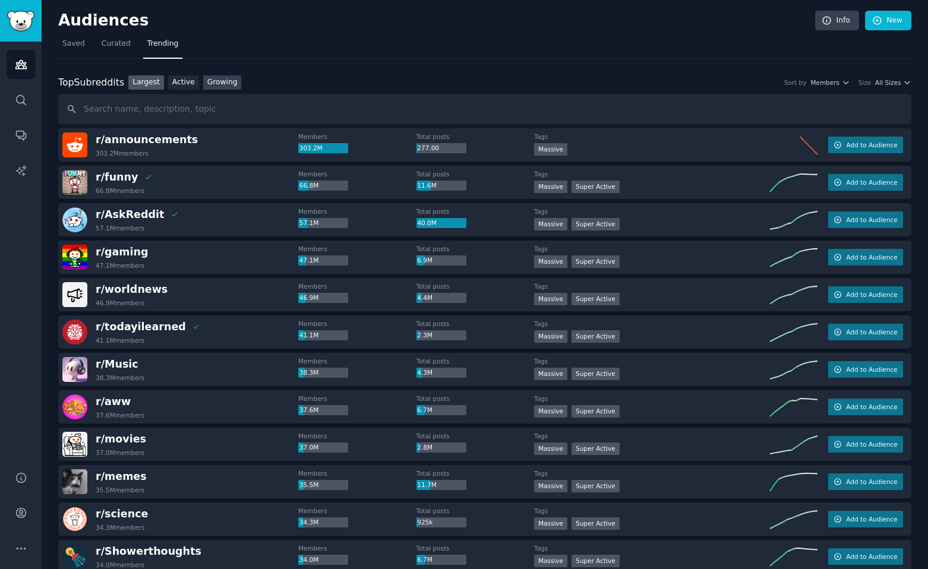
click at [224, 85] on link "Growing" at bounding box center [222, 82] width 39 height 15
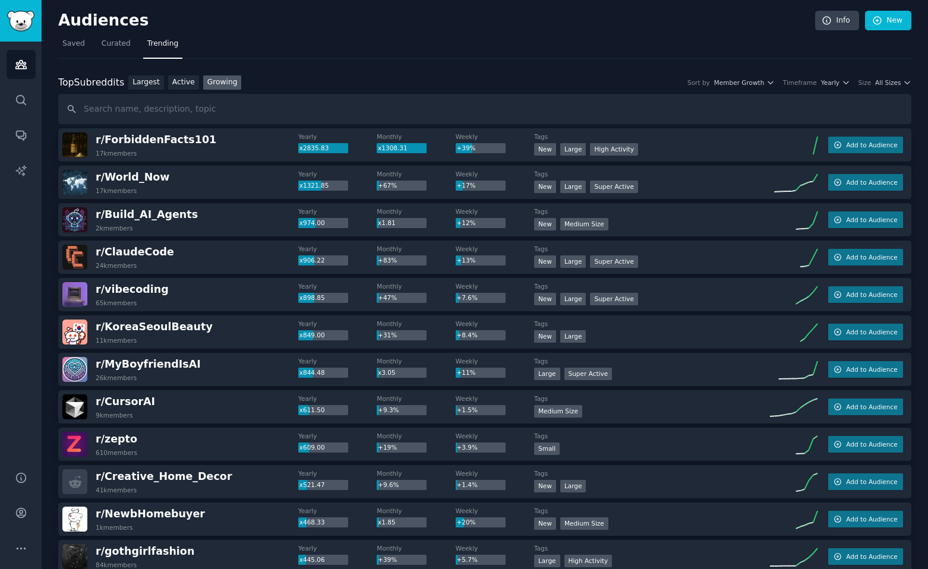
click at [802, 78] on div "Timeframe" at bounding box center [800, 82] width 34 height 8
click at [828, 85] on span "Yearly" at bounding box center [830, 82] width 18 height 8
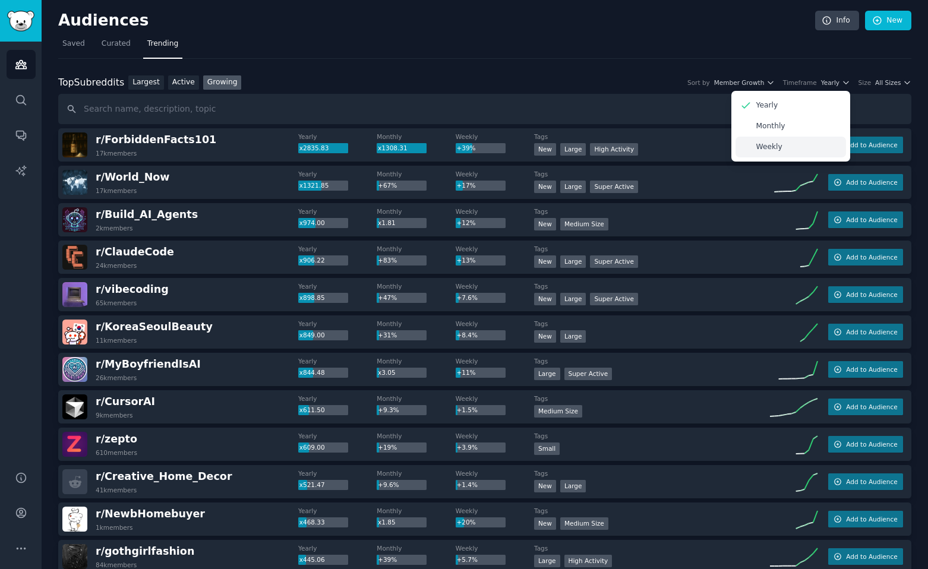
click at [787, 148] on div "Weekly" at bounding box center [790, 147] width 110 height 21
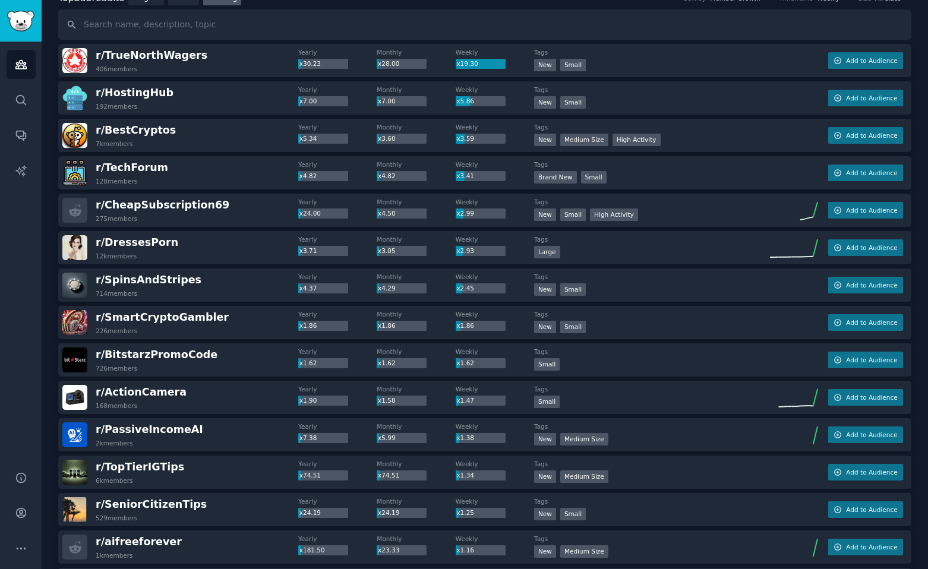
scroll to position [97, 0]
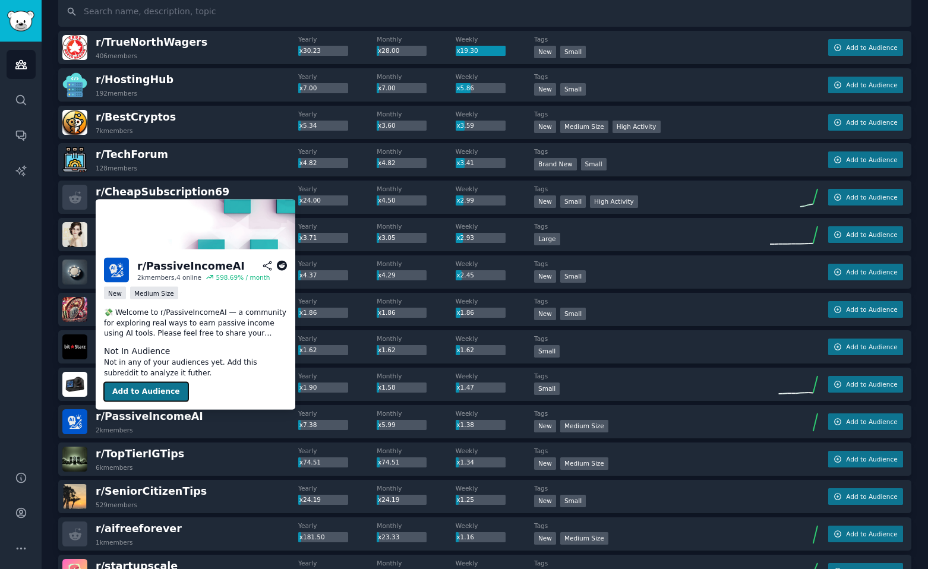
click at [153, 391] on button "Add to Audience" at bounding box center [146, 392] width 84 height 19
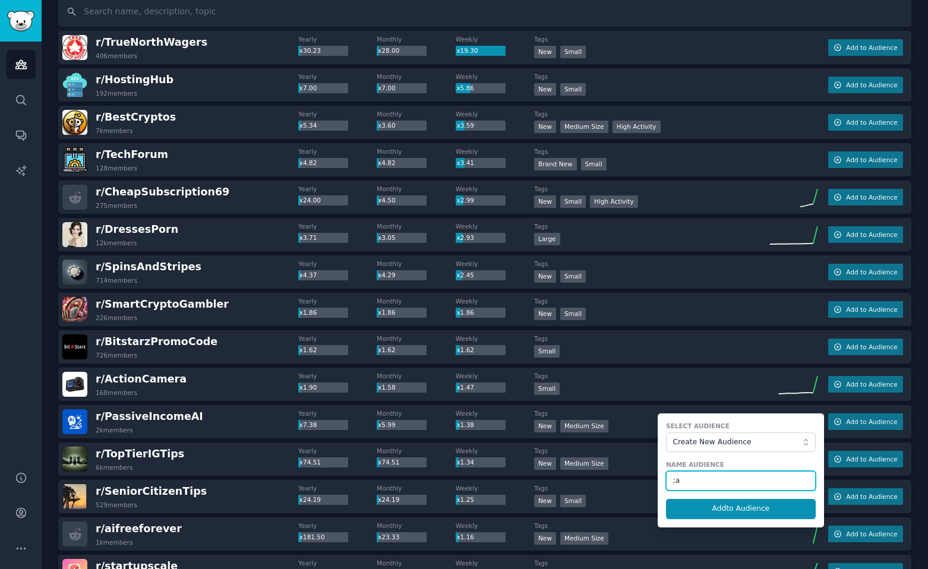
type input ";"
type input "ai passinve income"
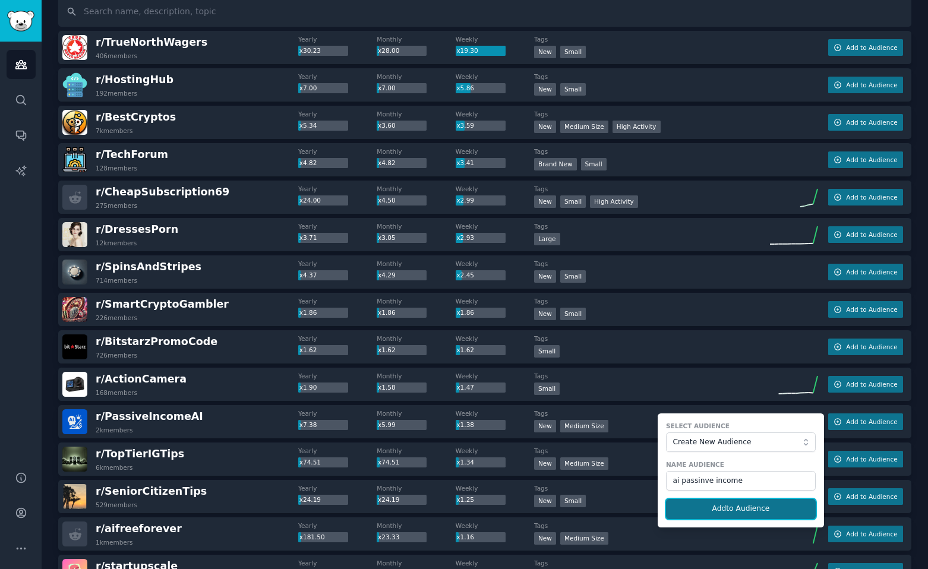
click at [684, 508] on button "Add to Audience" at bounding box center [741, 509] width 150 height 20
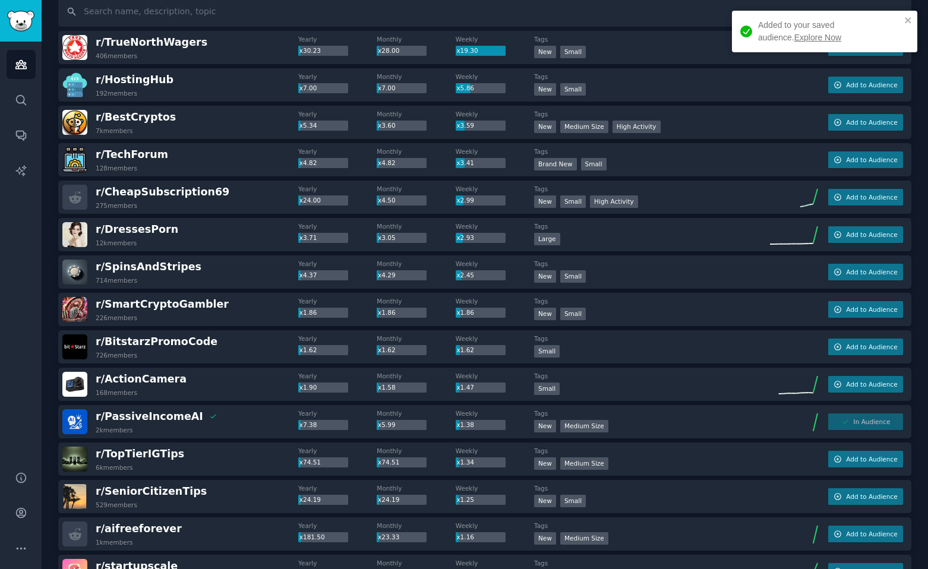
click at [794, 33] on link "Explore Now" at bounding box center [817, 38] width 47 height 10
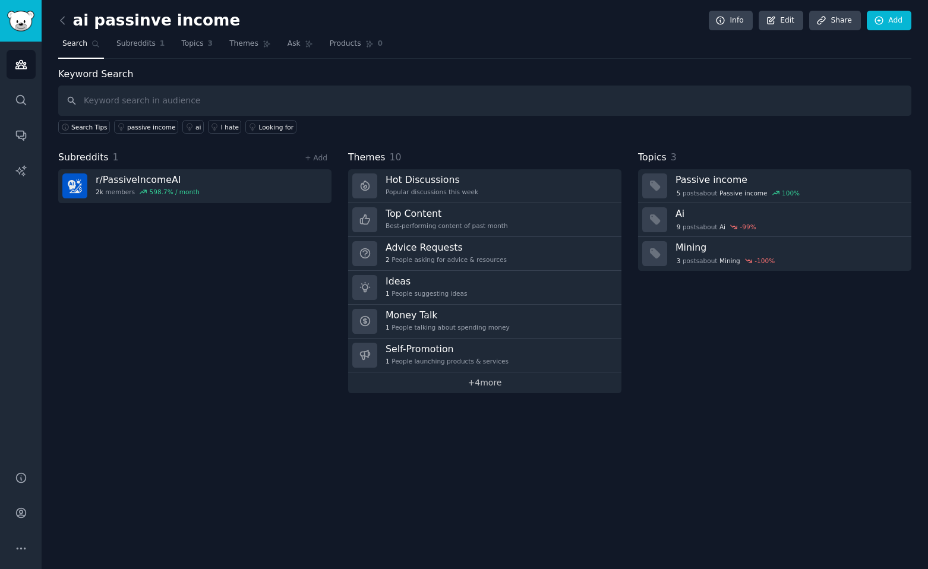
click at [461, 379] on link "+ 4 more" at bounding box center [484, 382] width 273 height 21
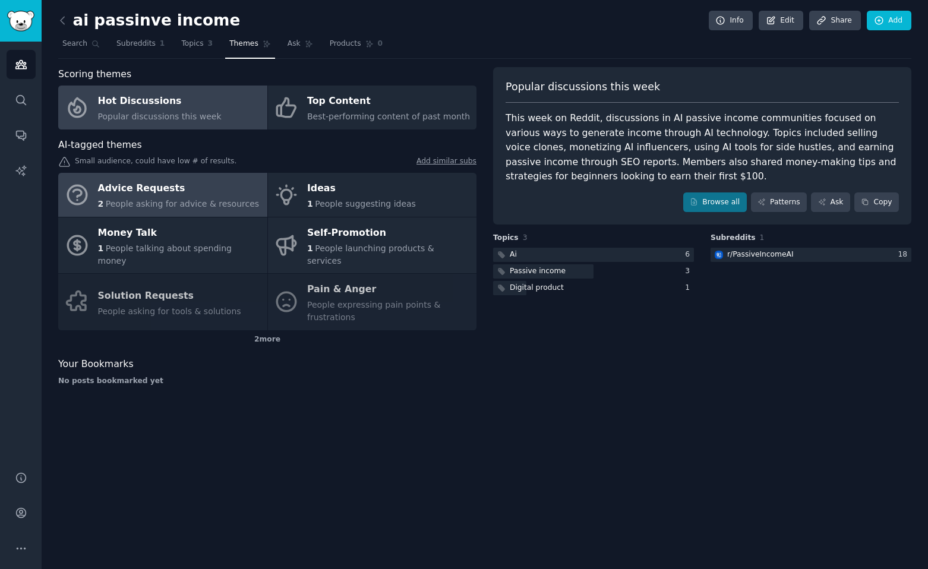
click at [212, 207] on span "People asking for advice & resources" at bounding box center [182, 204] width 153 height 10
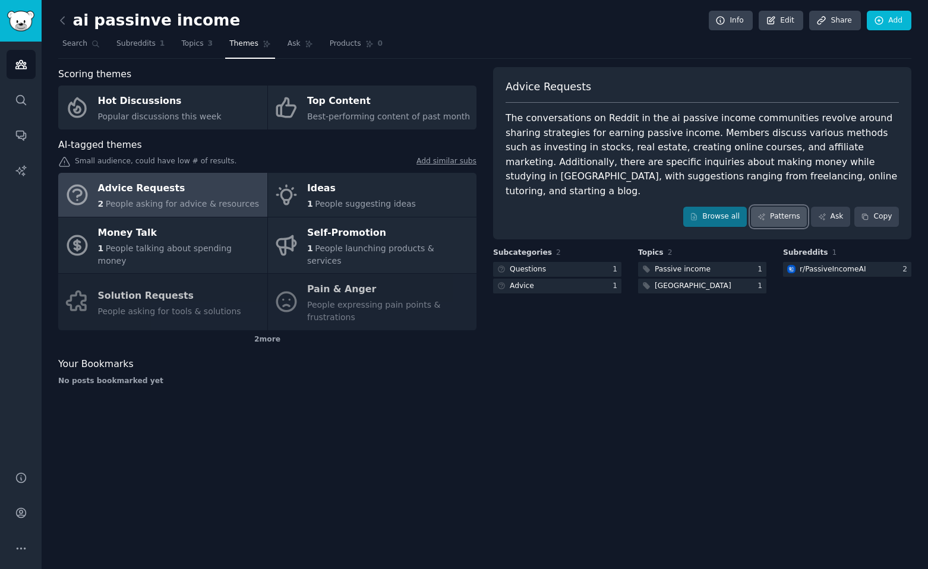
click at [770, 207] on link "Patterns" at bounding box center [779, 217] width 56 height 20
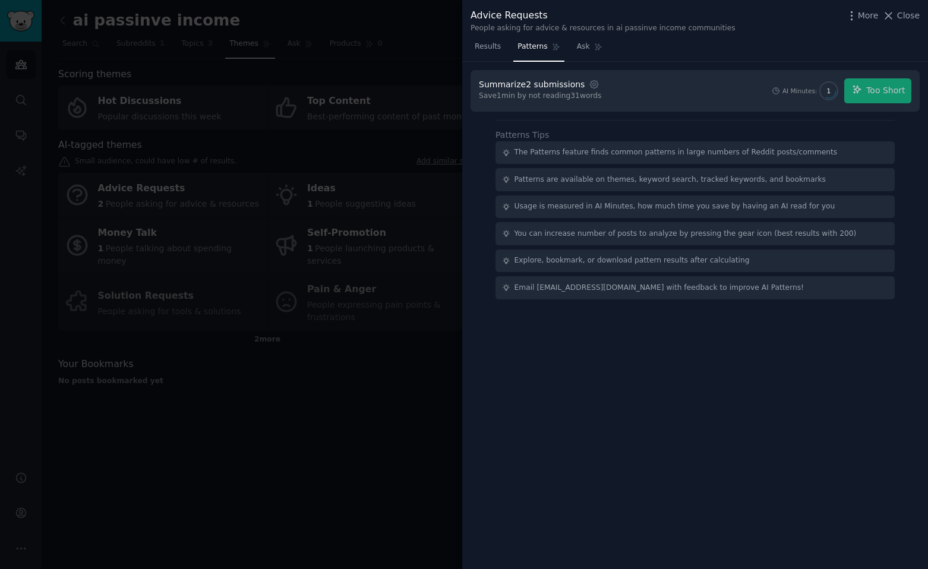
click at [853, 92] on div "AI Minutes: 1 Too Short" at bounding box center [841, 90] width 140 height 25
click at [907, 19] on span "Close" at bounding box center [908, 16] width 23 height 12
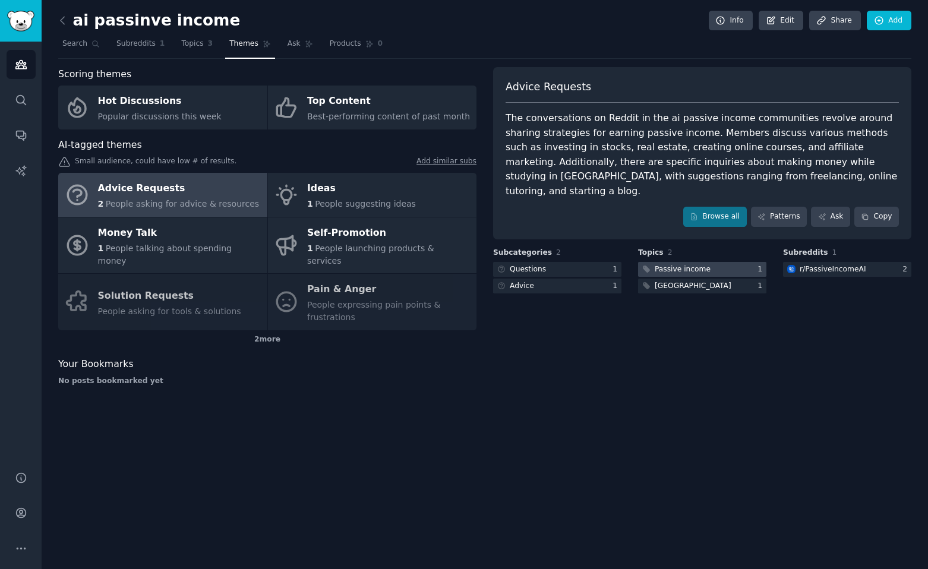
click at [667, 264] on div "Passive income" at bounding box center [683, 269] width 56 height 11
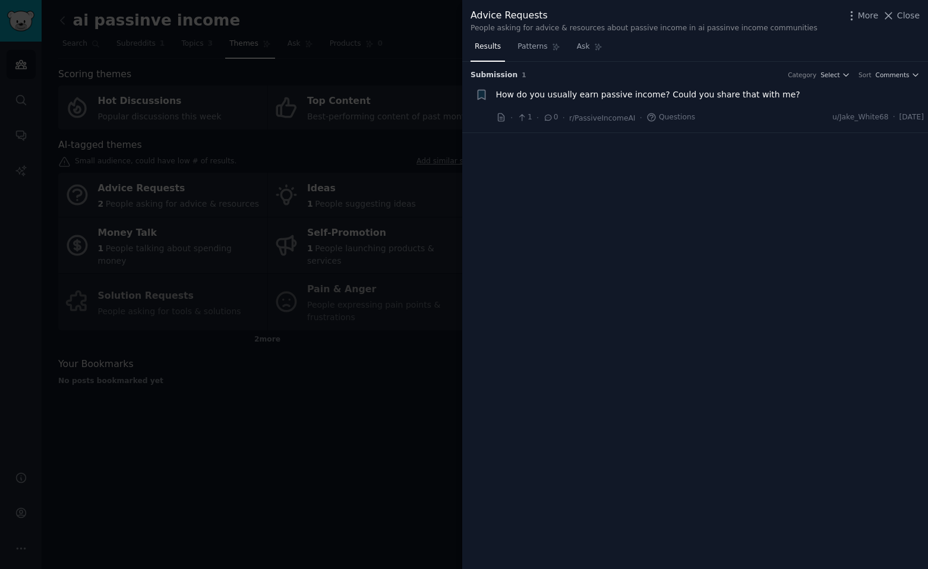
click at [689, 98] on span "How do you usually earn passive income? Could you share that with me?" at bounding box center [648, 94] width 304 height 12
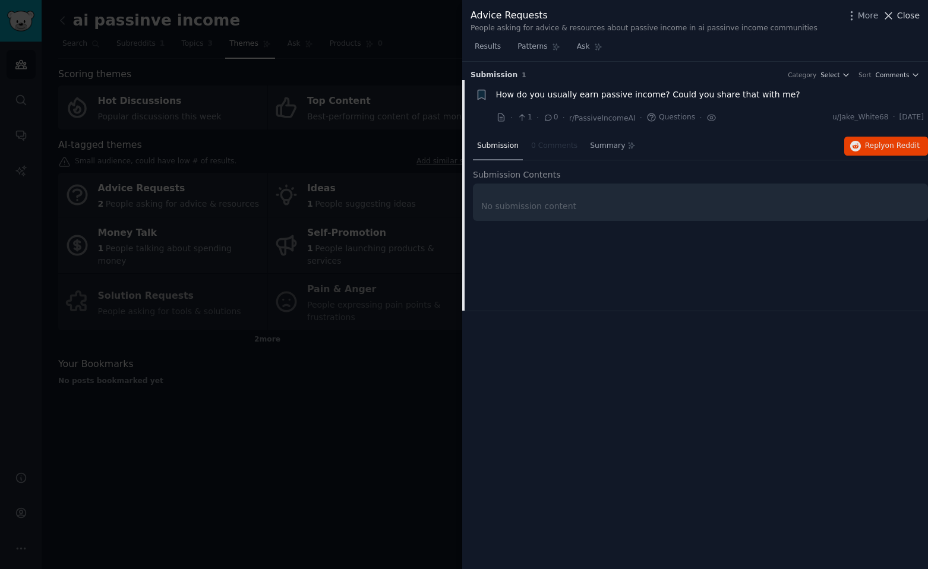
click at [902, 19] on span "Close" at bounding box center [908, 16] width 23 height 12
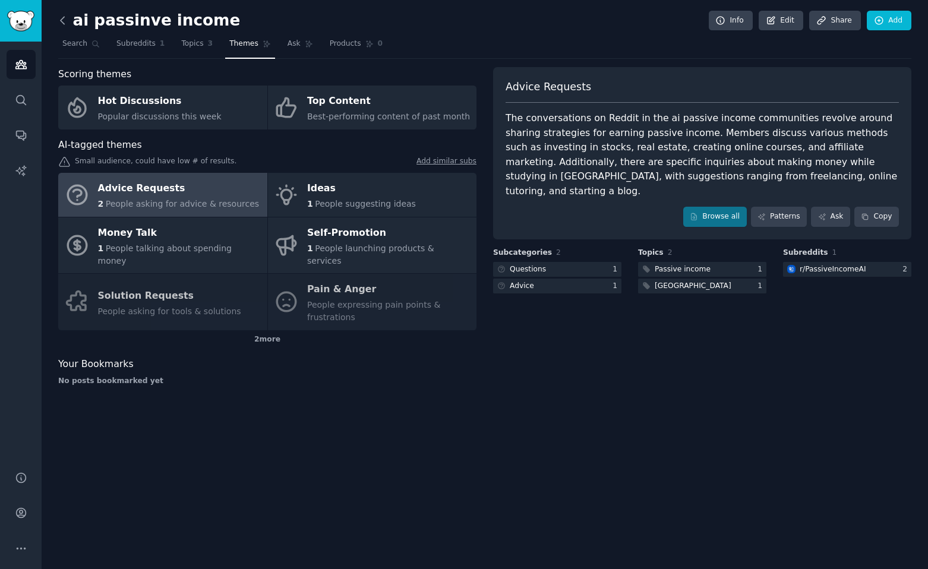
click at [59, 18] on icon at bounding box center [62, 20] width 12 height 12
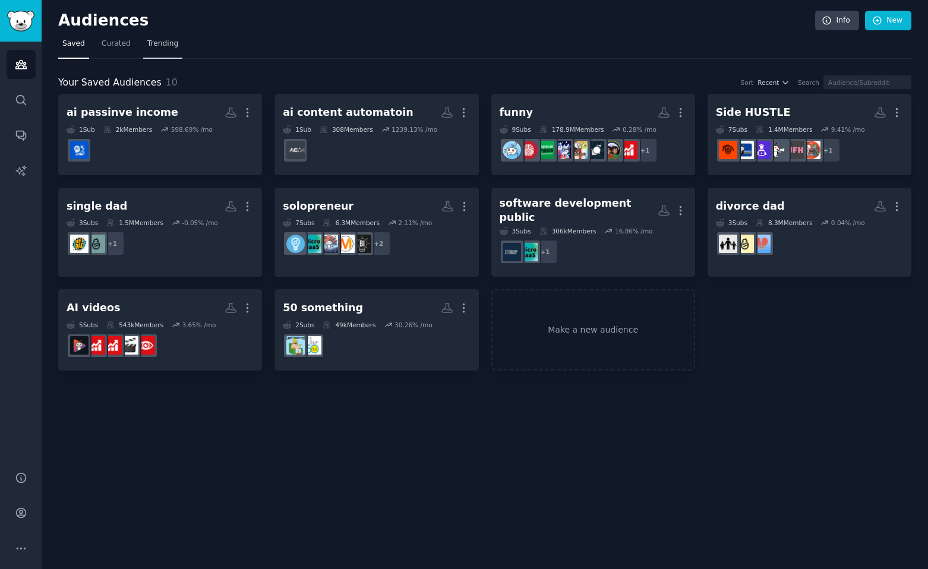
click at [175, 51] on link "Trending" at bounding box center [162, 46] width 39 height 24
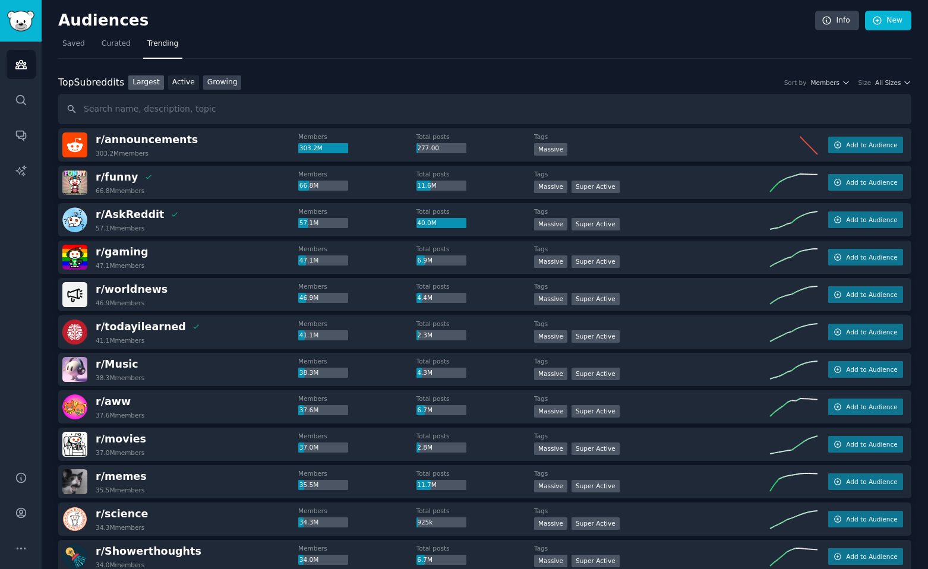
click at [223, 86] on link "Growing" at bounding box center [222, 82] width 39 height 15
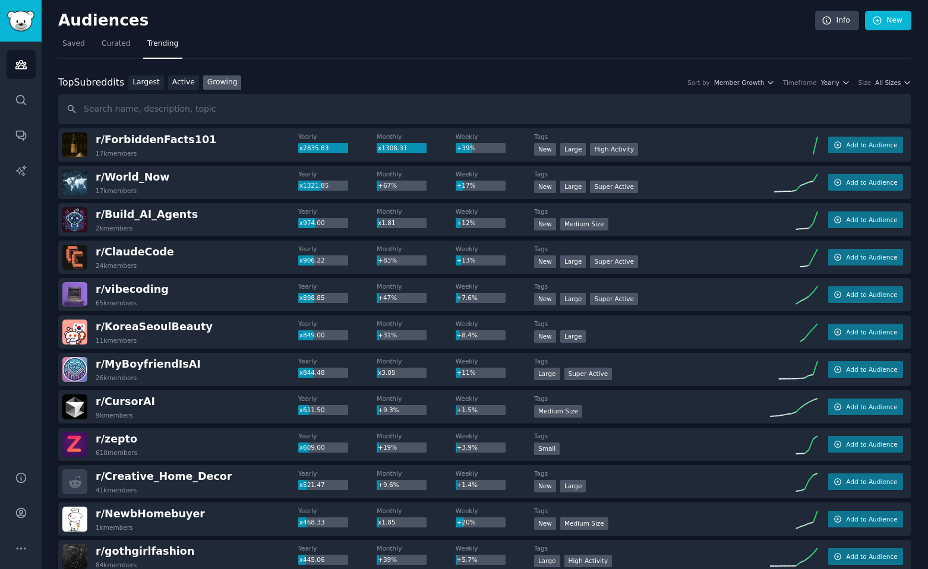
click at [812, 84] on div "Timeframe" at bounding box center [800, 82] width 34 height 8
click at [832, 85] on span "Yearly" at bounding box center [830, 82] width 18 height 8
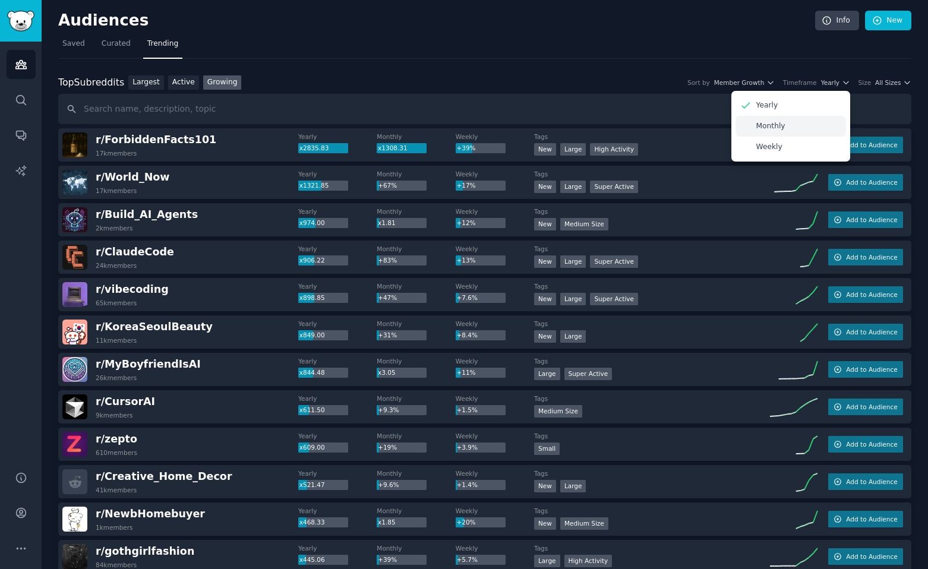
click at [802, 128] on div "Monthly" at bounding box center [790, 126] width 110 height 21
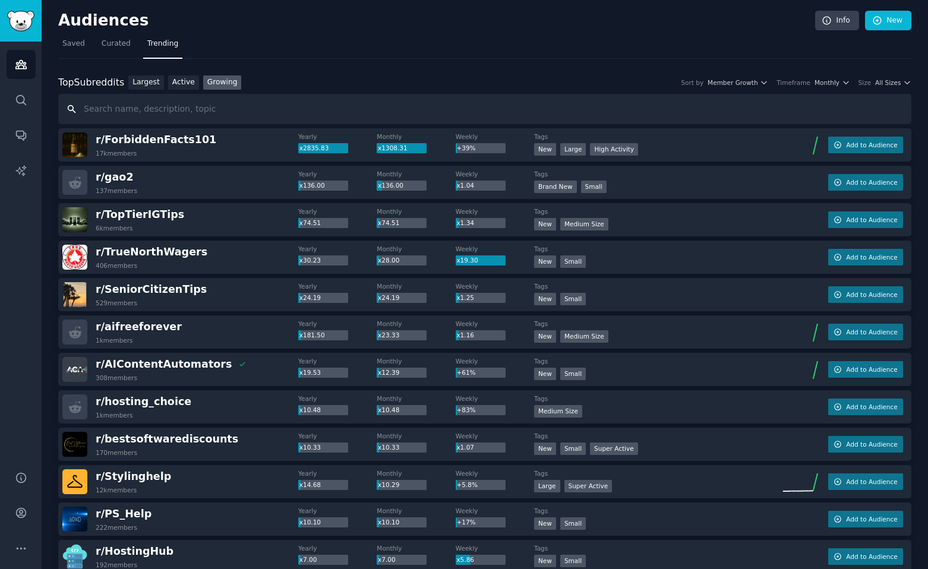
click at [124, 112] on input "text" at bounding box center [484, 109] width 853 height 30
type input "devops"
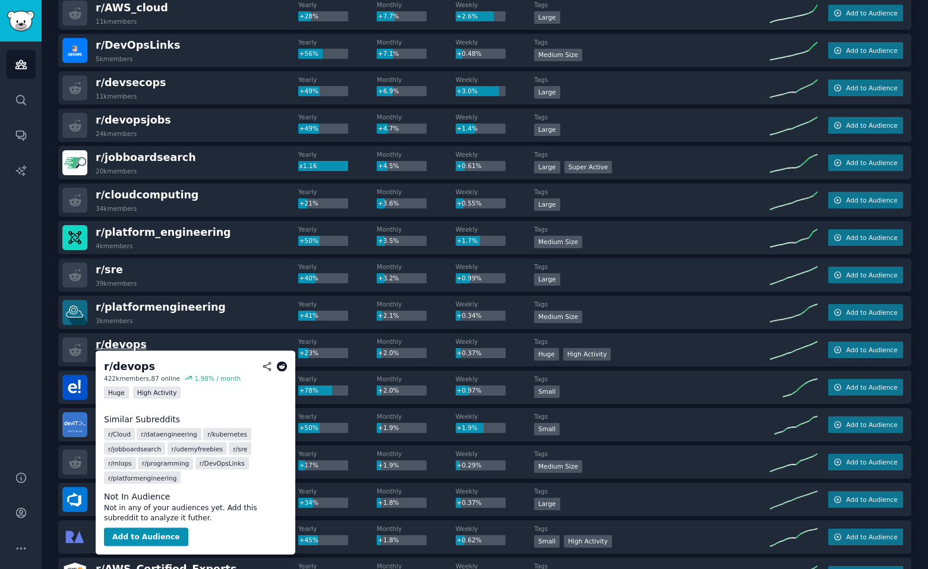
scroll to position [245, 0]
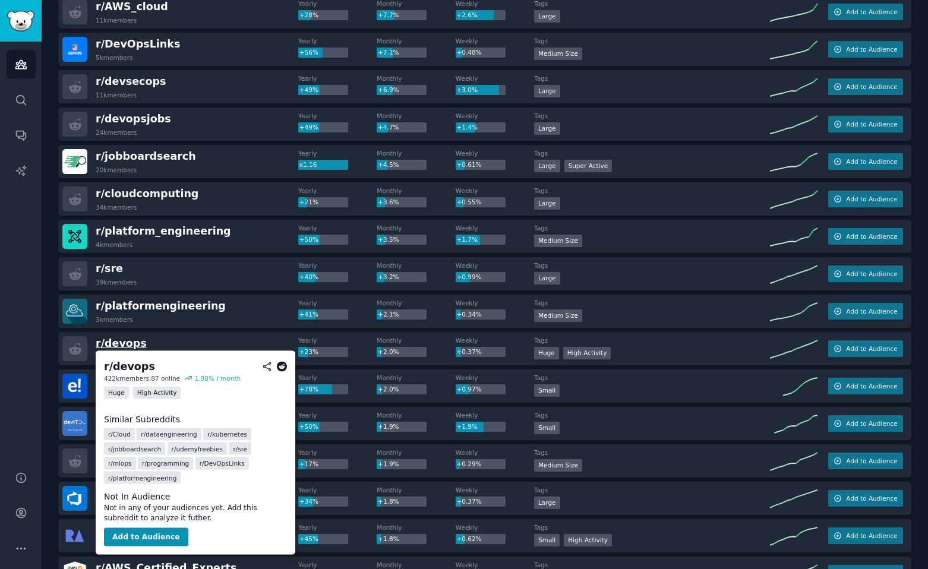
click at [129, 342] on span "r/ devops" at bounding box center [121, 343] width 51 height 12
click at [137, 533] on button "Add to Audience" at bounding box center [146, 536] width 84 height 19
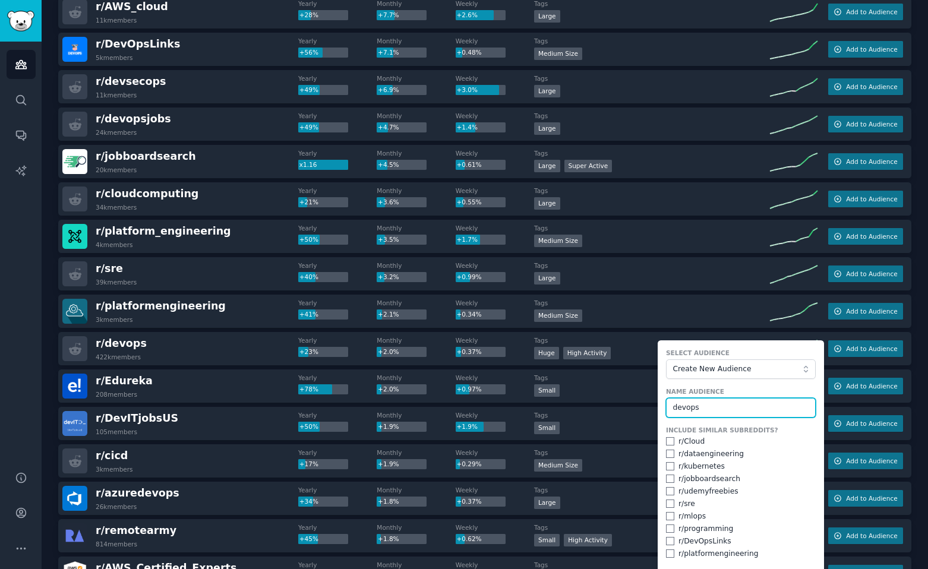
type input "devops"
click at [666, 441] on input "checkbox" at bounding box center [670, 441] width 8 height 8
checkbox input "true"
click at [667, 456] on input "checkbox" at bounding box center [670, 454] width 8 height 8
checkbox input "true"
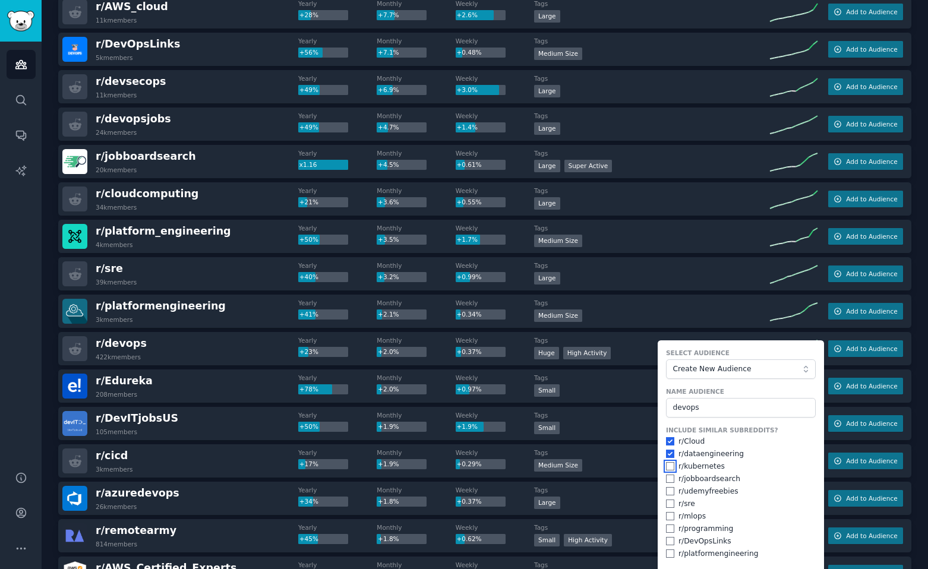
click at [667, 465] on input "checkbox" at bounding box center [670, 466] width 8 height 8
checkbox input "true"
click at [667, 476] on input "checkbox" at bounding box center [670, 479] width 8 height 8
checkbox input "true"
click at [668, 491] on input "checkbox" at bounding box center [670, 491] width 8 height 8
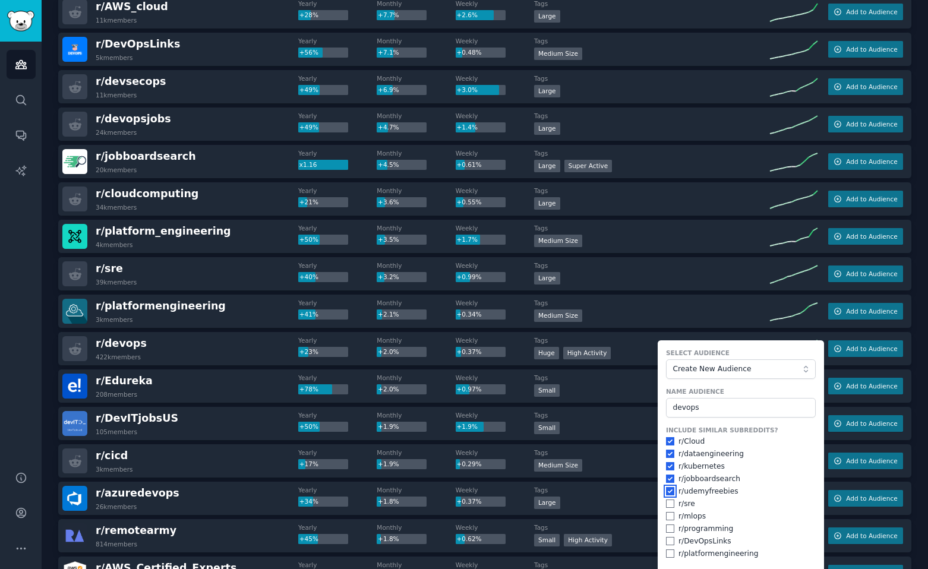
checkbox input "true"
click at [667, 503] on input "checkbox" at bounding box center [670, 504] width 8 height 8
checkbox input "true"
click at [667, 516] on input "checkbox" at bounding box center [670, 516] width 8 height 8
checkbox input "true"
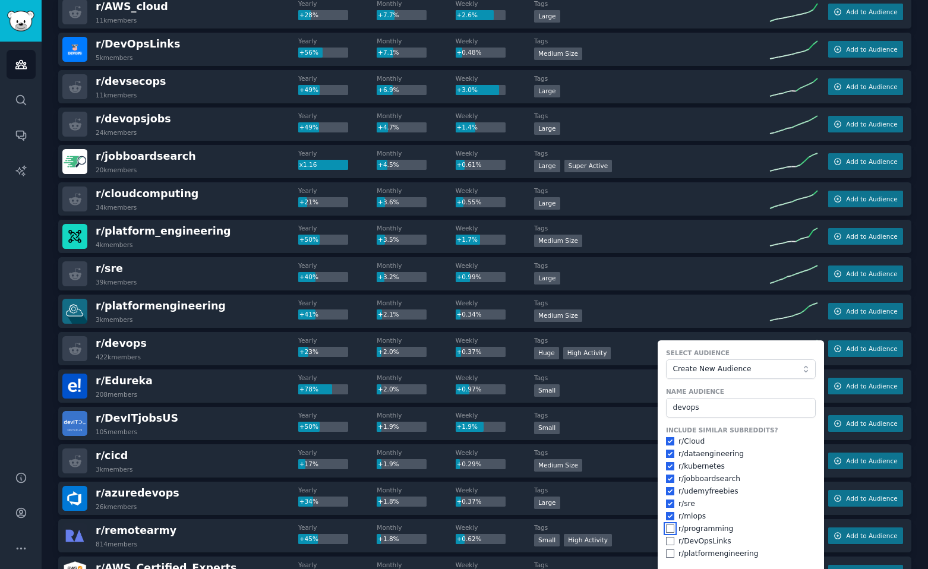
click at [667, 527] on input "checkbox" at bounding box center [670, 528] width 8 height 8
checkbox input "true"
click at [668, 538] on input "checkbox" at bounding box center [670, 541] width 8 height 8
checkbox input "true"
click at [669, 553] on input "checkbox" at bounding box center [670, 553] width 8 height 8
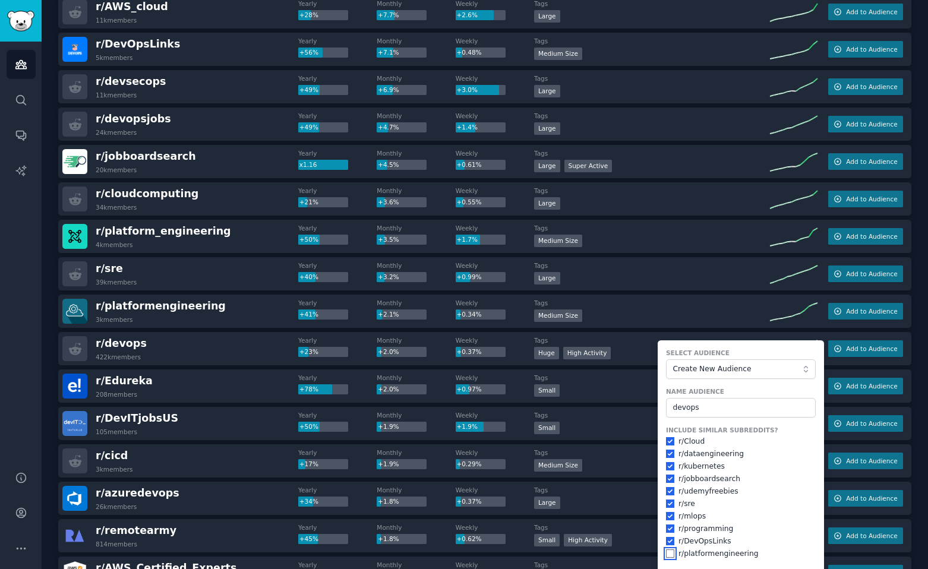
checkbox input "true"
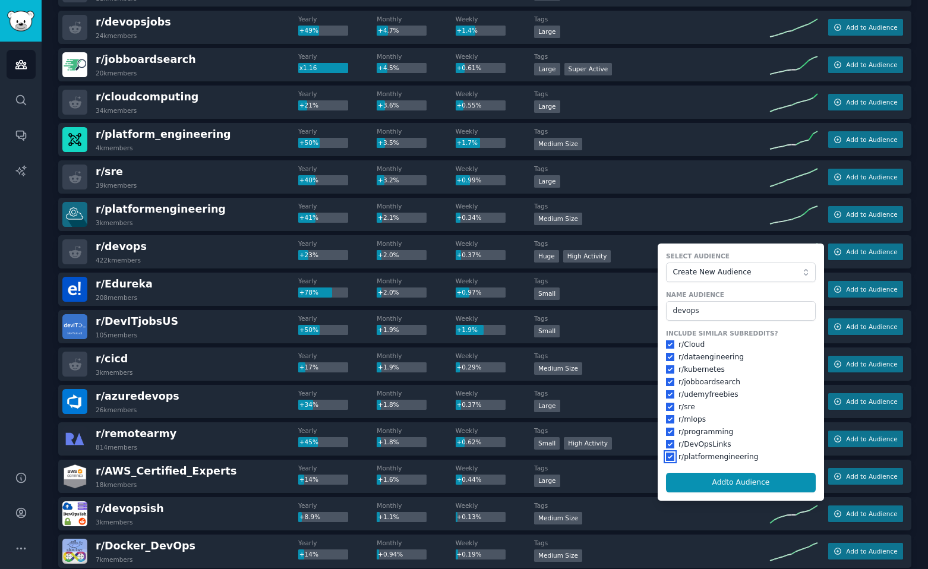
scroll to position [346, 0]
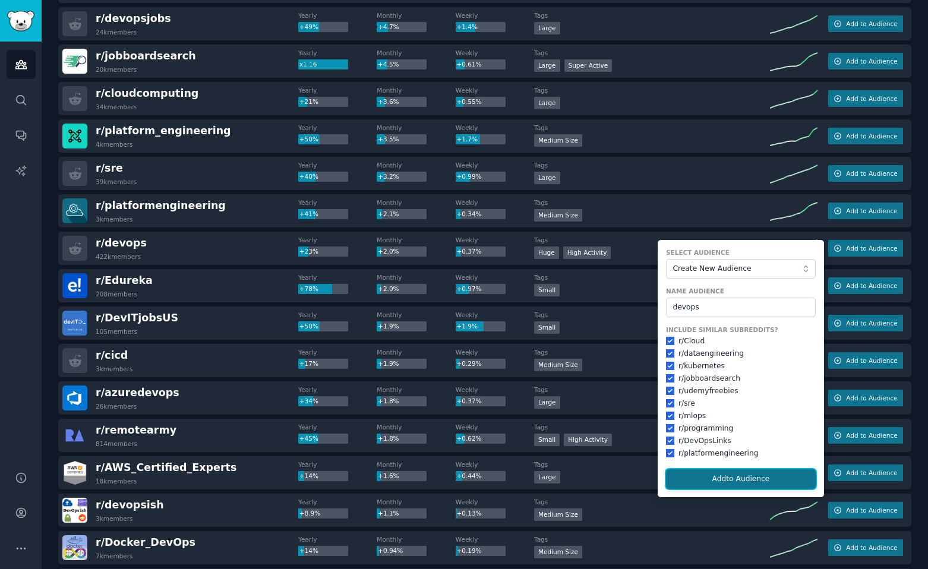
click at [703, 482] on button "Add to Audience" at bounding box center [741, 479] width 150 height 20
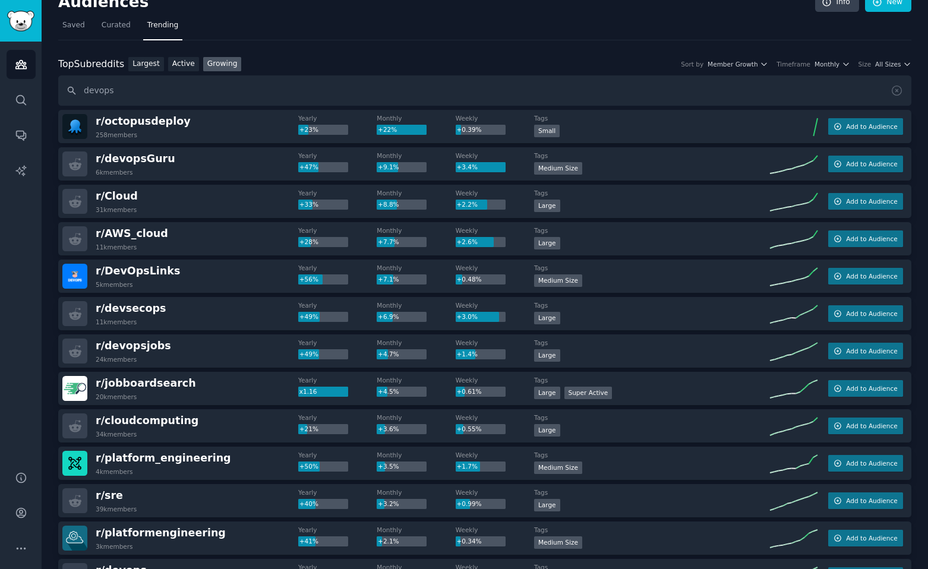
scroll to position [0, 0]
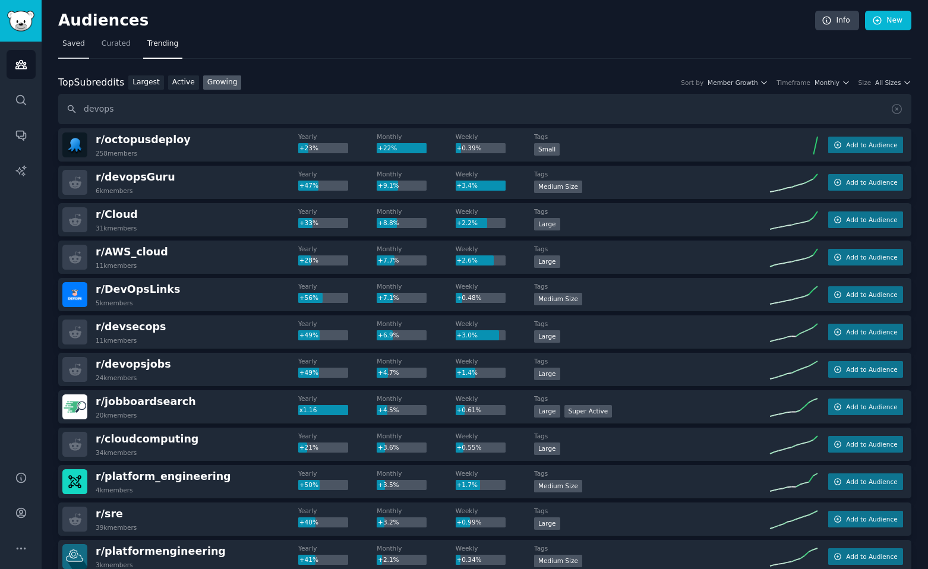
click at [78, 48] on span "Saved" at bounding box center [73, 44] width 23 height 11
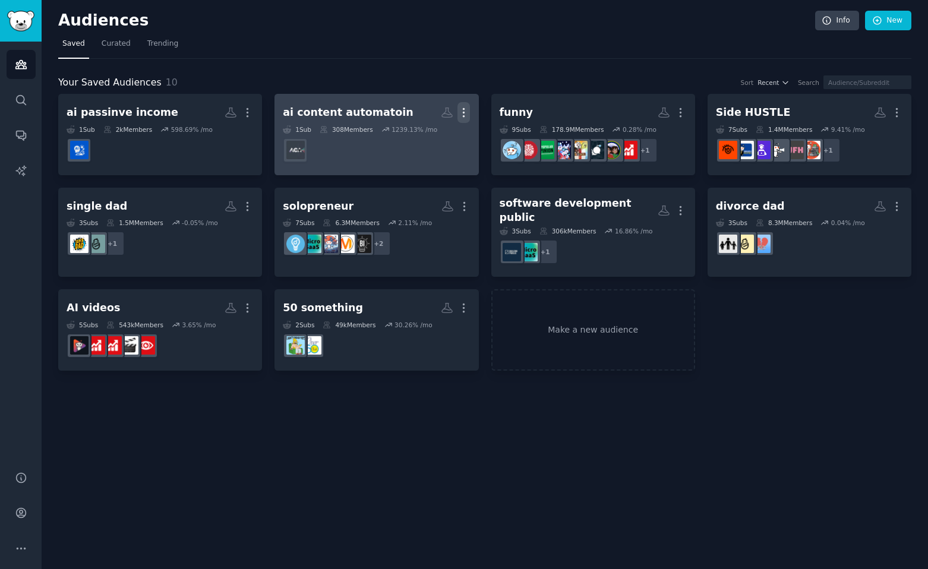
click at [464, 116] on icon "button" at bounding box center [463, 112] width 12 height 12
click at [442, 137] on p "Delete" at bounding box center [431, 137] width 27 height 12
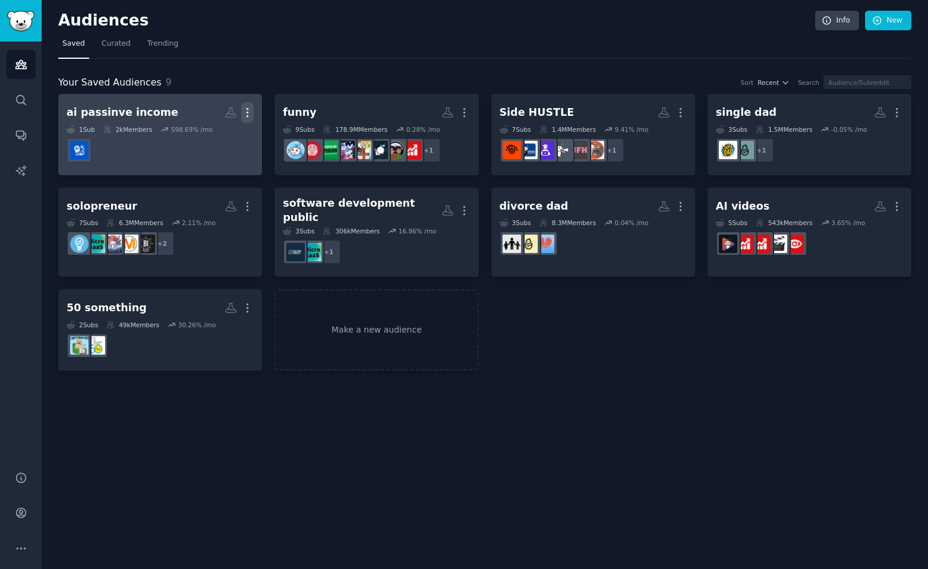
click at [246, 114] on icon "button" at bounding box center [247, 112] width 12 height 12
click at [224, 141] on p "Delete" at bounding box center [214, 137] width 27 height 12
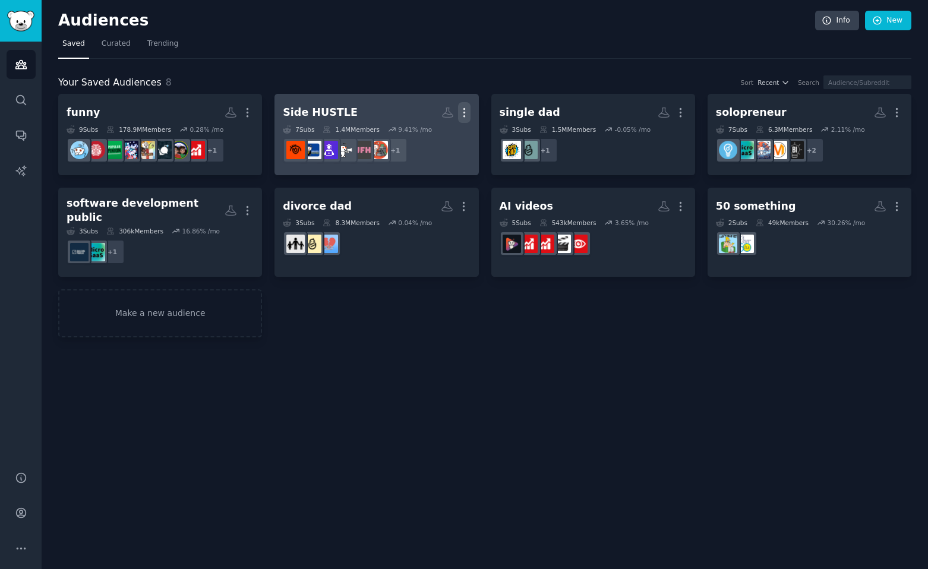
click at [466, 108] on icon "button" at bounding box center [464, 112] width 12 height 12
click at [429, 137] on p "Delete" at bounding box center [431, 137] width 27 height 12
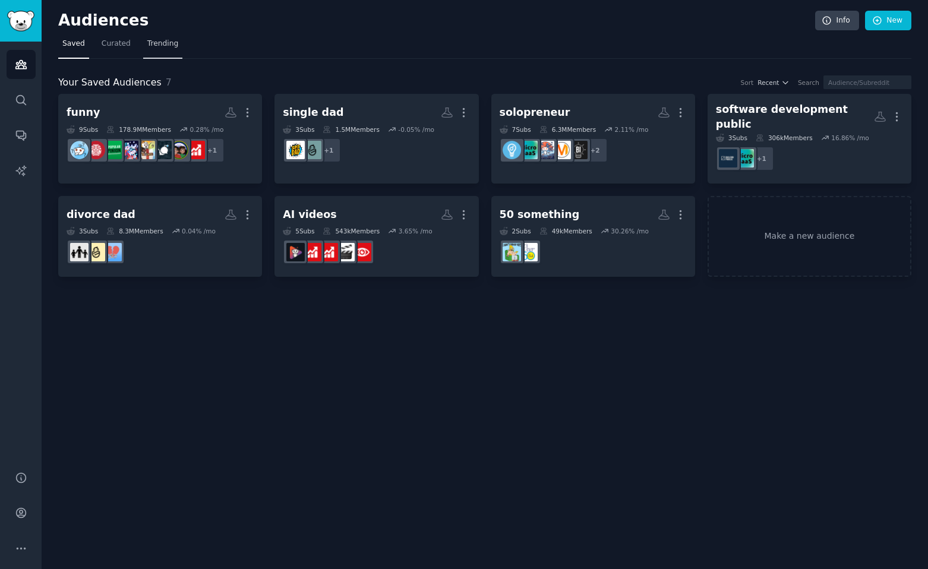
click at [151, 46] on span "Trending" at bounding box center [162, 44] width 31 height 11
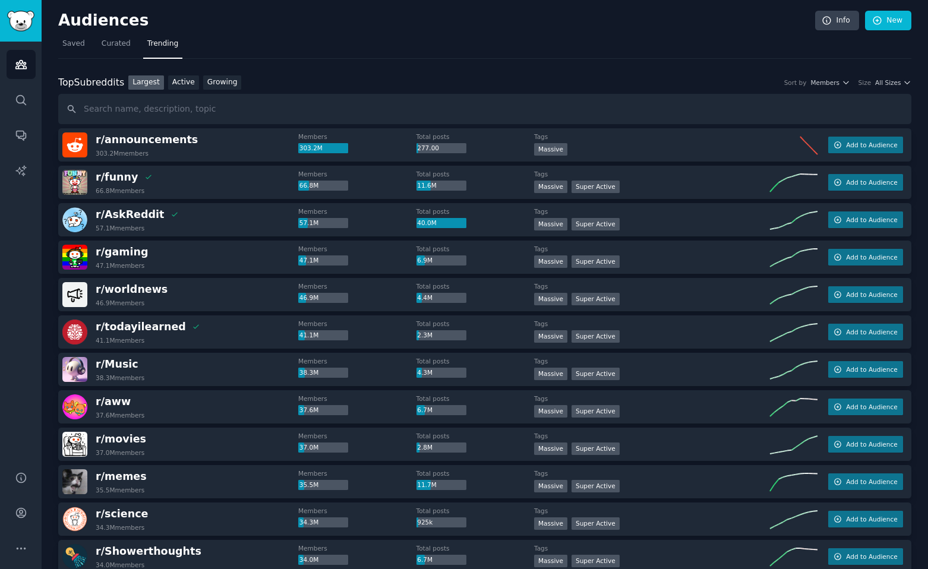
click at [165, 107] on input "text" at bounding box center [484, 109] width 853 height 30
type input "devops"
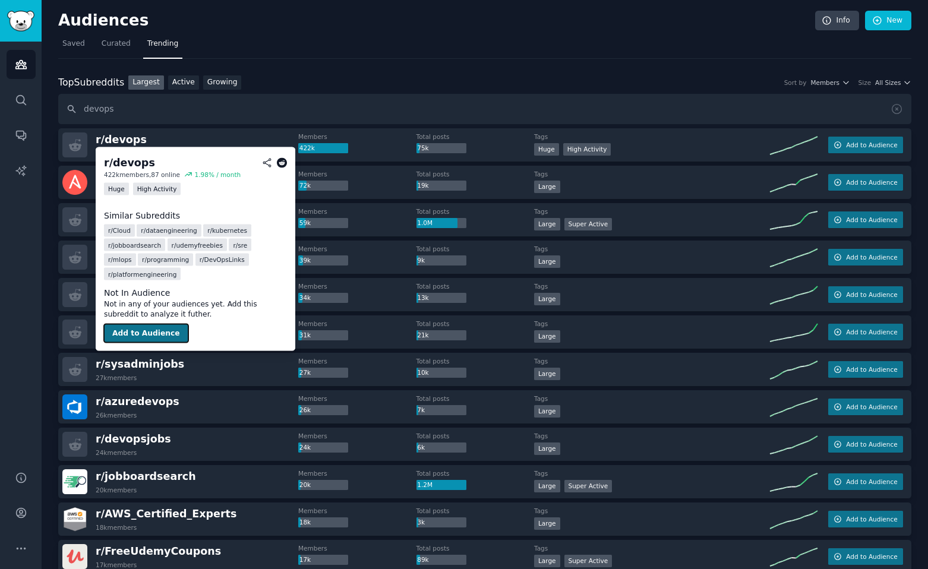
click at [144, 333] on button "Add to Audience" at bounding box center [146, 333] width 84 height 19
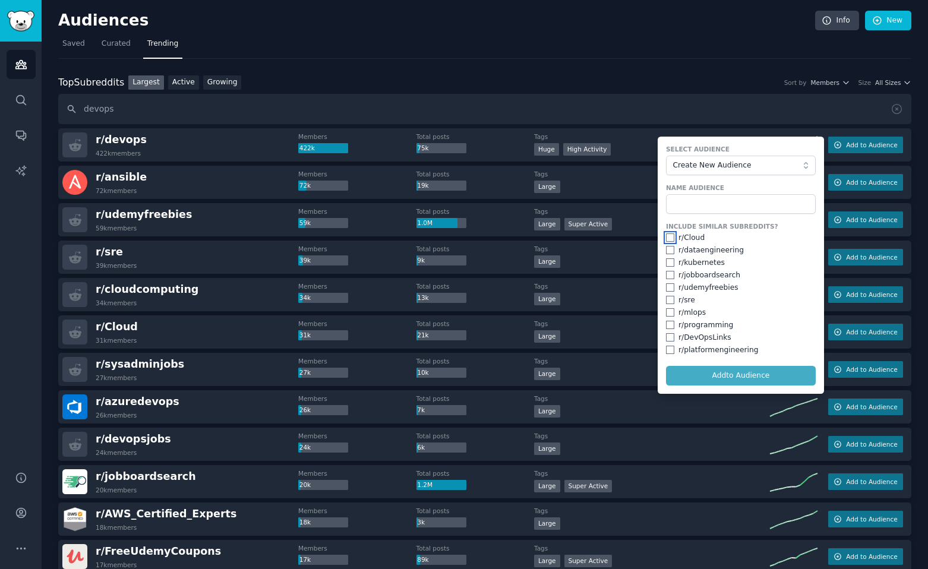
click at [666, 237] on input "checkbox" at bounding box center [670, 237] width 8 height 8
checkbox input "true"
click at [666, 249] on input "checkbox" at bounding box center [670, 250] width 8 height 8
checkbox input "true"
click at [666, 264] on input "checkbox" at bounding box center [670, 262] width 8 height 8
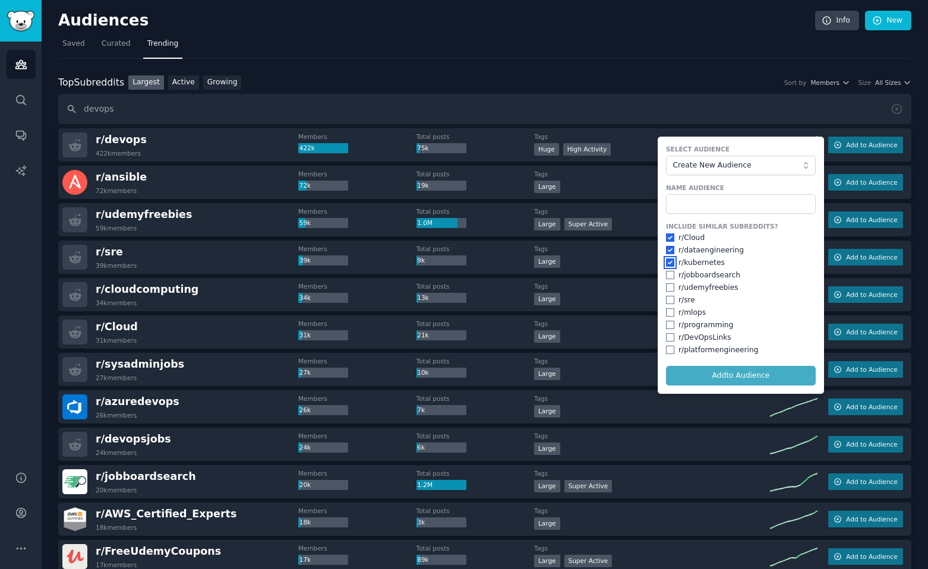
checkbox input "true"
click at [667, 274] on input "checkbox" at bounding box center [670, 275] width 8 height 8
checkbox input "true"
click at [668, 287] on input "checkbox" at bounding box center [670, 287] width 8 height 8
checkbox input "true"
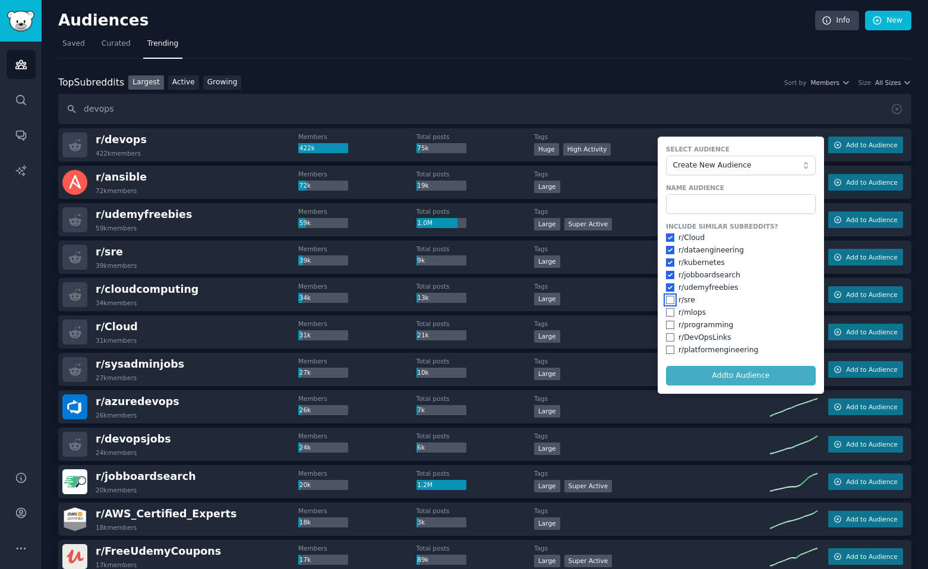
click at [668, 298] on input "checkbox" at bounding box center [670, 300] width 8 height 8
checkbox input "true"
click at [668, 311] on input "checkbox" at bounding box center [670, 312] width 8 height 8
checkbox input "true"
click at [667, 324] on input "checkbox" at bounding box center [670, 325] width 8 height 8
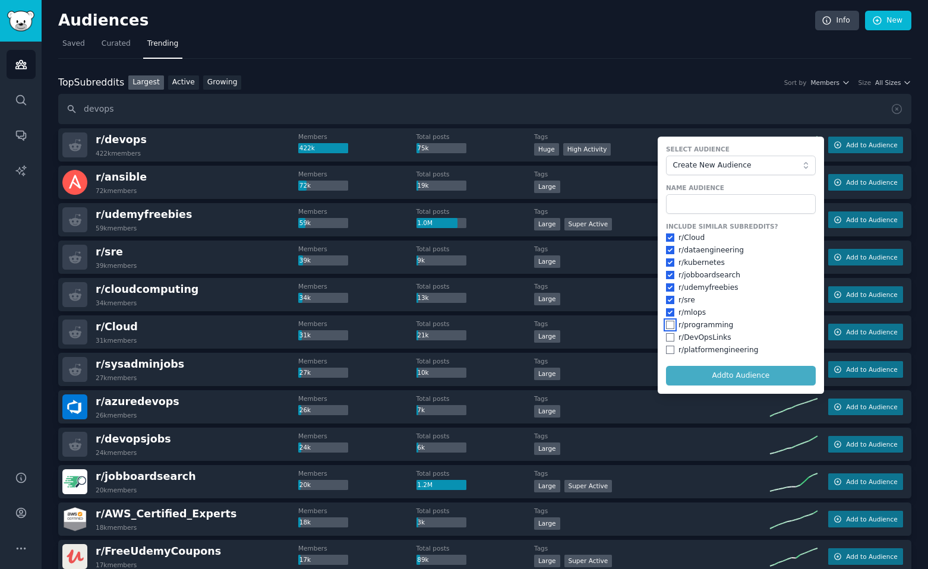
checkbox input "true"
click at [668, 333] on div "r/ DevOpsLinks" at bounding box center [741, 338] width 150 height 11
click at [666, 337] on input "checkbox" at bounding box center [670, 337] width 8 height 8
checkbox input "true"
click at [667, 347] on input "checkbox" at bounding box center [670, 350] width 8 height 8
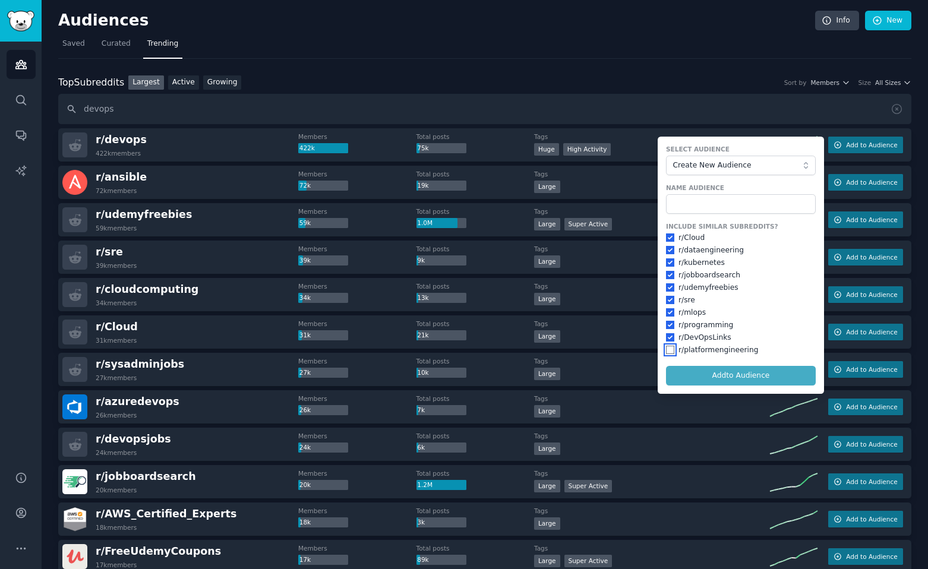
checkbox input "true"
click at [678, 210] on input "text" at bounding box center [741, 204] width 150 height 20
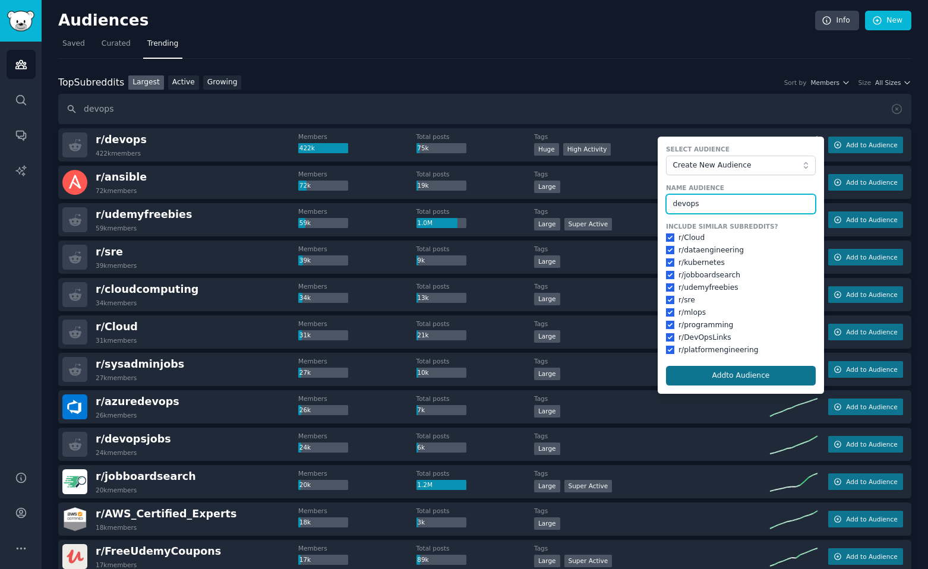
type input "devops"
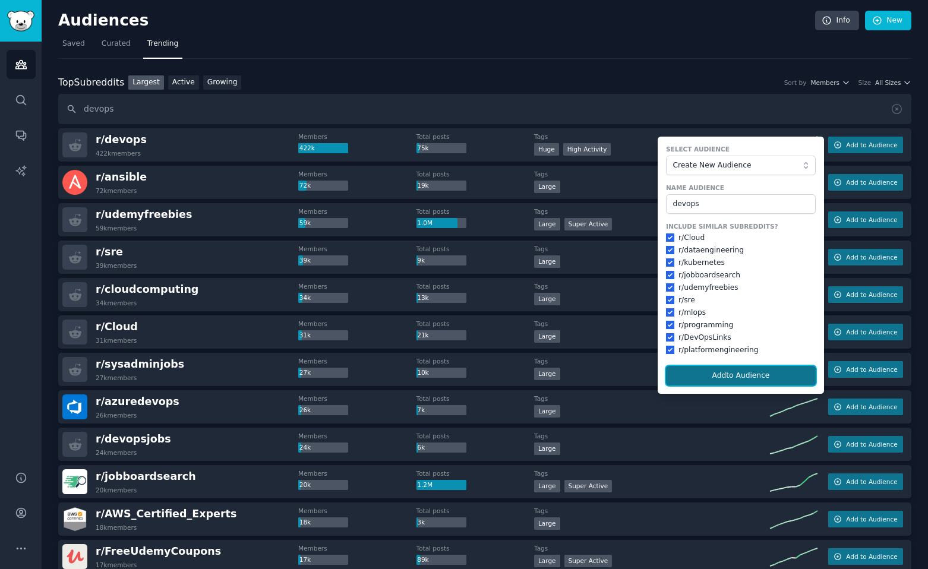
click at [745, 375] on button "Add to Audience" at bounding box center [741, 376] width 150 height 20
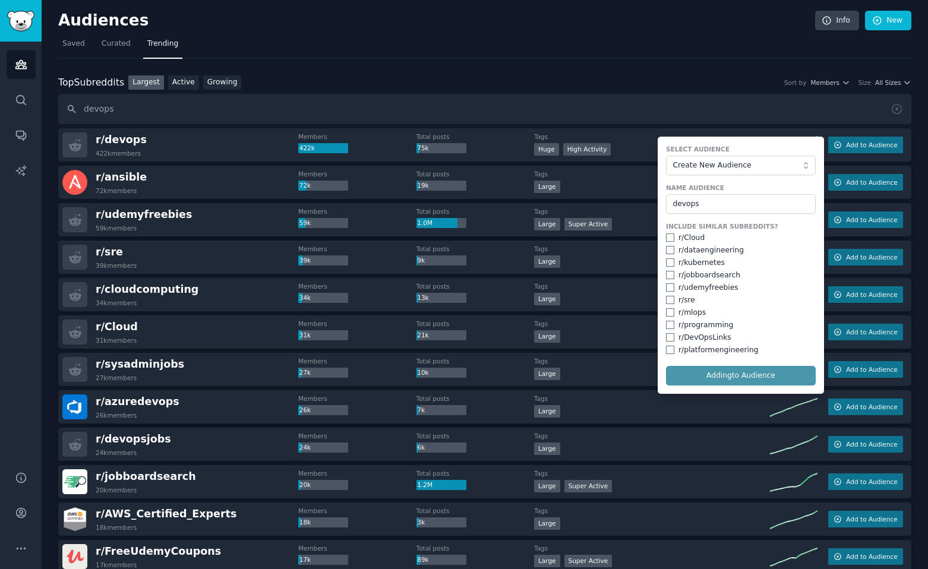
checkbox input "false"
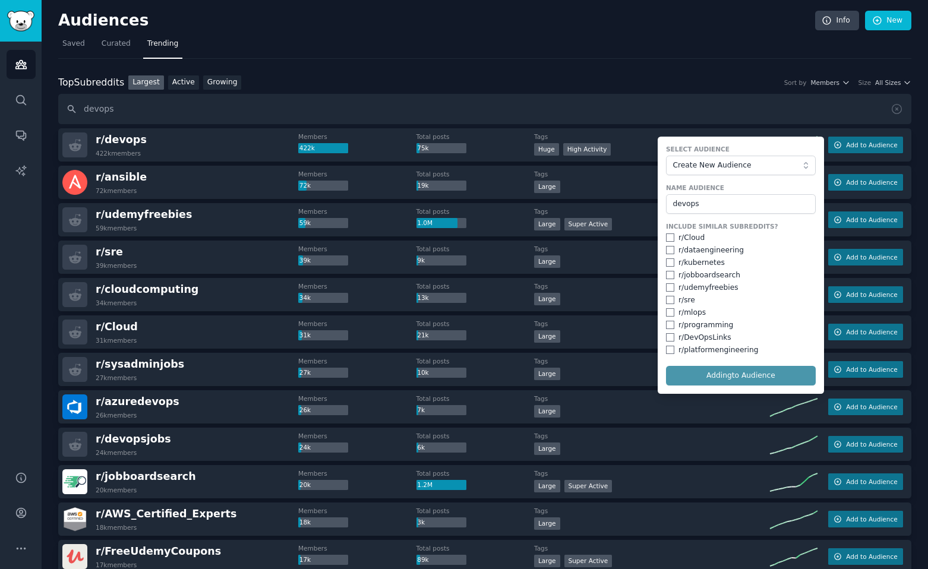
checkbox input "false"
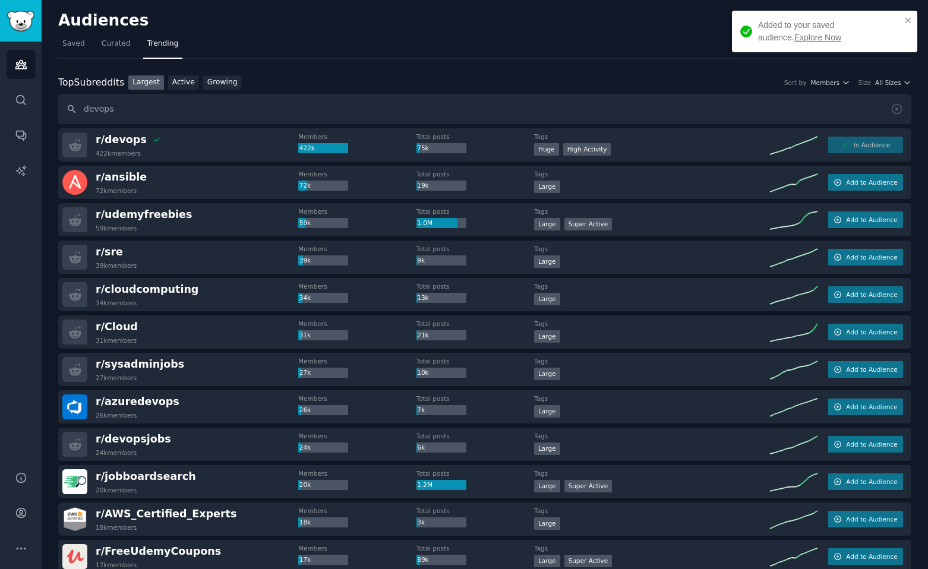
click at [794, 40] on link "Explore Now" at bounding box center [817, 38] width 47 height 10
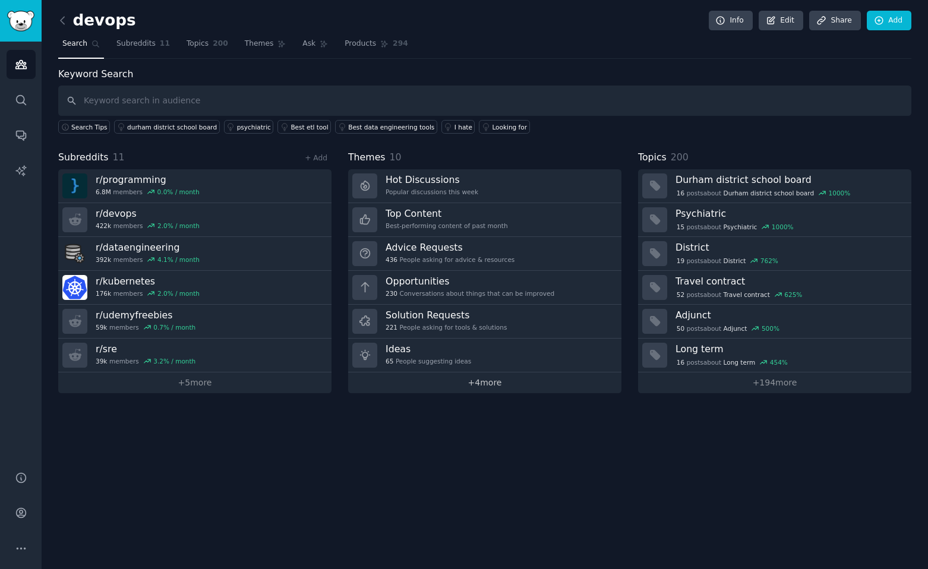
click at [498, 384] on link "+ 4 more" at bounding box center [484, 382] width 273 height 21
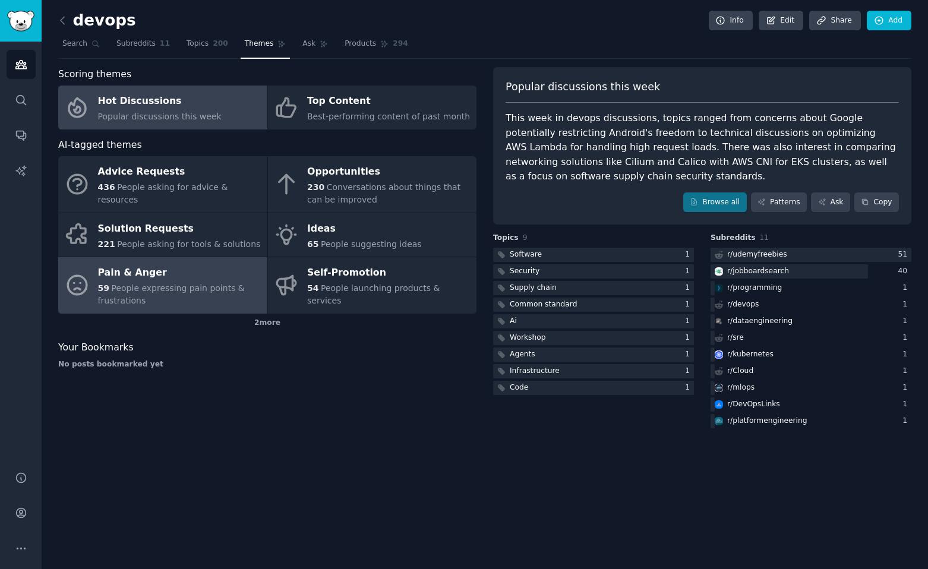
click at [192, 277] on div "Pain & Anger" at bounding box center [179, 273] width 163 height 19
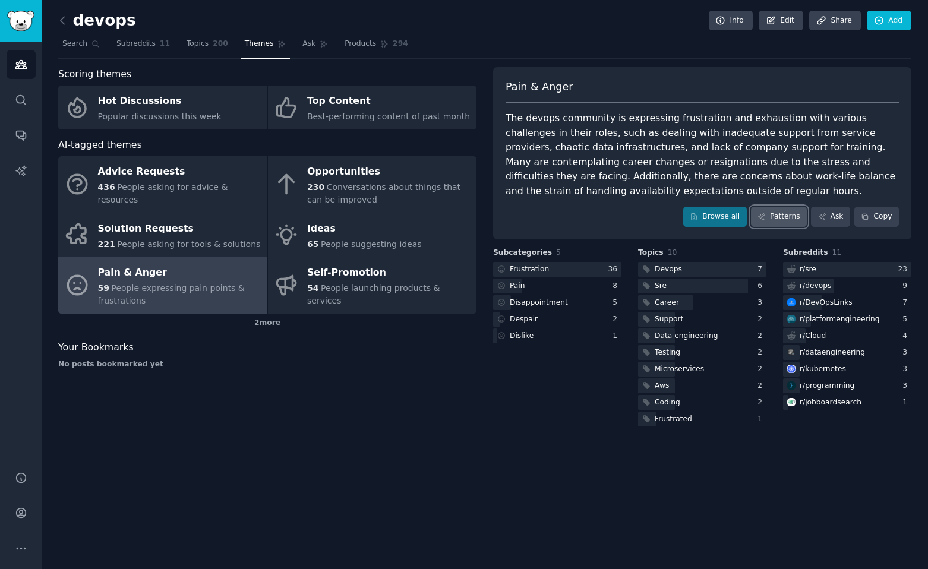
click at [761, 213] on icon at bounding box center [761, 217] width 8 height 8
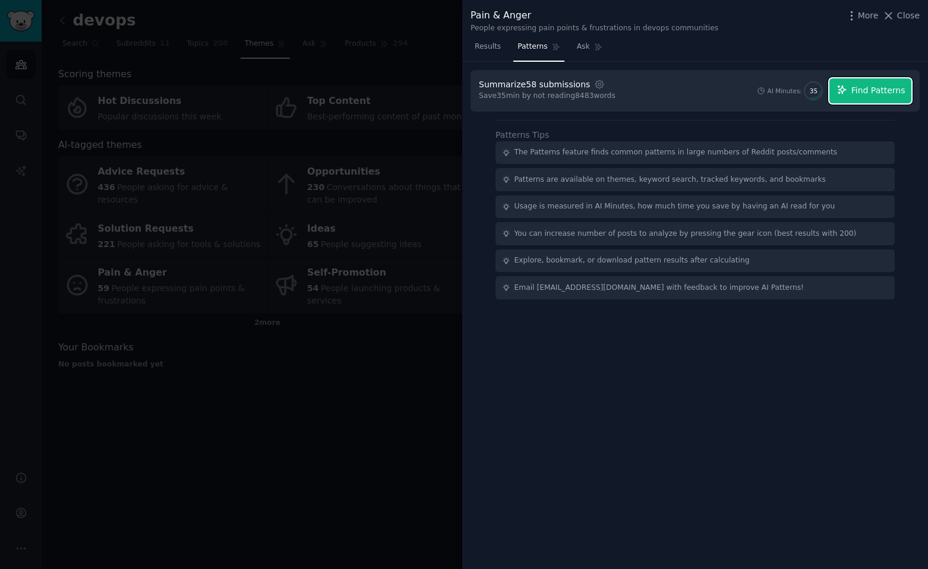
click at [881, 91] on span "Find Patterns" at bounding box center [878, 90] width 54 height 12
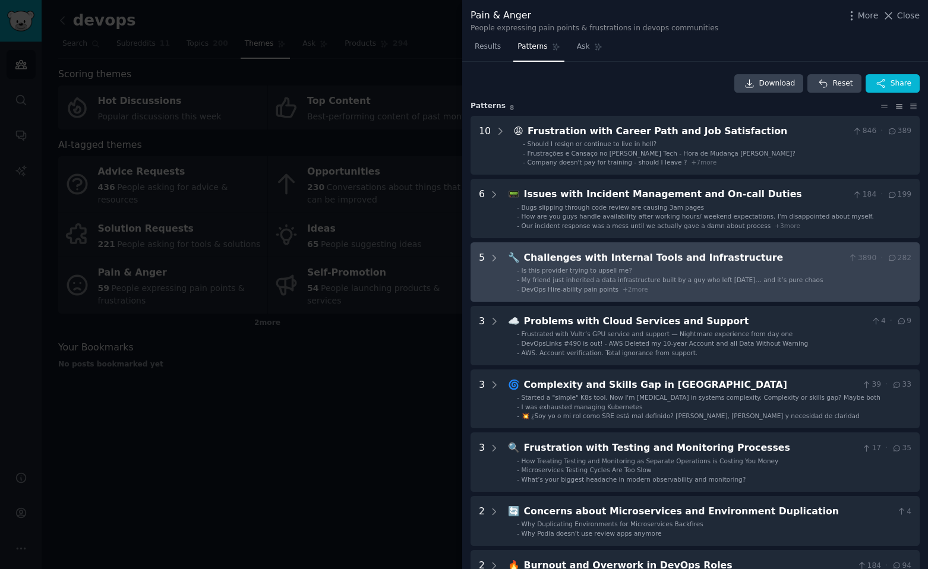
click at [584, 255] on div "Challenges with Internal Tools and Infrastructure" at bounding box center [684, 258] width 320 height 15
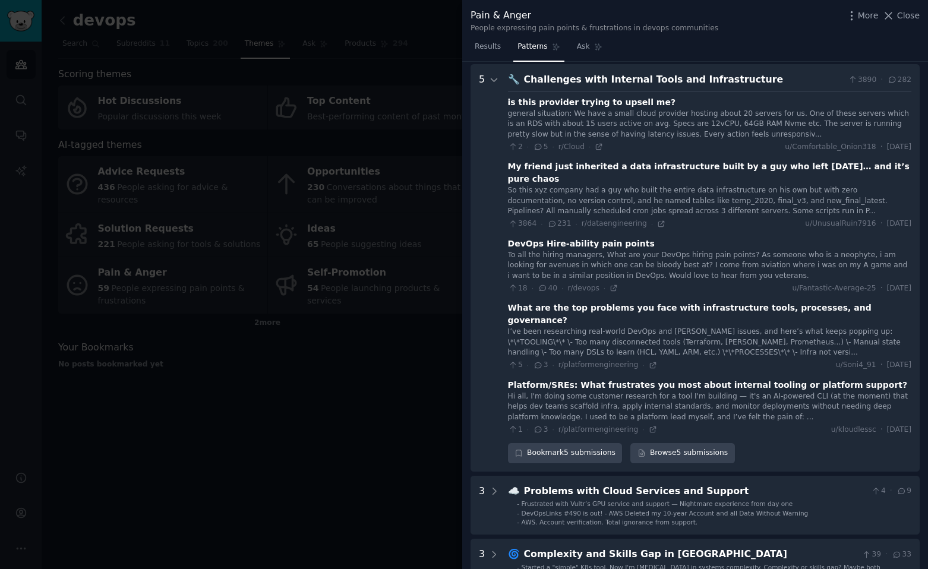
scroll to position [181, 0]
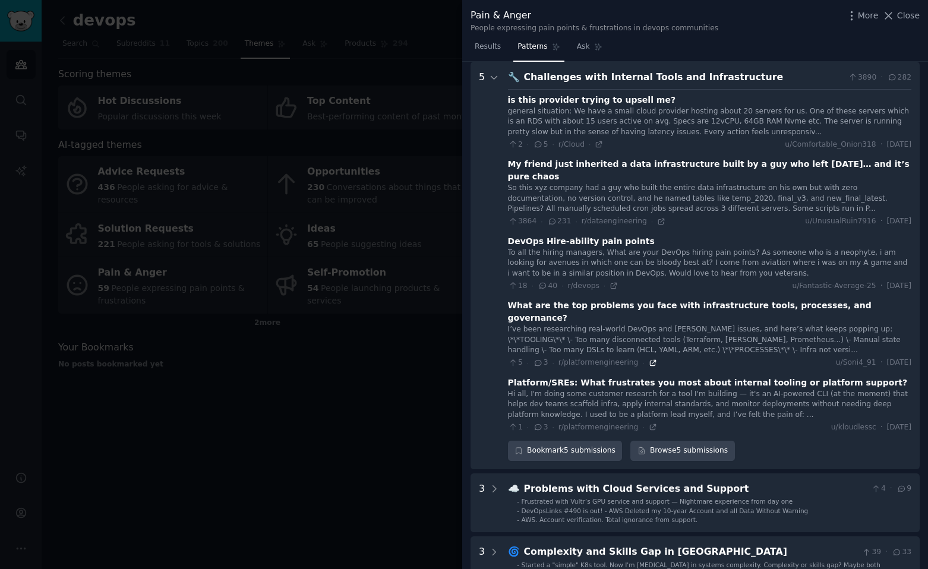
click at [650, 359] on icon at bounding box center [653, 363] width 8 height 8
click at [649, 423] on icon at bounding box center [653, 427] width 8 height 8
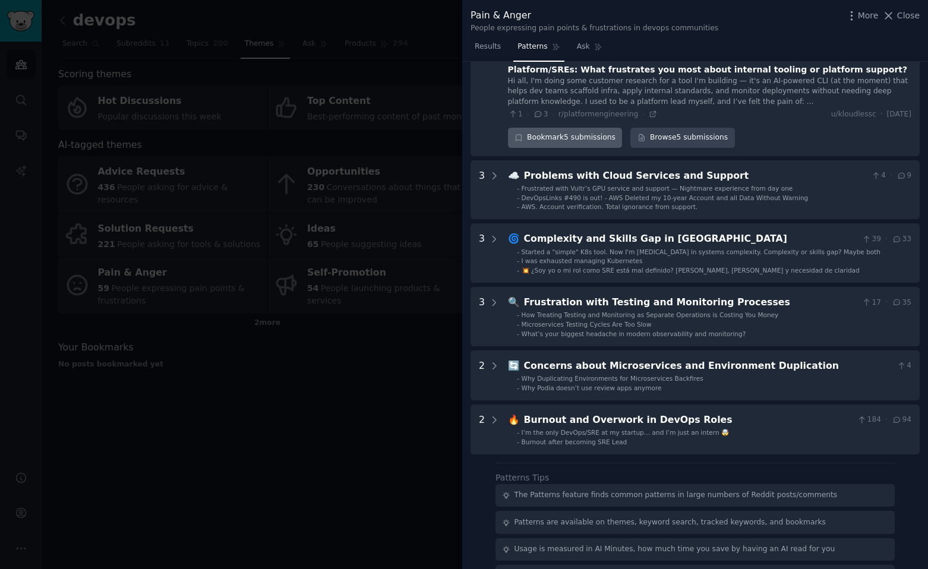
scroll to position [495, 0]
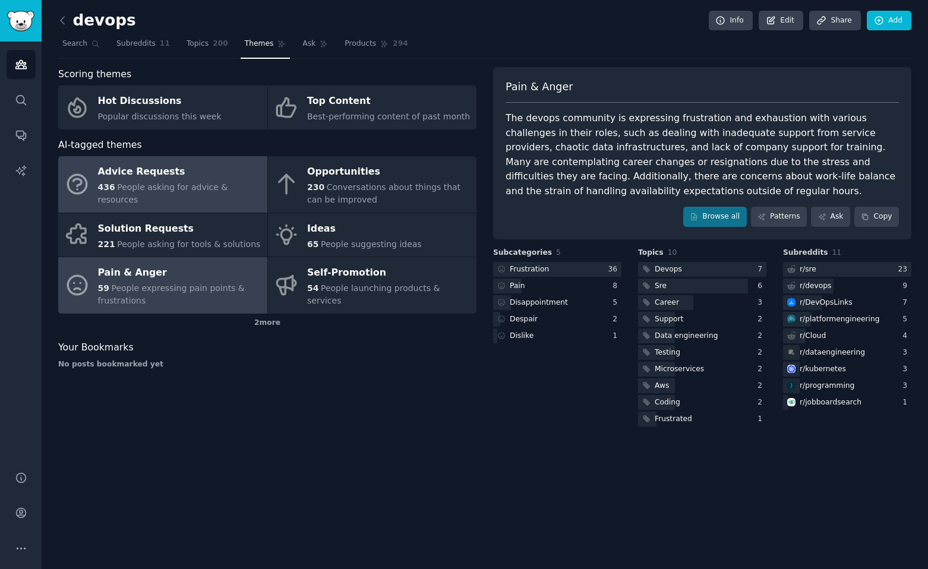
click at [213, 181] on div "Advice Requests" at bounding box center [179, 172] width 163 height 19
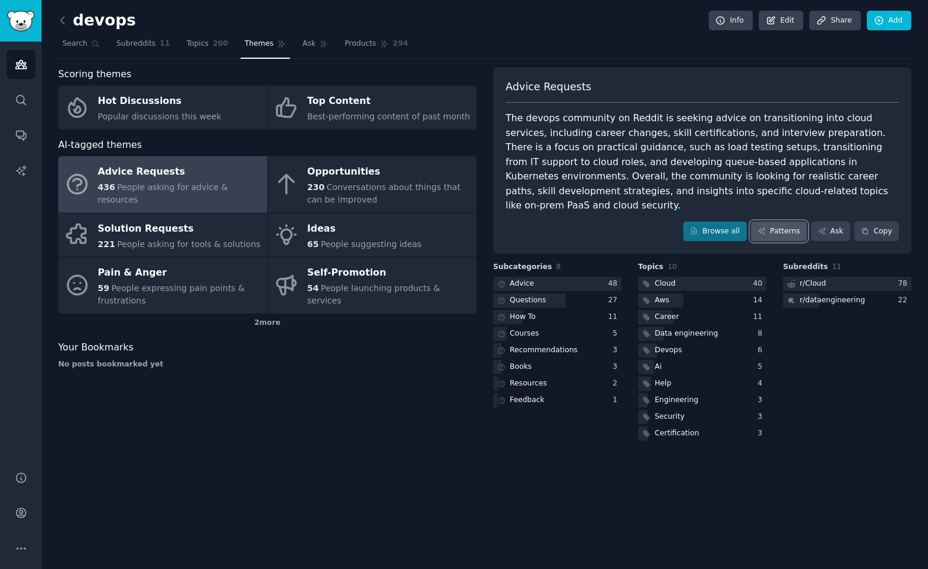
click at [767, 222] on link "Patterns" at bounding box center [779, 232] width 56 height 20
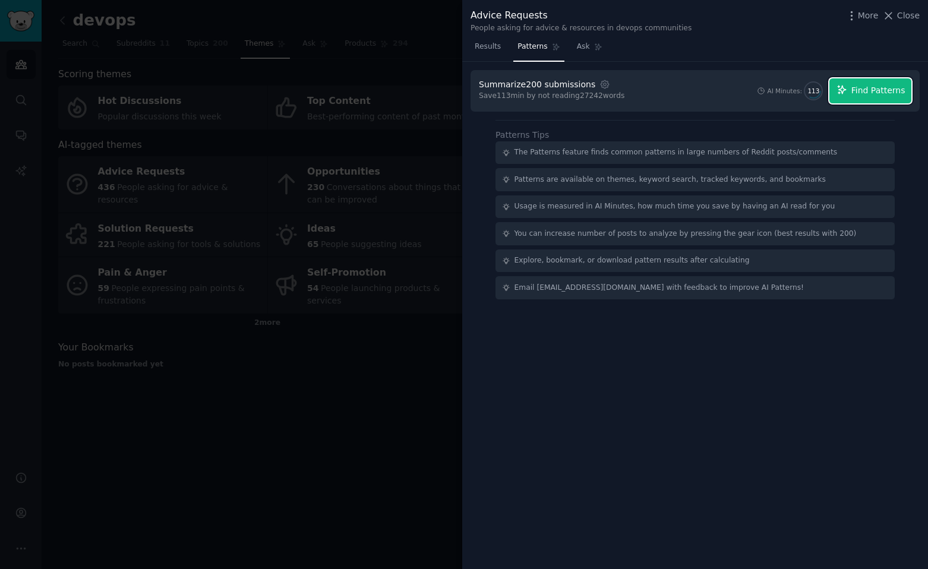
click at [856, 87] on span "Find Patterns" at bounding box center [878, 90] width 54 height 12
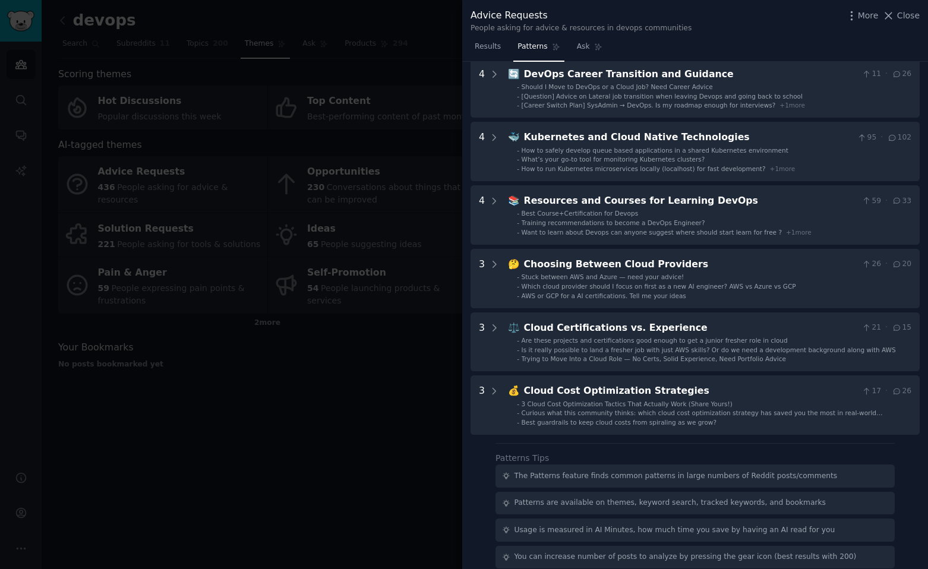
scroll to position [312, 0]
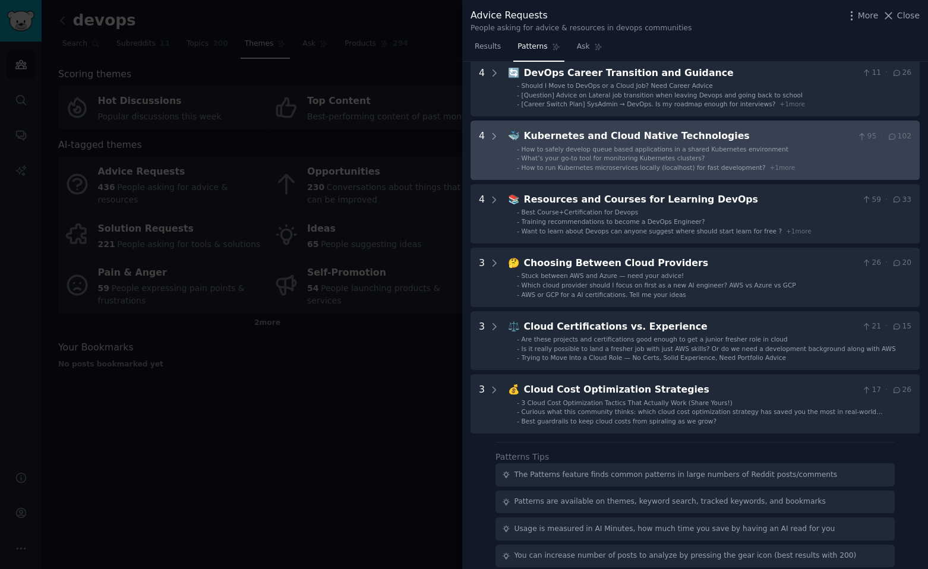
click at [785, 134] on div "Kubernetes and Cloud Native Technologies" at bounding box center [688, 136] width 329 height 15
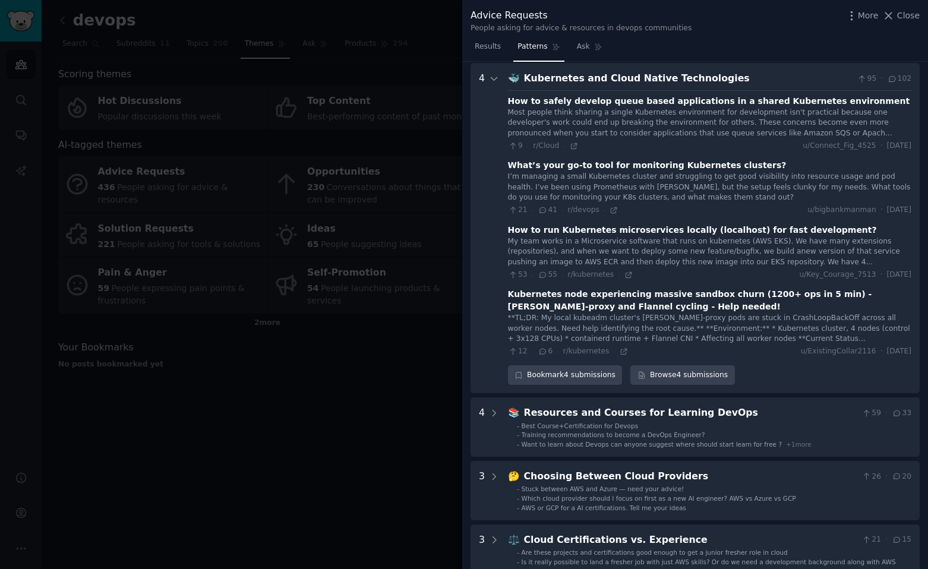
scroll to position [371, 0]
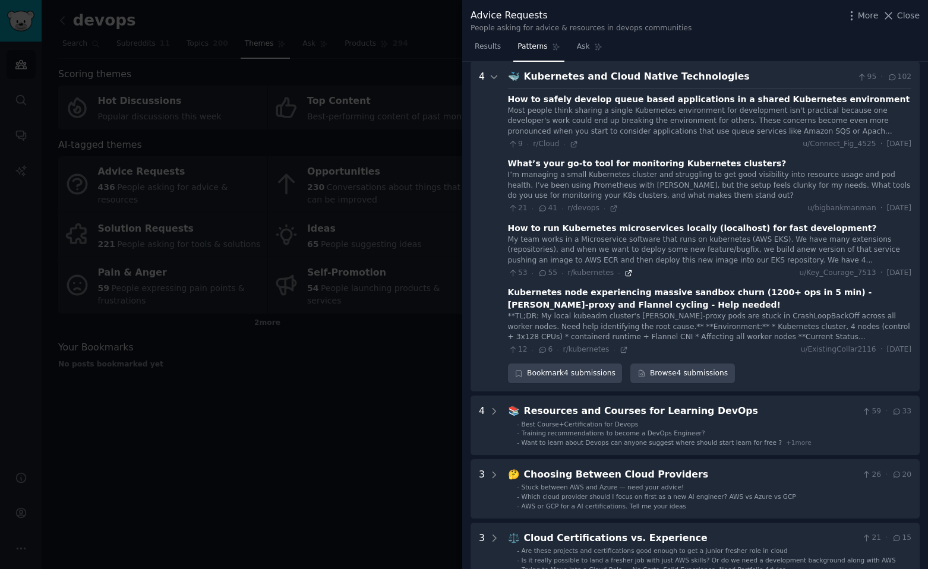
click at [627, 270] on icon at bounding box center [628, 273] width 8 height 8
click at [624, 271] on icon at bounding box center [628, 273] width 8 height 8
click at [909, 20] on span "Close" at bounding box center [908, 16] width 23 height 12
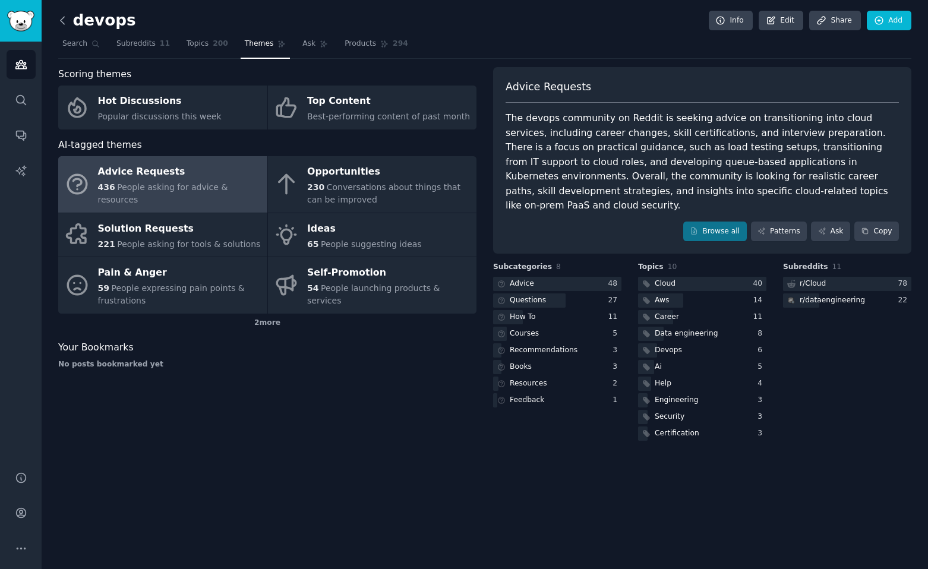
click at [63, 21] on icon at bounding box center [62, 20] width 12 height 12
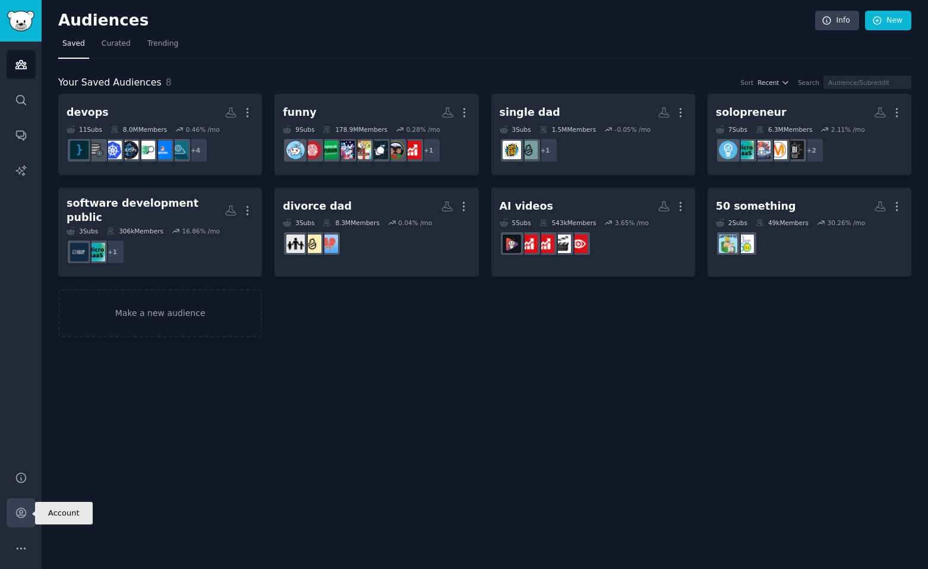
click at [23, 516] on icon "Sidebar" at bounding box center [21, 513] width 10 height 10
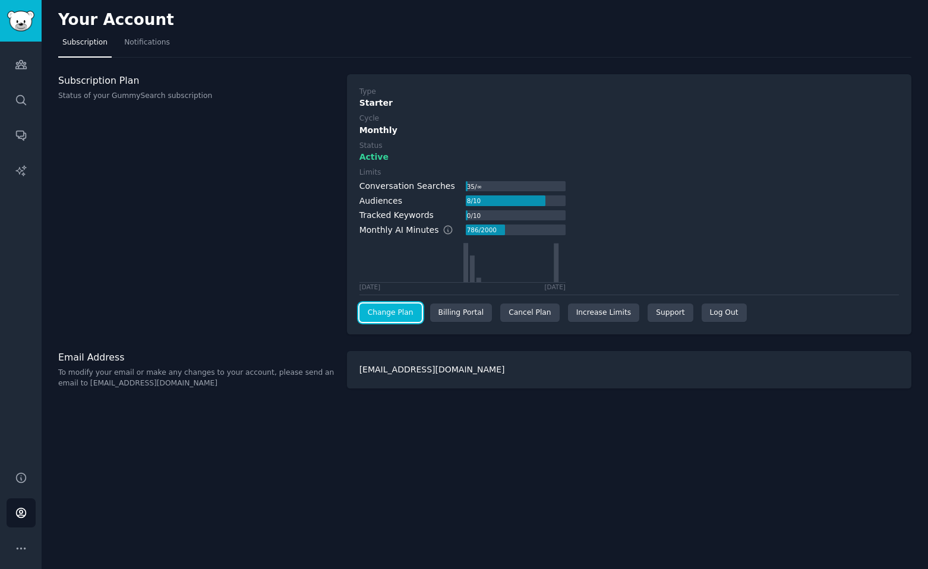
click at [384, 314] on link "Change Plan" at bounding box center [390, 313] width 62 height 19
click at [521, 314] on div "Cancel Plan" at bounding box center [529, 313] width 59 height 19
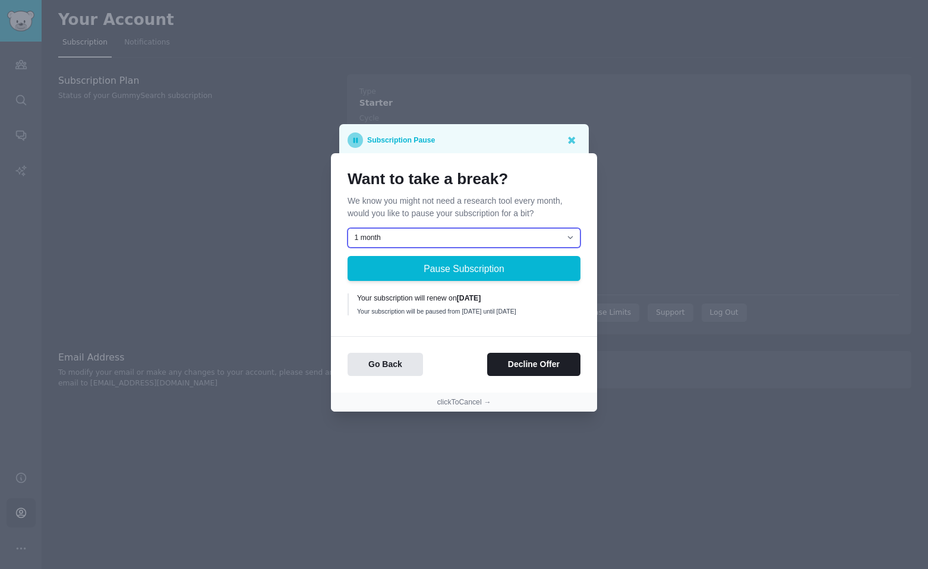
click at [441, 242] on select "1 month 2 months 3 months Choose a custom date to resume" at bounding box center [463, 238] width 233 height 20
select select "[object Object]"
click at [347, 228] on select "1 month 2 months 3 months Choose a custom date to resume" at bounding box center [463, 238] width 233 height 20
click at [451, 406] on button "clickToCancel →" at bounding box center [464, 402] width 54 height 11
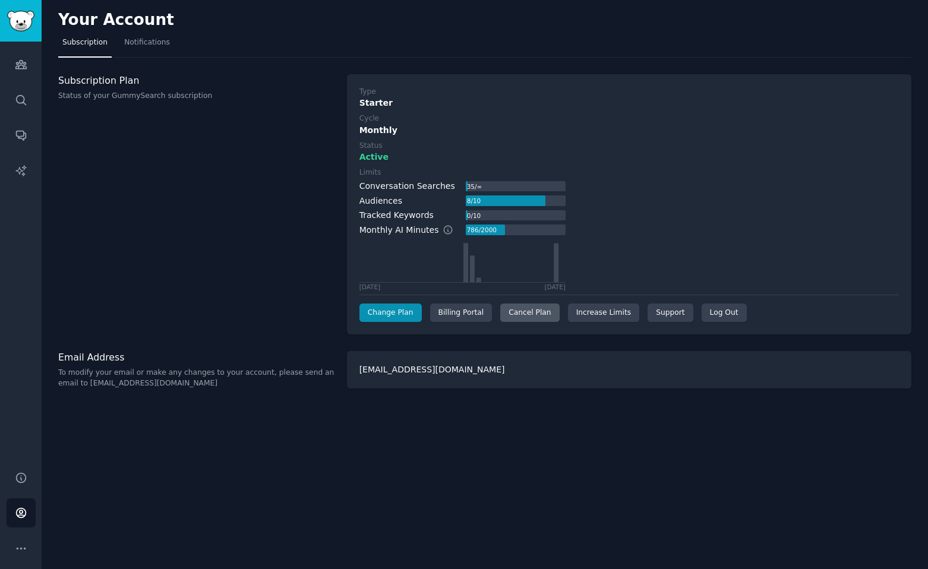
click at [501, 308] on div "Cancel Plan" at bounding box center [529, 313] width 59 height 19
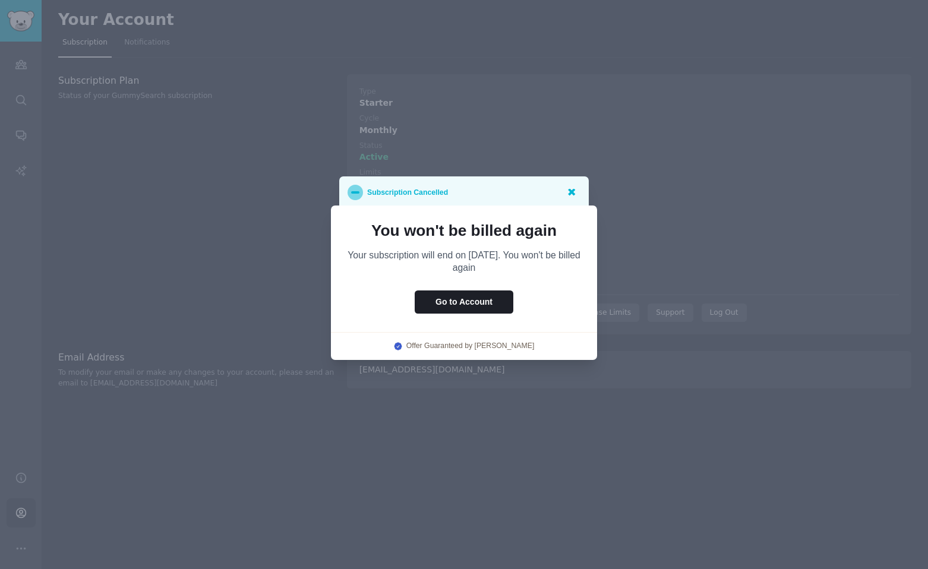
click at [570, 193] on icon at bounding box center [571, 192] width 7 height 7
